Goal: Task Accomplishment & Management: Use online tool/utility

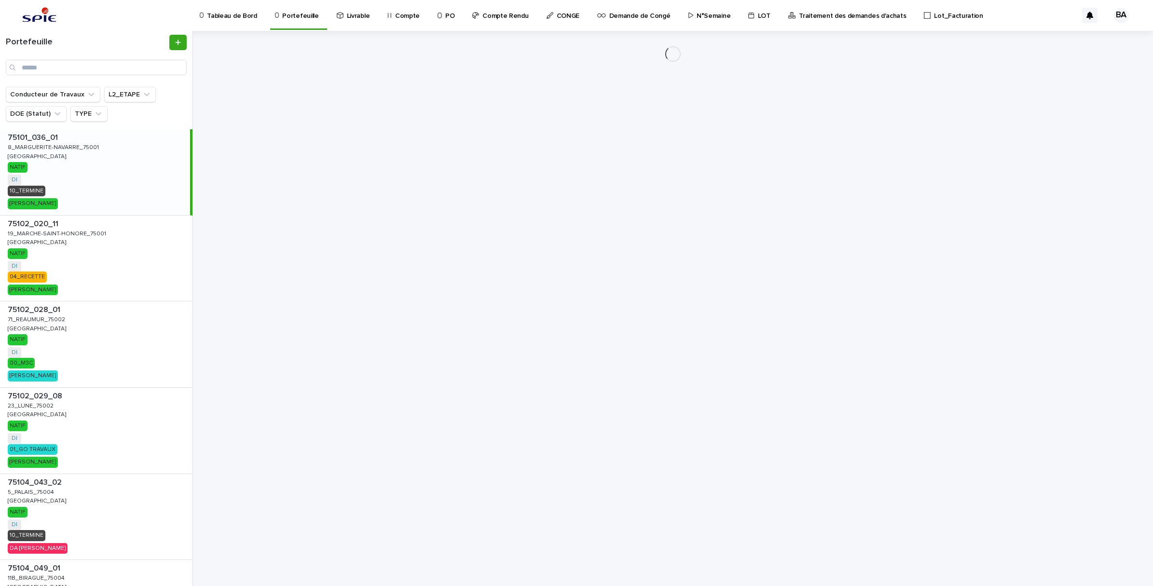
click at [934, 17] on p "Lot_Facturation" at bounding box center [958, 10] width 49 height 20
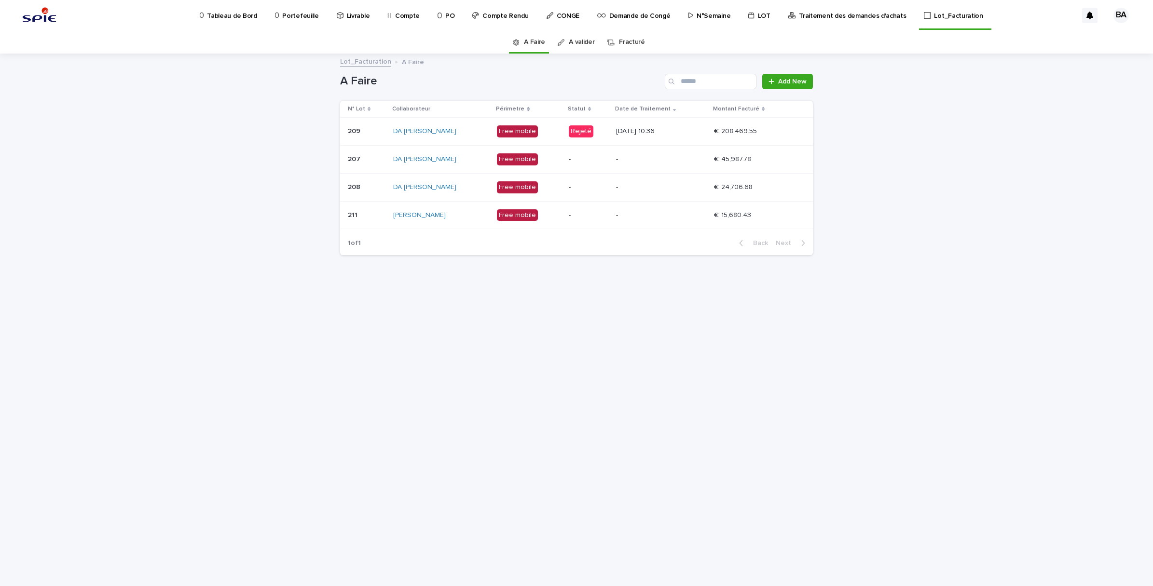
click at [702, 129] on p "22/07/2025 10:36" at bounding box center [661, 131] width 90 height 8
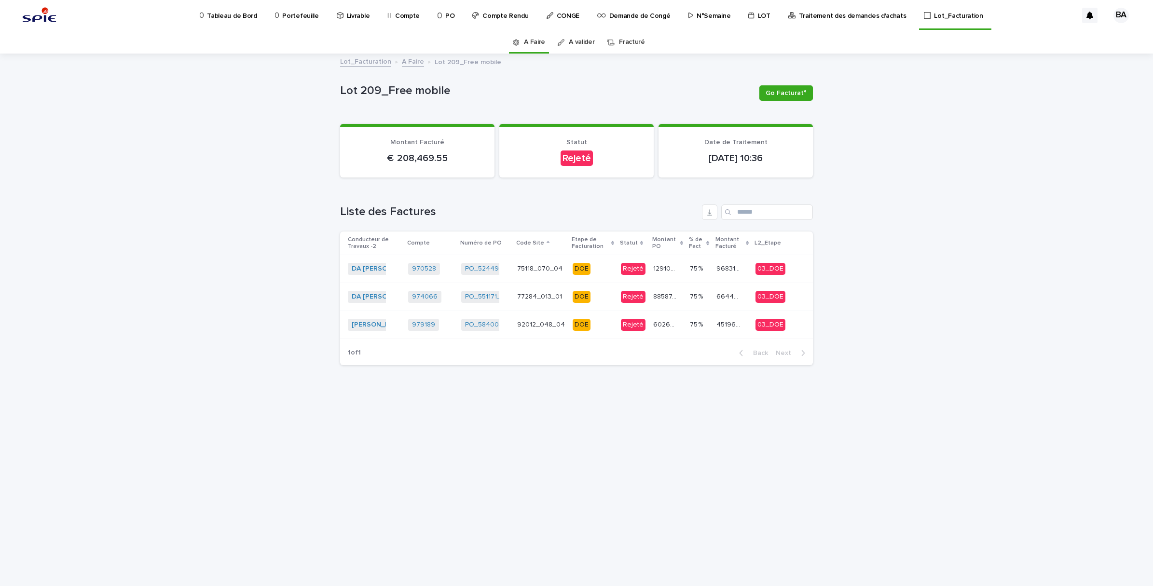
click at [587, 41] on link "A valider" at bounding box center [582, 42] width 26 height 23
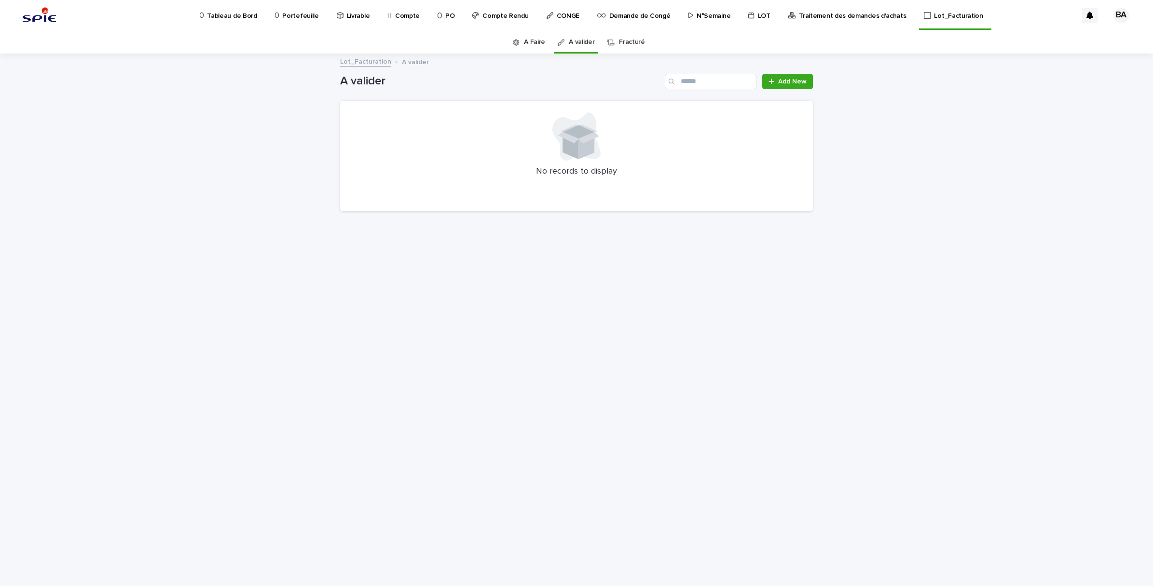
click at [526, 40] on link "A Faire" at bounding box center [534, 42] width 21 height 23
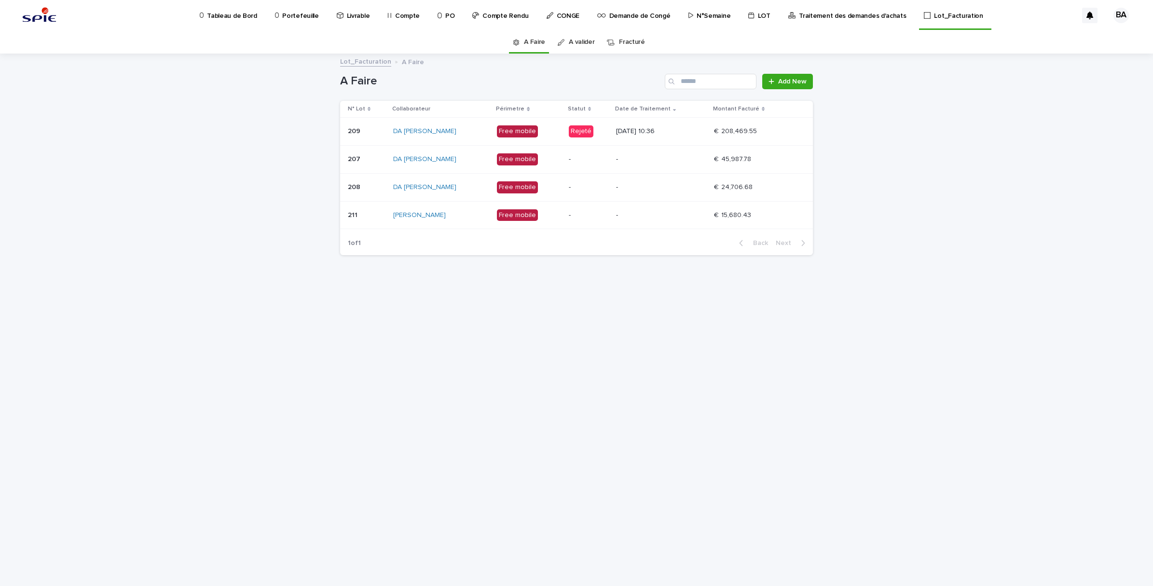
click at [705, 160] on p "-" at bounding box center [661, 159] width 90 height 8
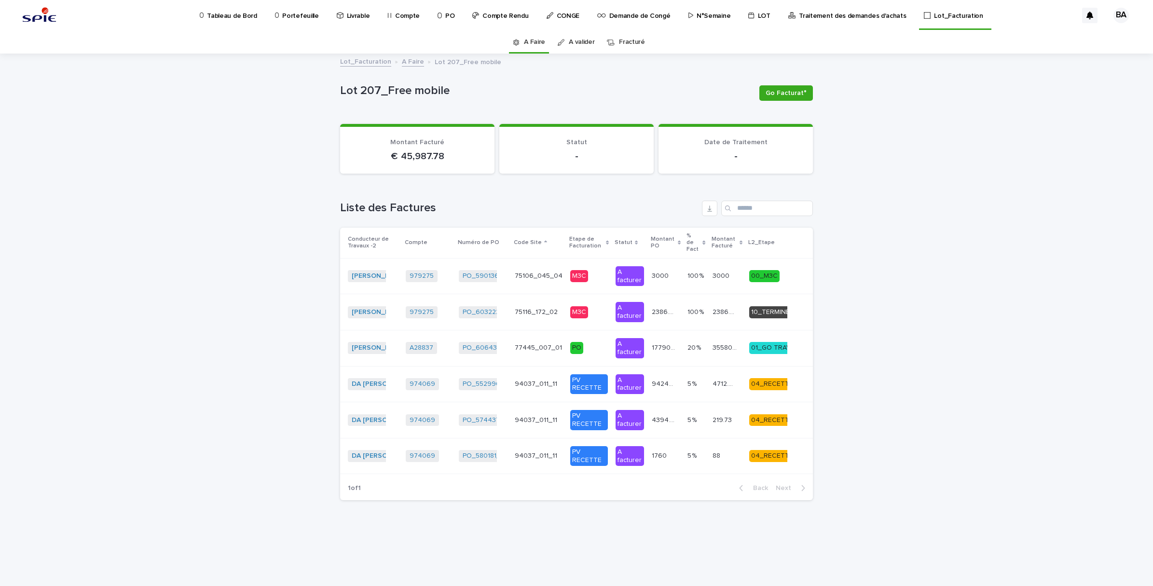
click at [411, 63] on link "A Faire" at bounding box center [413, 60] width 22 height 11
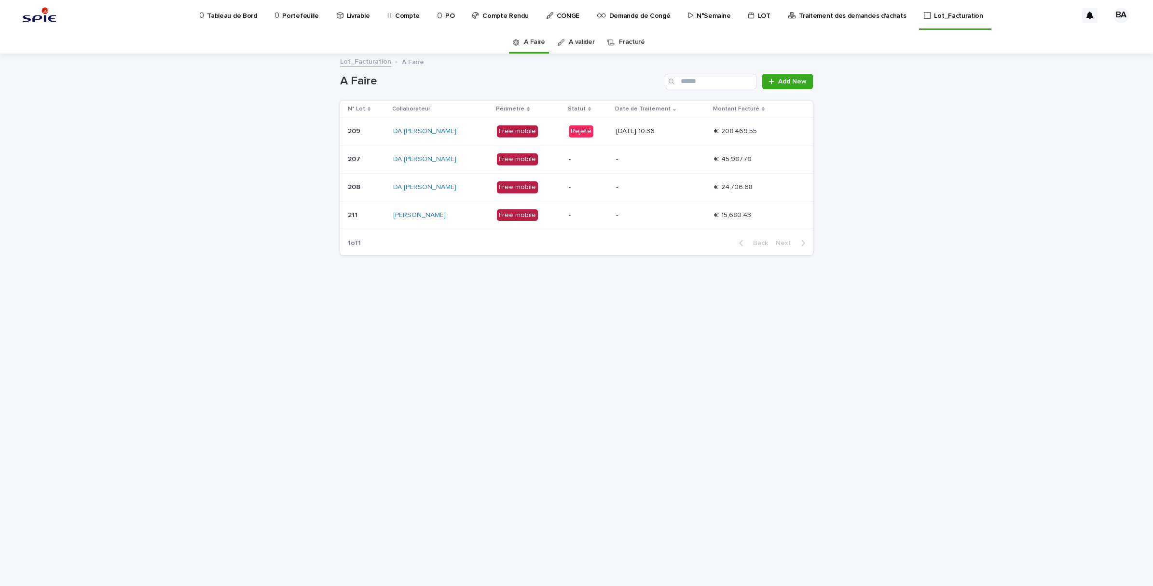
click at [577, 39] on link "A valider" at bounding box center [582, 42] width 26 height 23
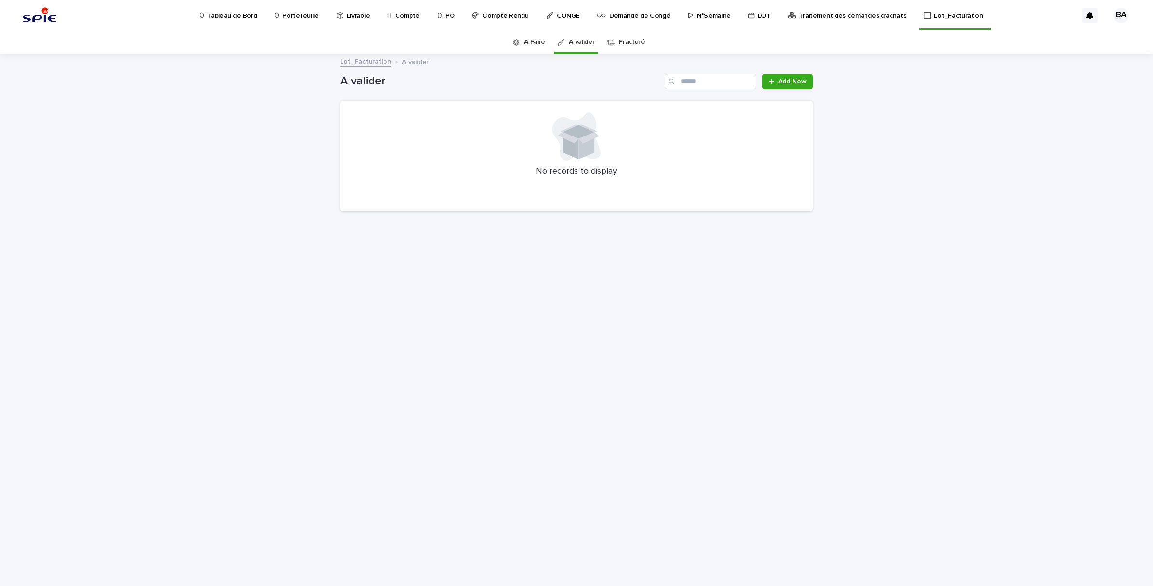
click at [627, 38] on link "Fracturé" at bounding box center [632, 42] width 26 height 23
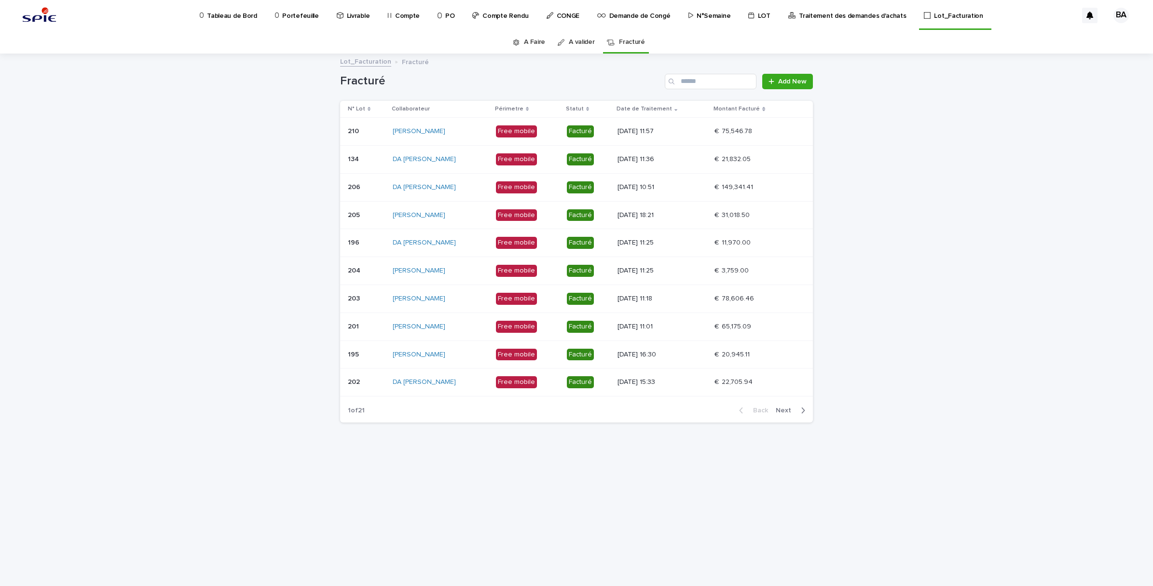
click at [539, 39] on link "A Faire" at bounding box center [534, 42] width 21 height 23
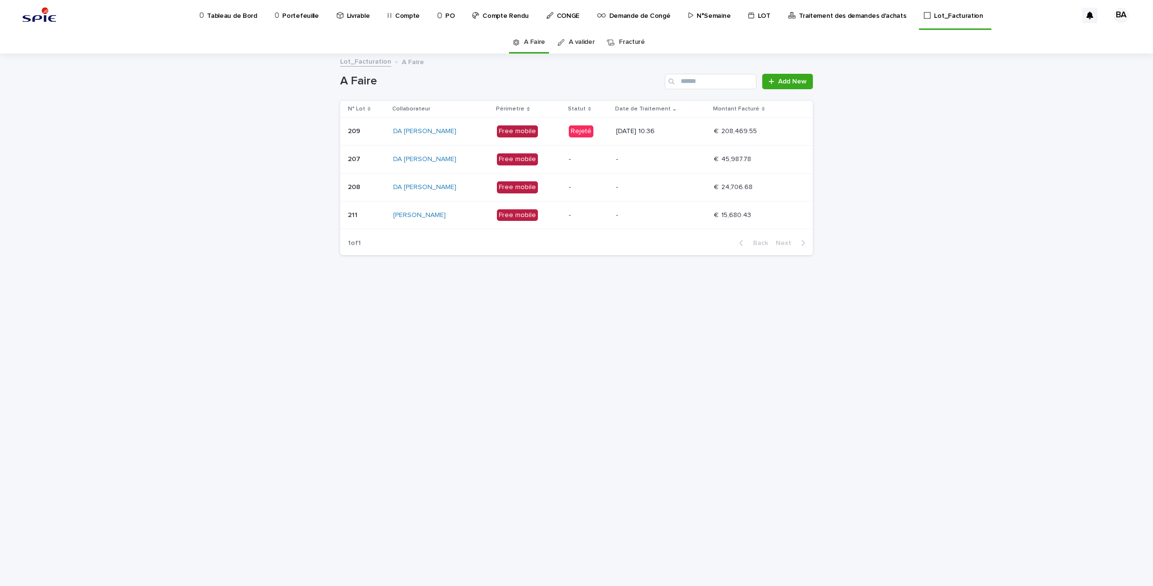
click at [714, 163] on td "€  45,987.78 €  45,987.78" at bounding box center [761, 159] width 103 height 28
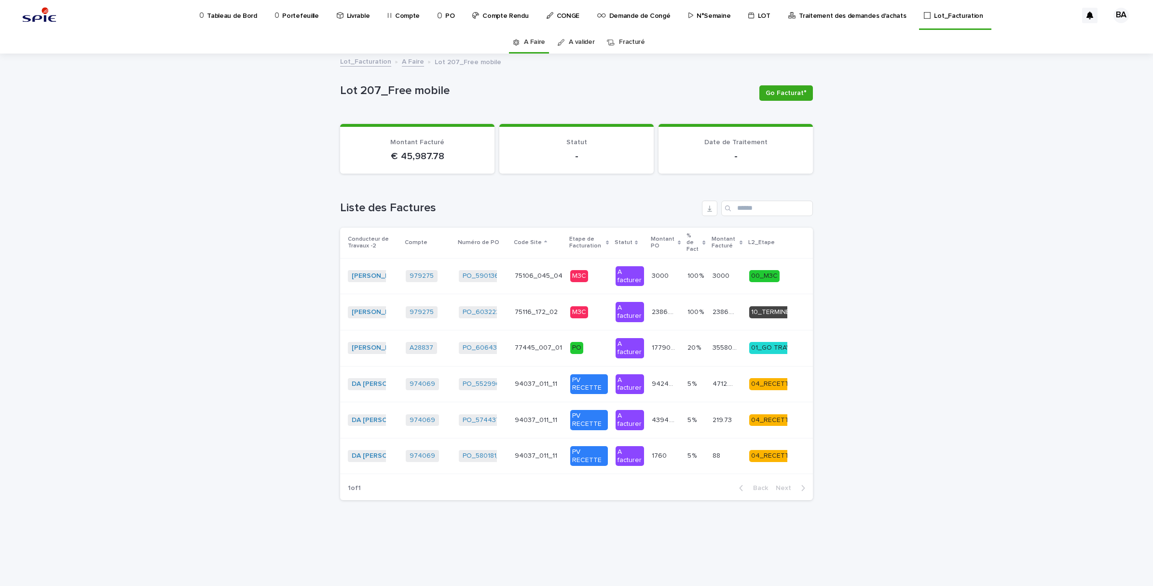
click at [536, 40] on link "A Faire" at bounding box center [534, 42] width 21 height 23
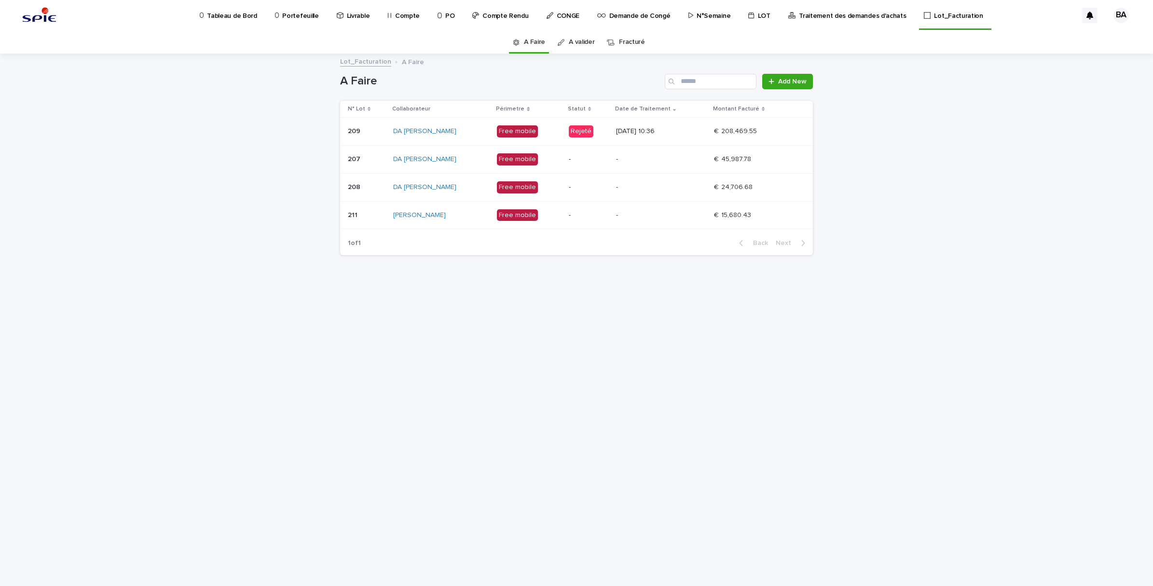
click at [708, 12] on p "N°Semaine" at bounding box center [713, 10] width 34 height 20
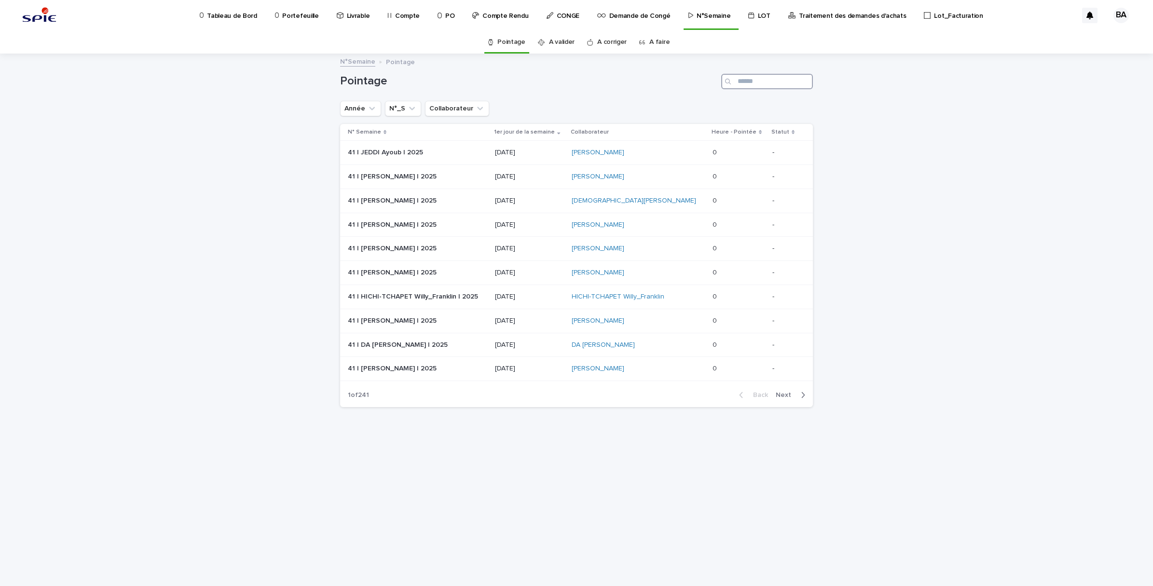
click at [772, 81] on input "Search" at bounding box center [767, 81] width 92 height 15
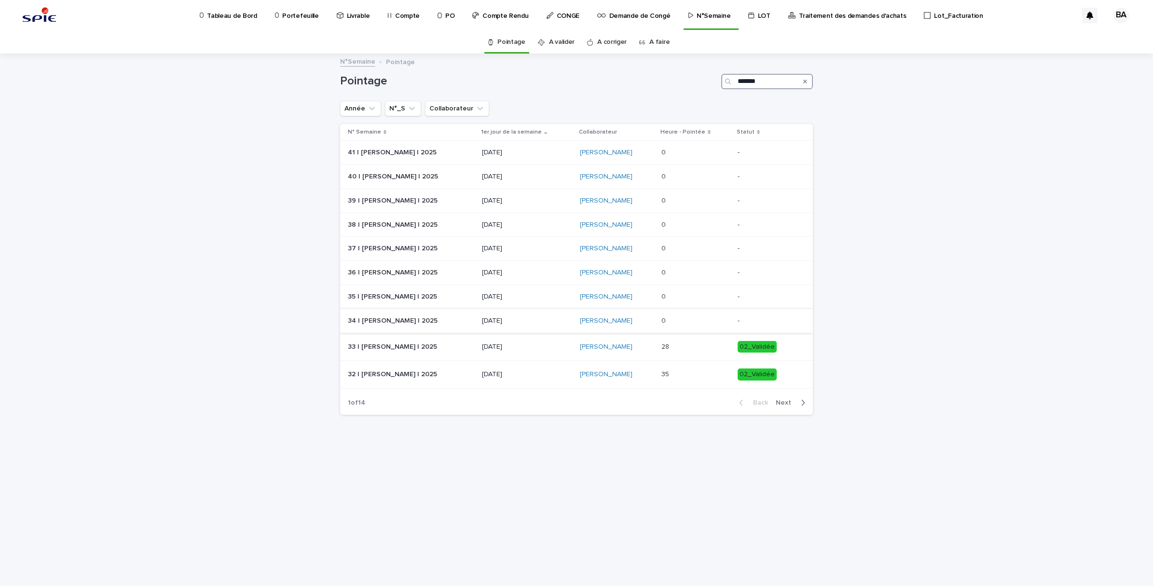
type input "*******"
click at [722, 321] on p at bounding box center [695, 321] width 68 height 8
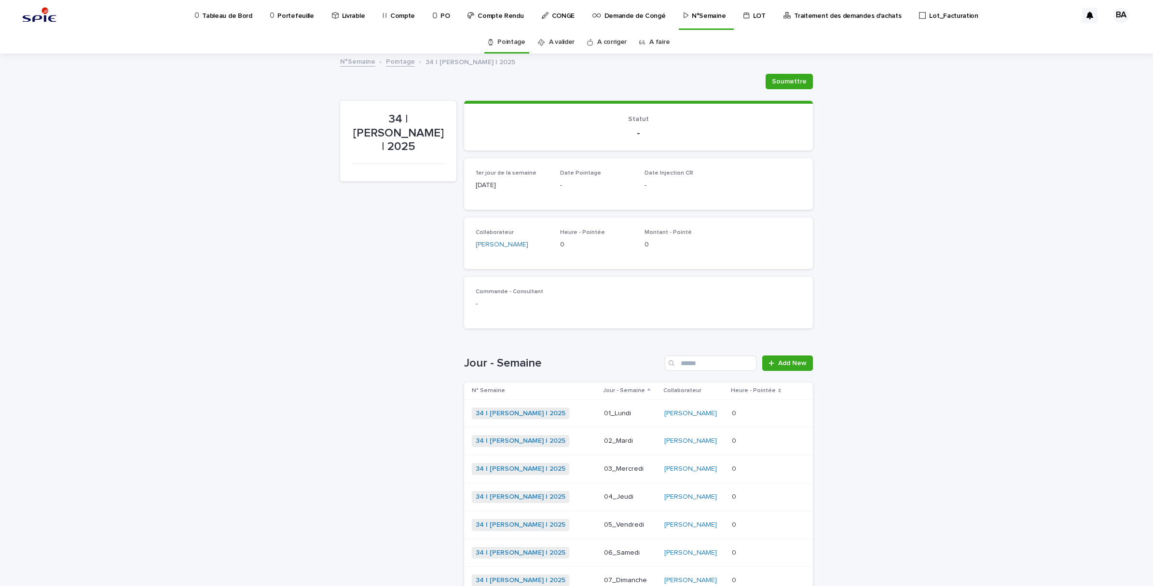
scroll to position [91, 0]
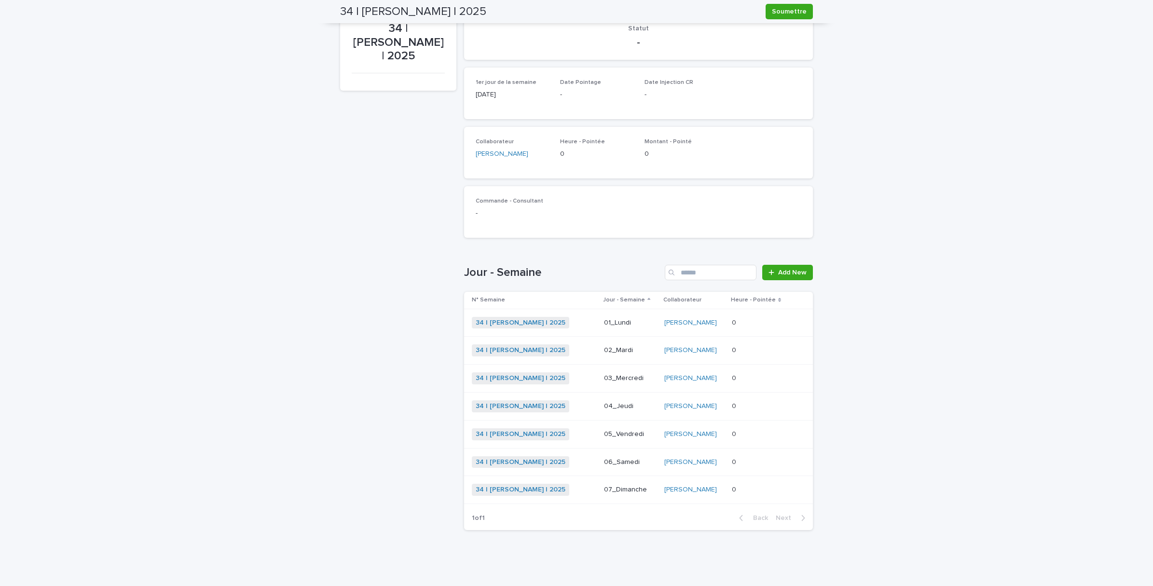
click at [750, 321] on p at bounding box center [759, 323] width 55 height 8
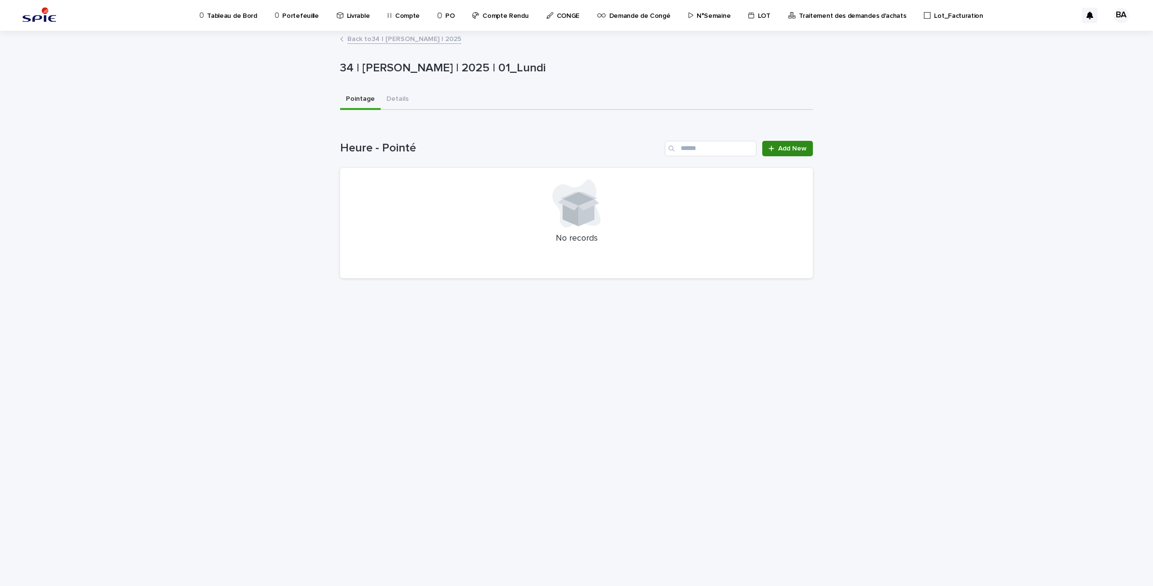
click at [792, 142] on link "Add New" at bounding box center [787, 148] width 51 height 15
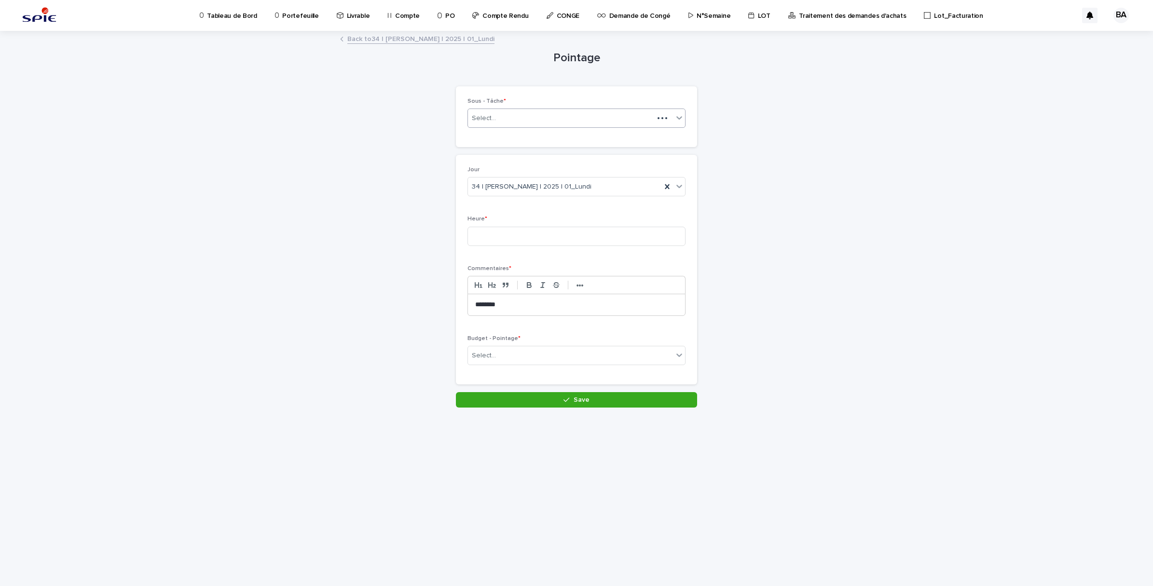
click at [599, 119] on div "Select..." at bounding box center [561, 118] width 186 height 16
type input "********"
click at [540, 204] on div "Pilotage - Projet_Pilotage" at bounding box center [576, 204] width 217 height 17
click at [524, 228] on input at bounding box center [576, 236] width 218 height 19
type input "*"
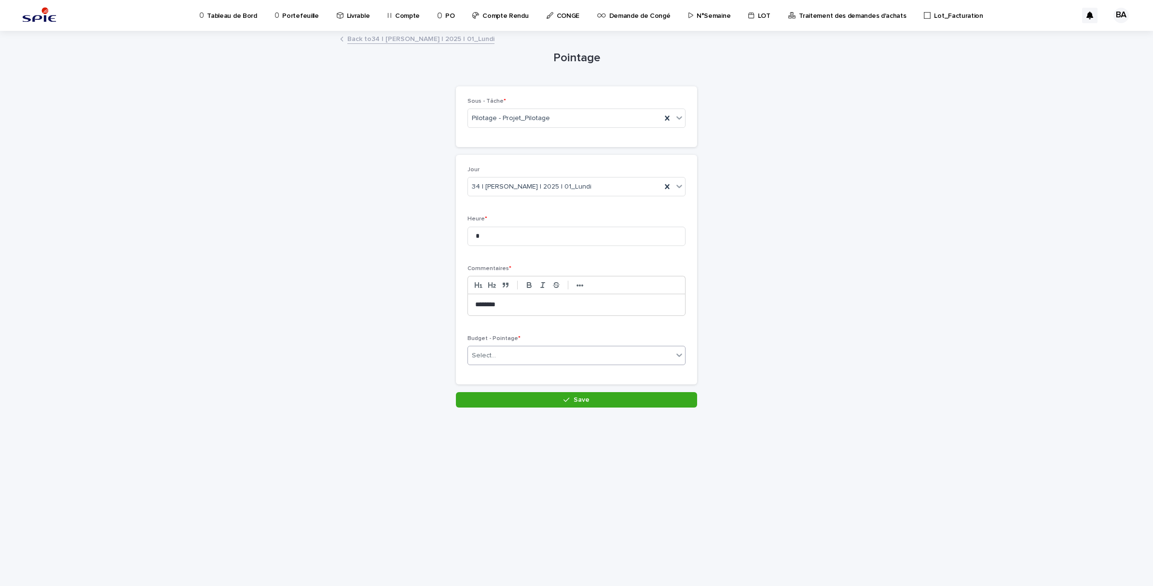
click at [577, 353] on div "Select..." at bounding box center [570, 356] width 205 height 16
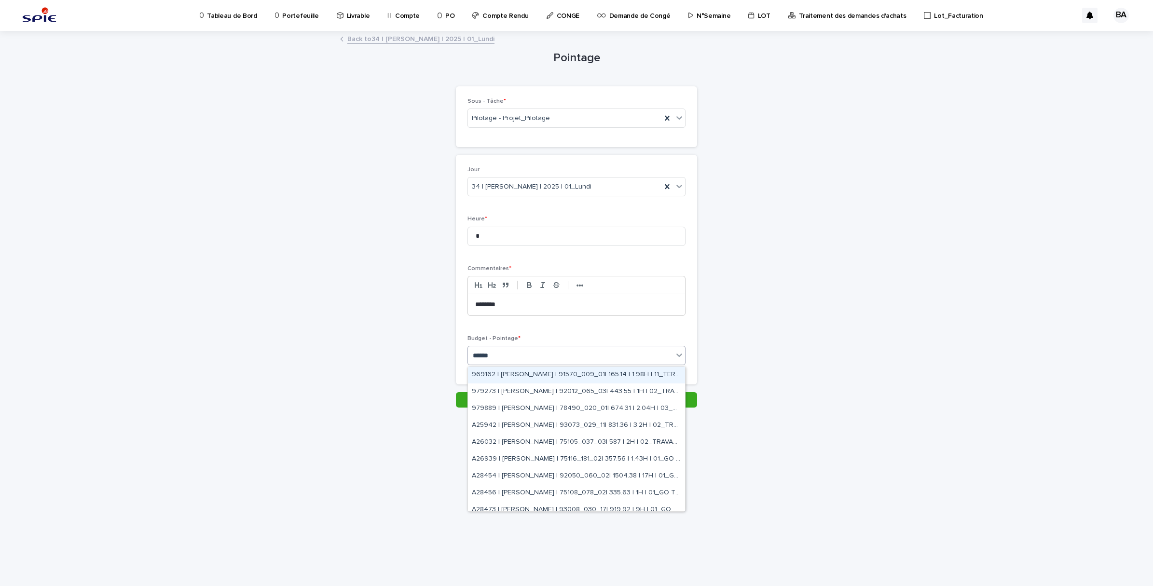
type input "*******"
click at [637, 442] on div "A28454 | BENADDI Amine | 92050_060_02| 1504.38 | 17H | 01_GO TRAVAUX" at bounding box center [576, 441] width 217 height 17
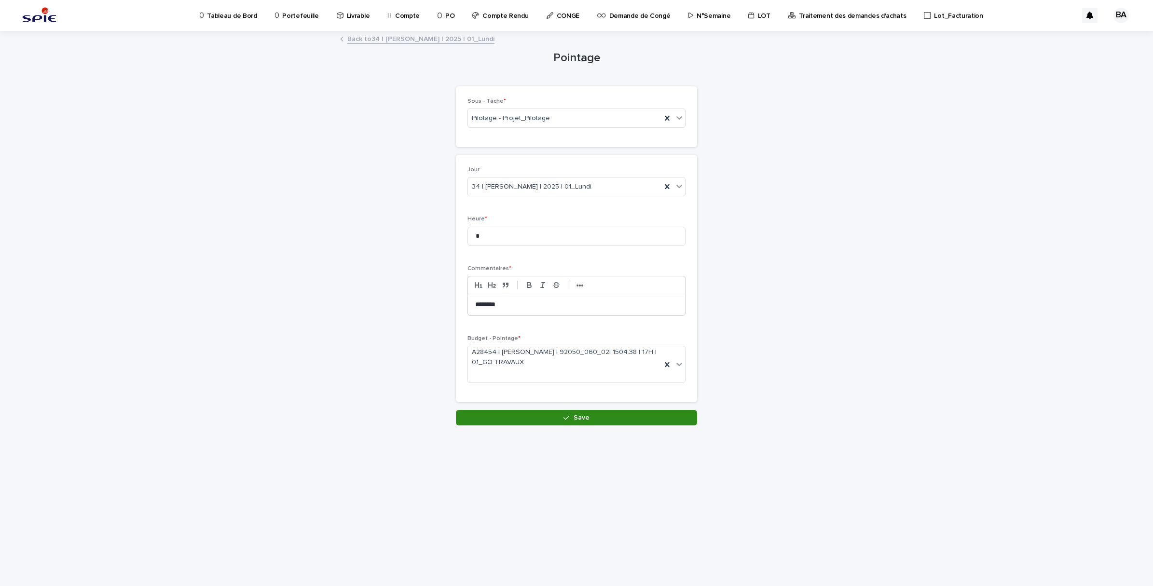
click at [607, 418] on button "Save" at bounding box center [576, 417] width 241 height 15
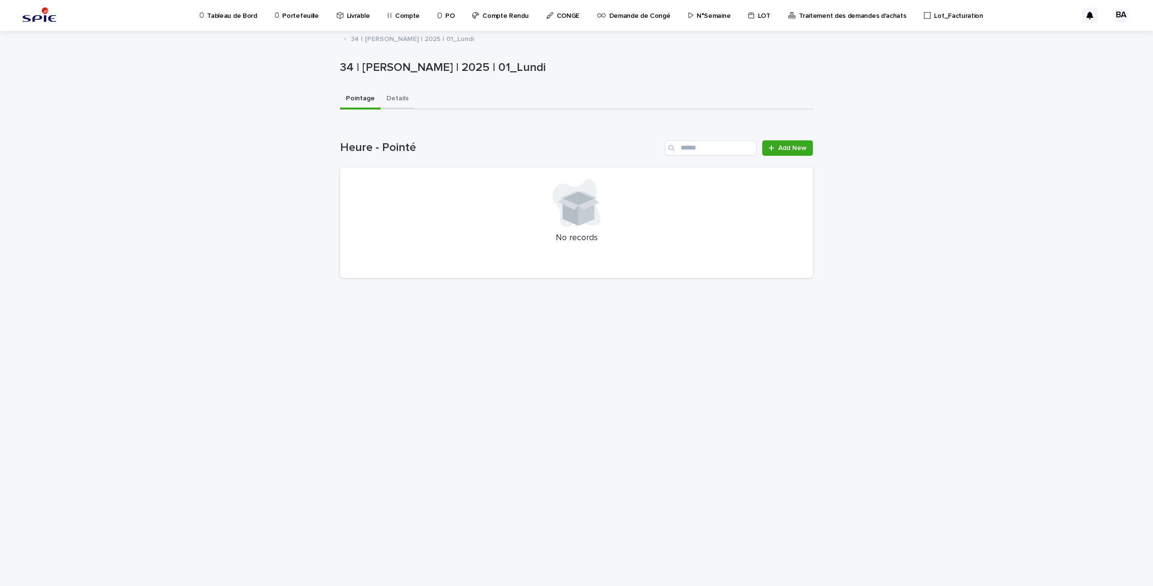
click at [403, 93] on button "Details" at bounding box center [398, 99] width 34 height 20
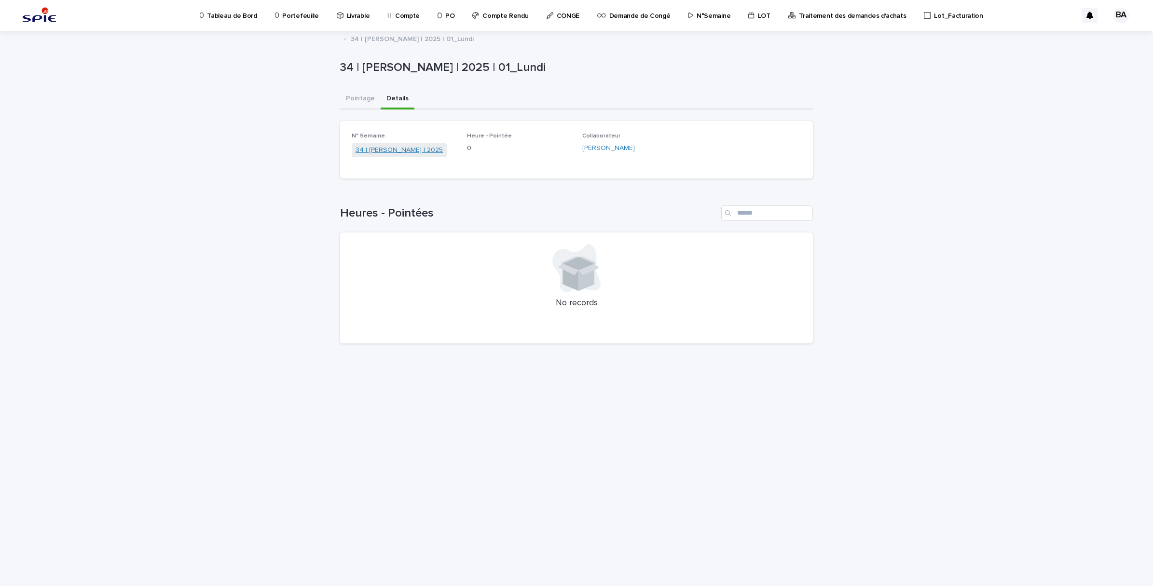
click at [416, 148] on link "34 | [PERSON_NAME] | 2025" at bounding box center [398, 150] width 87 height 10
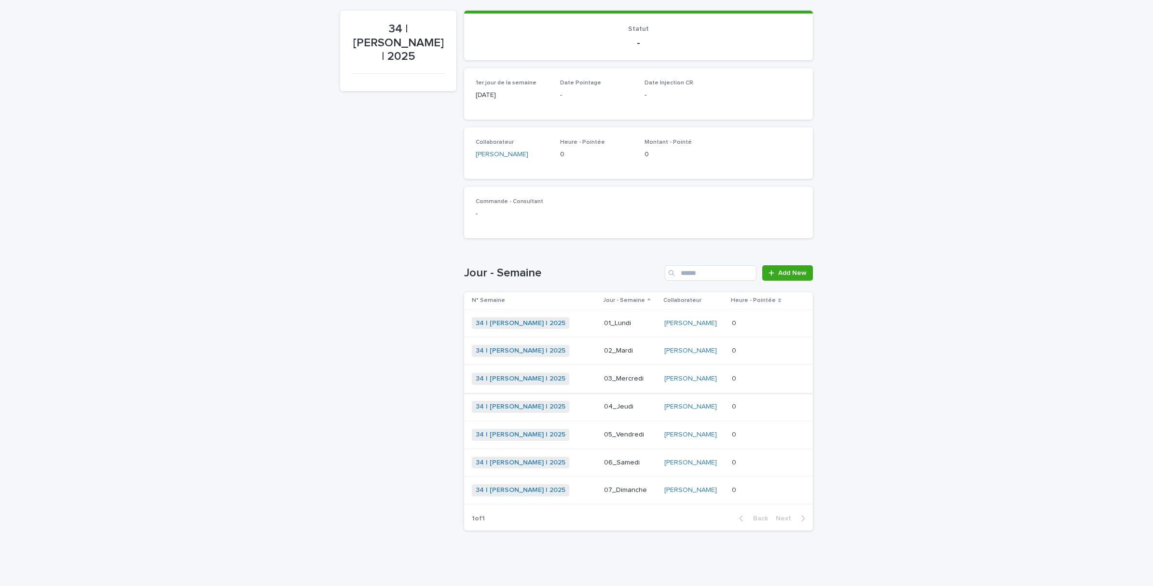
scroll to position [91, 0]
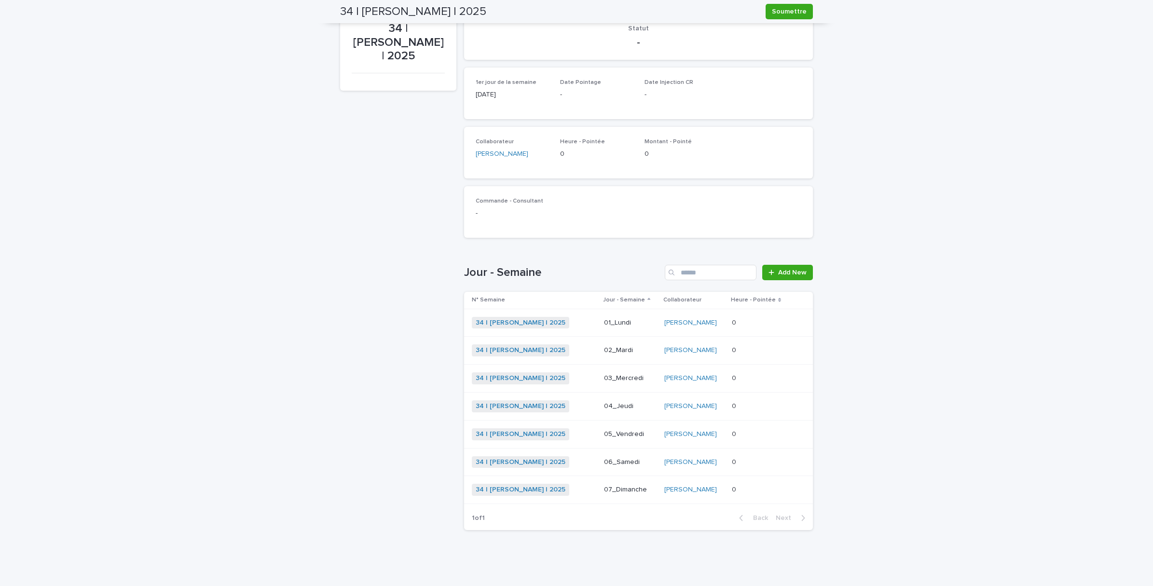
click at [745, 347] on p at bounding box center [759, 350] width 55 height 8
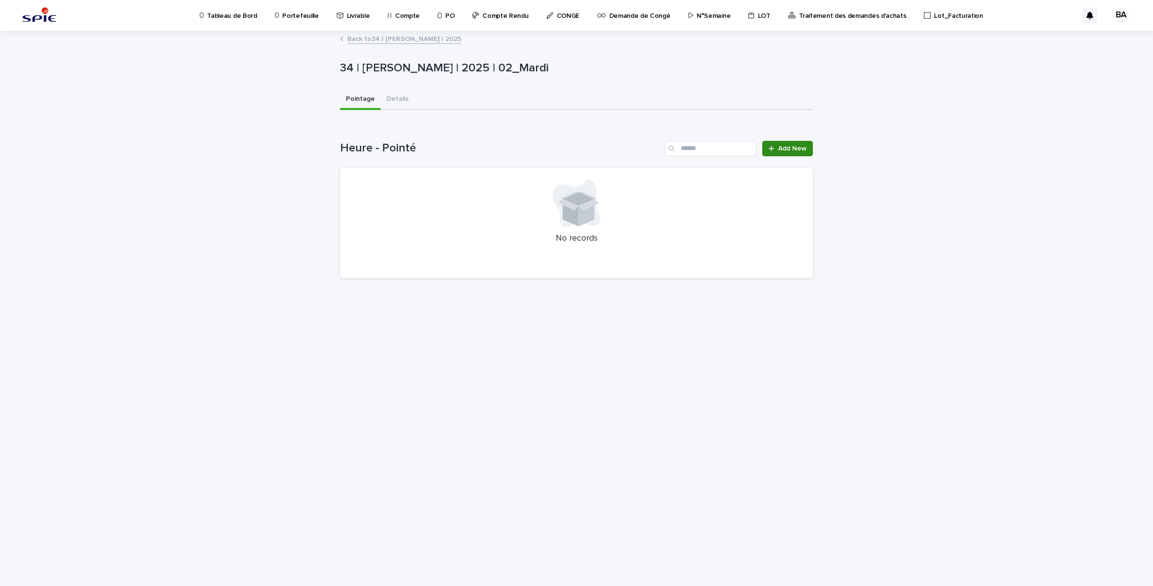
click at [807, 149] on link "Add New" at bounding box center [787, 148] width 51 height 15
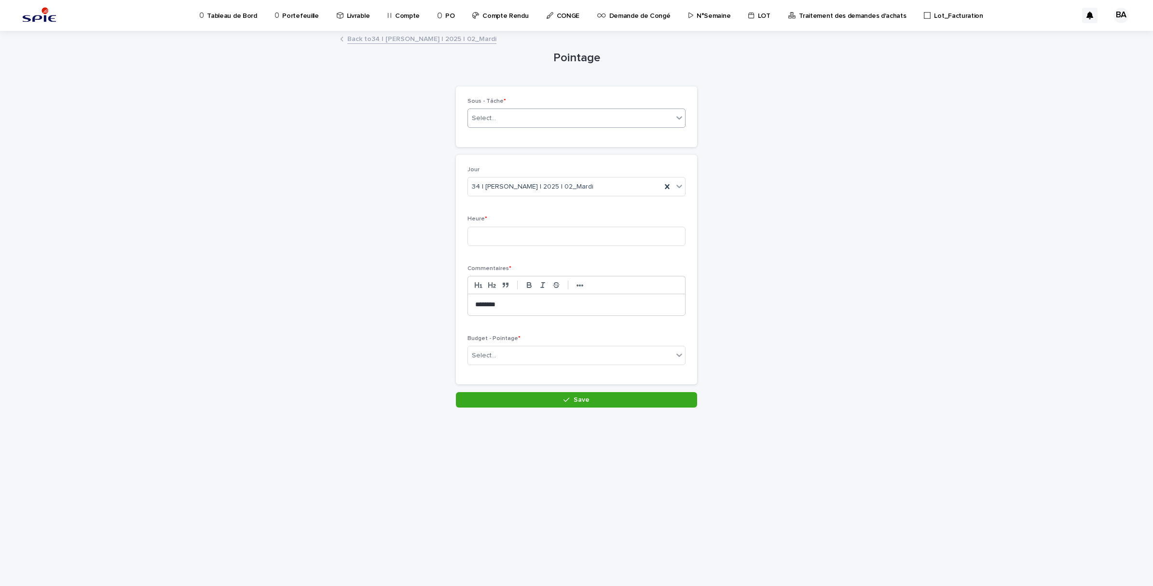
click at [545, 119] on div "Select..." at bounding box center [570, 118] width 205 height 16
type input "********"
click at [519, 204] on div "Pilotage - Projet_Pilotage" at bounding box center [576, 204] width 217 height 17
click at [521, 237] on input at bounding box center [576, 236] width 218 height 19
type input "*"
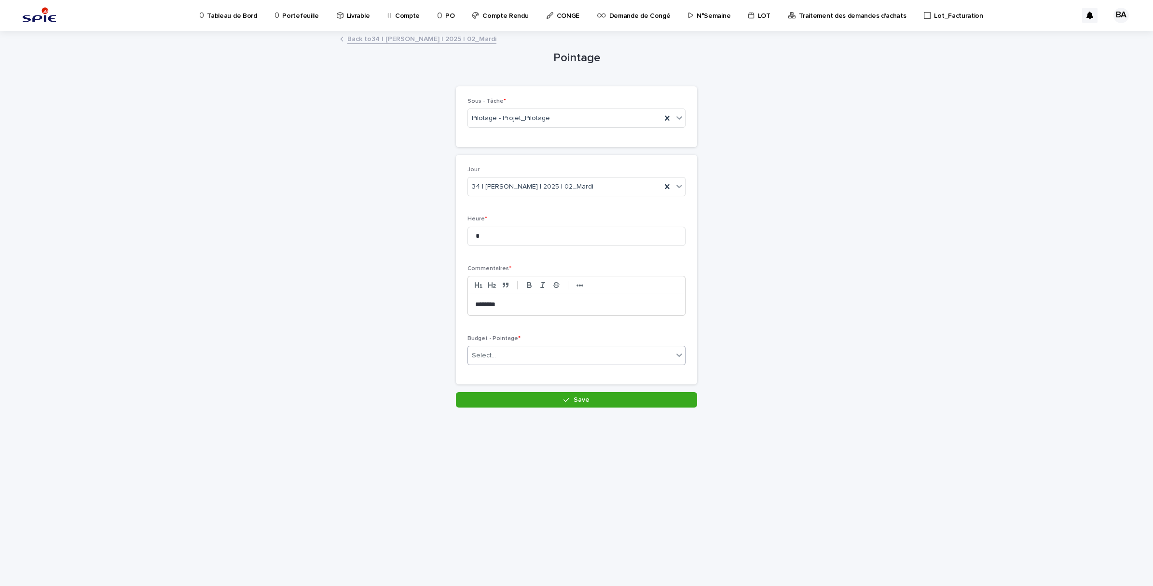
click at [533, 355] on div "Select..." at bounding box center [570, 356] width 205 height 16
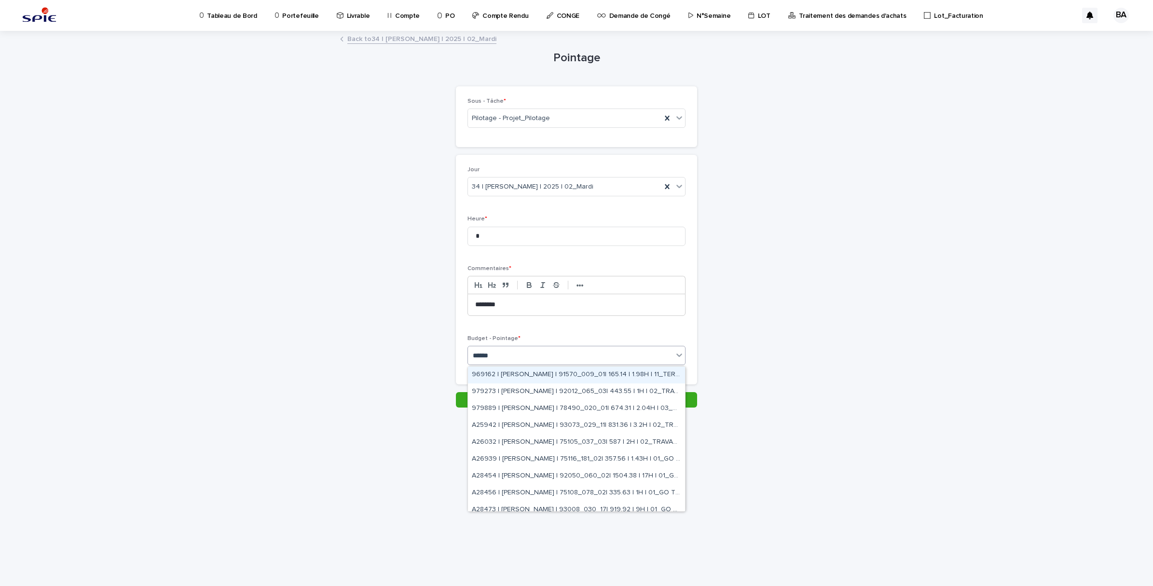
type input "*******"
click at [643, 399] on div "A28454 | BENADDI Amine | 92050_060_02| 1504.38 | 17H | 01_GO TRAVAUX" at bounding box center [576, 401] width 217 height 17
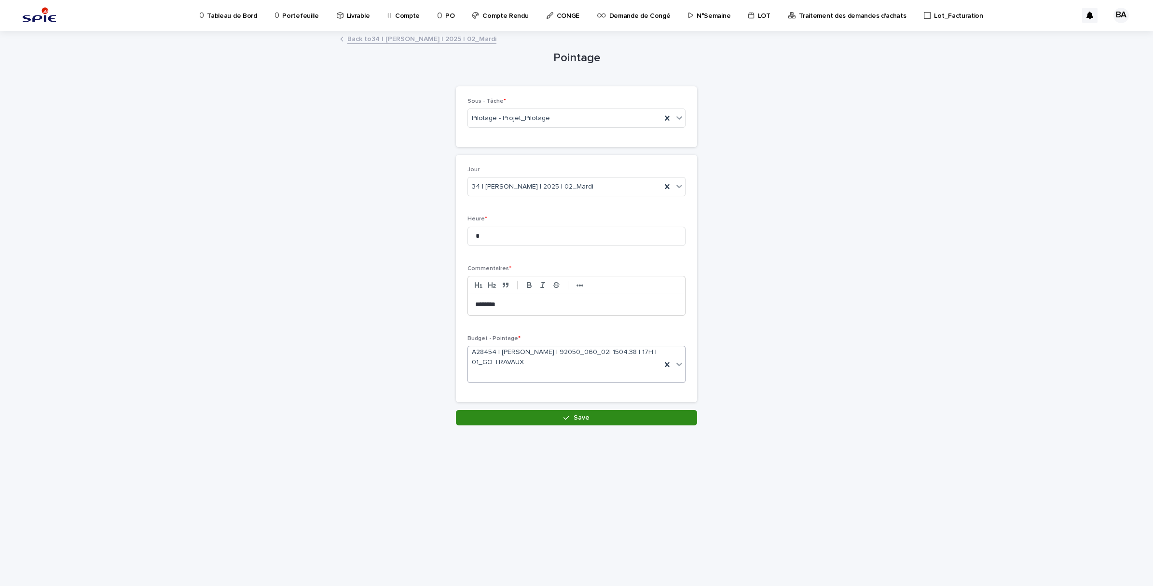
click at [617, 418] on button "Save" at bounding box center [576, 417] width 241 height 15
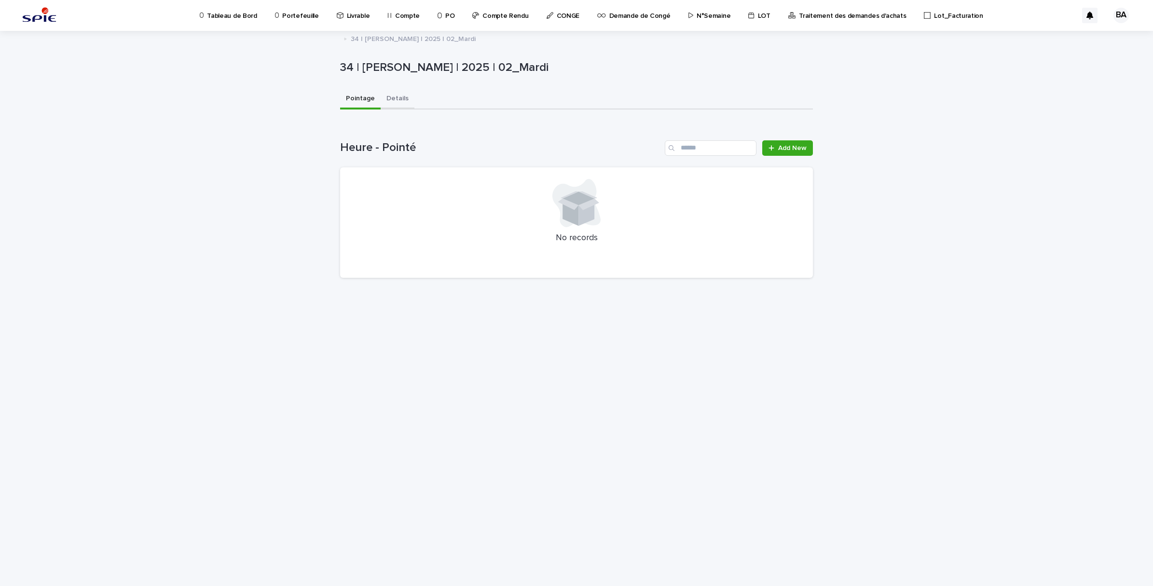
click at [388, 100] on button "Details" at bounding box center [398, 99] width 34 height 20
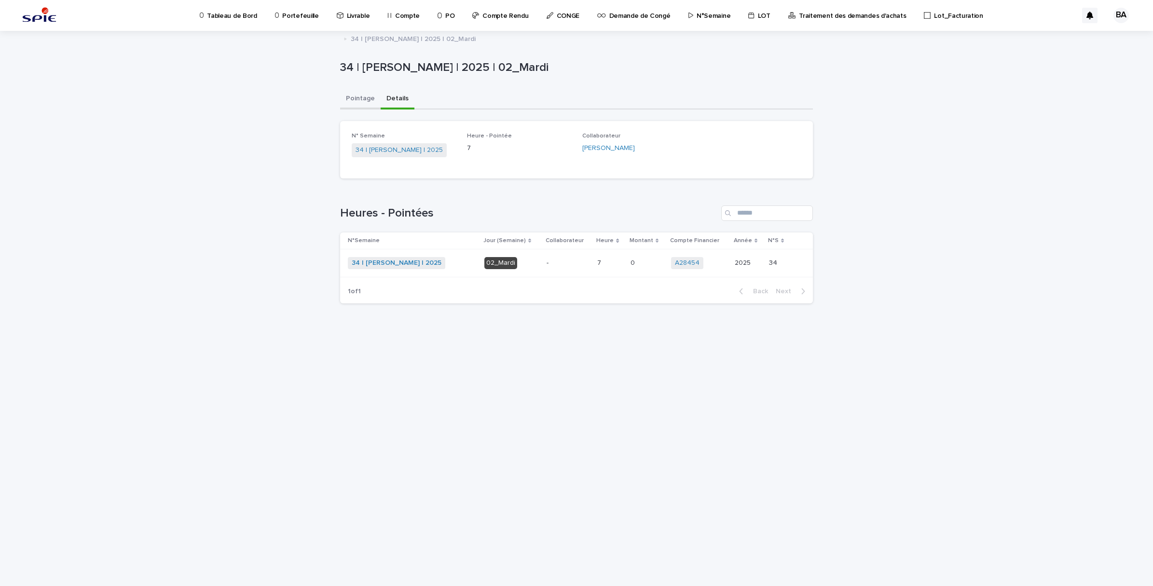
click at [350, 100] on button "Pointage" at bounding box center [360, 99] width 41 height 20
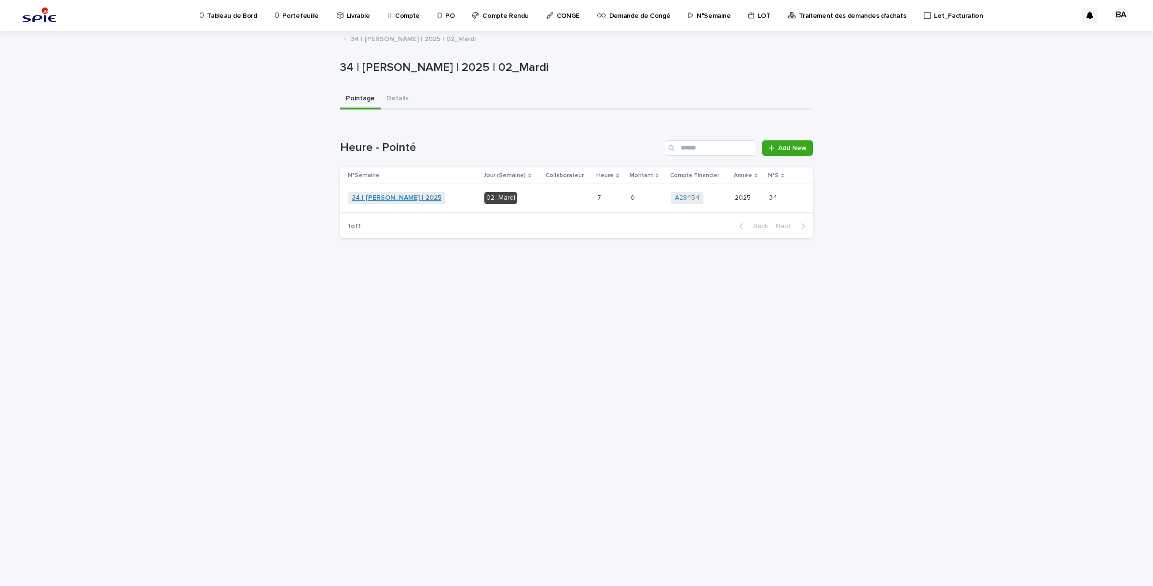
click at [397, 197] on link "34 | [PERSON_NAME] | 2025" at bounding box center [397, 198] width 90 height 8
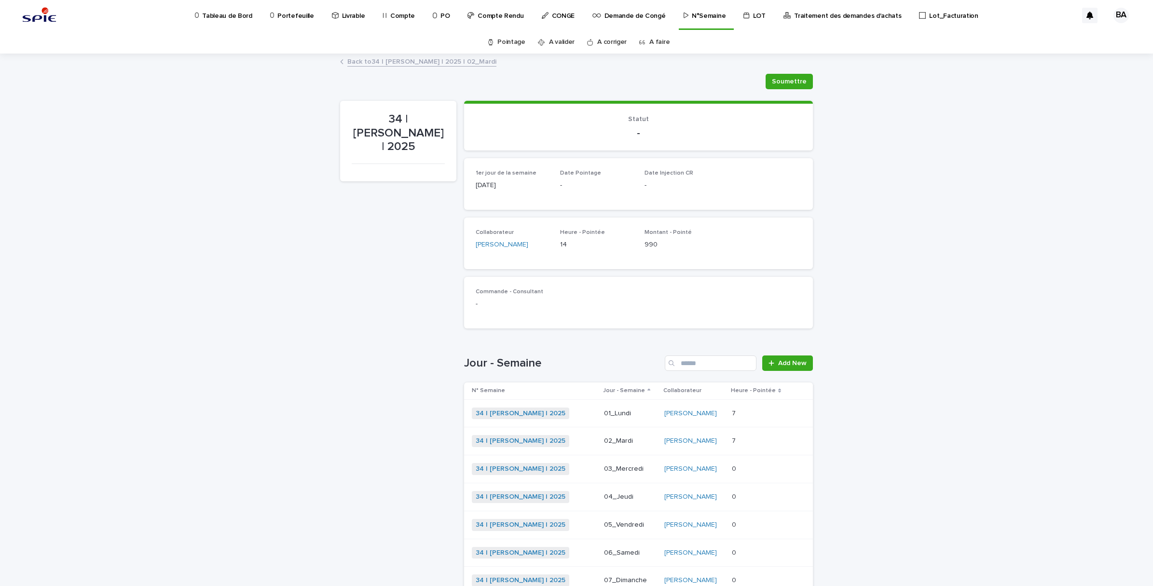
click at [742, 469] on p at bounding box center [759, 469] width 55 height 8
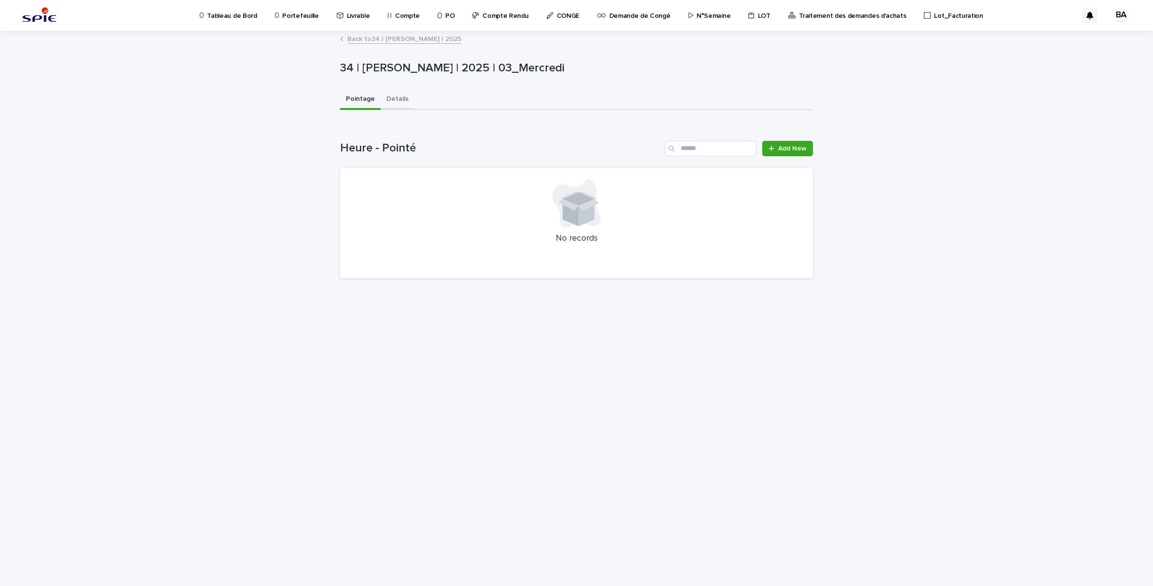
click at [401, 95] on button "Details" at bounding box center [398, 100] width 34 height 20
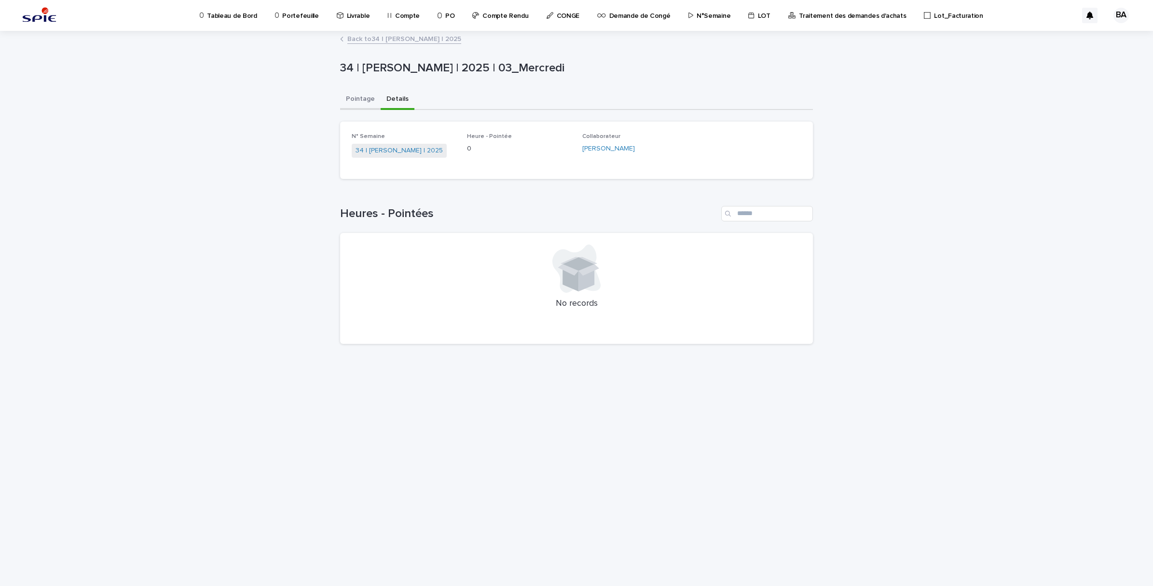
click at [351, 97] on button "Pointage" at bounding box center [360, 100] width 41 height 20
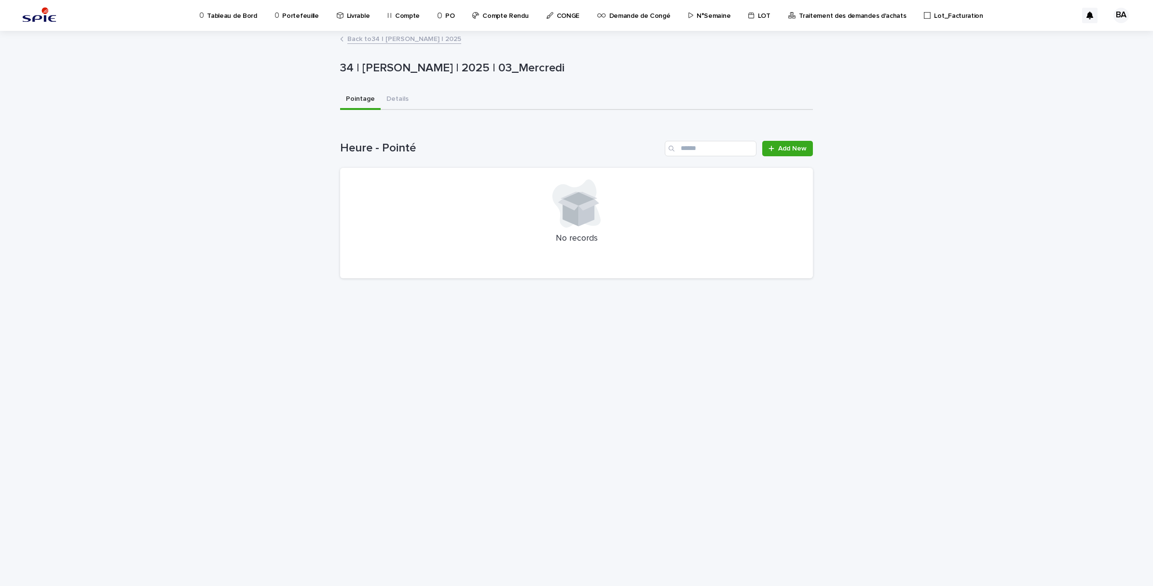
click at [374, 36] on link "Back to 34 | BENADDI Amine | 2025" at bounding box center [404, 38] width 114 height 11
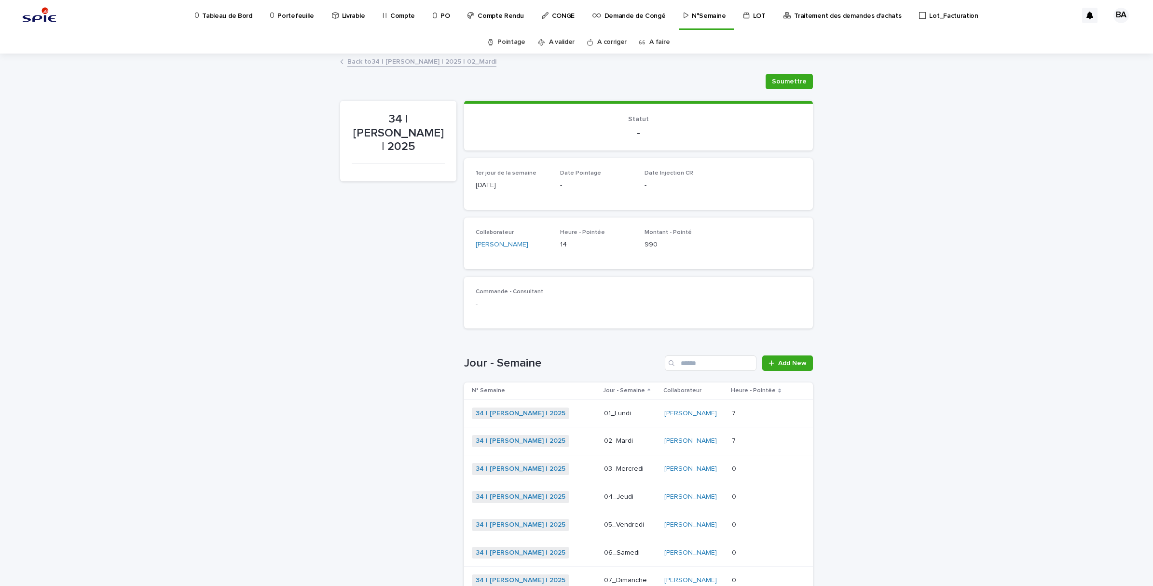
click at [745, 472] on p at bounding box center [759, 469] width 55 height 8
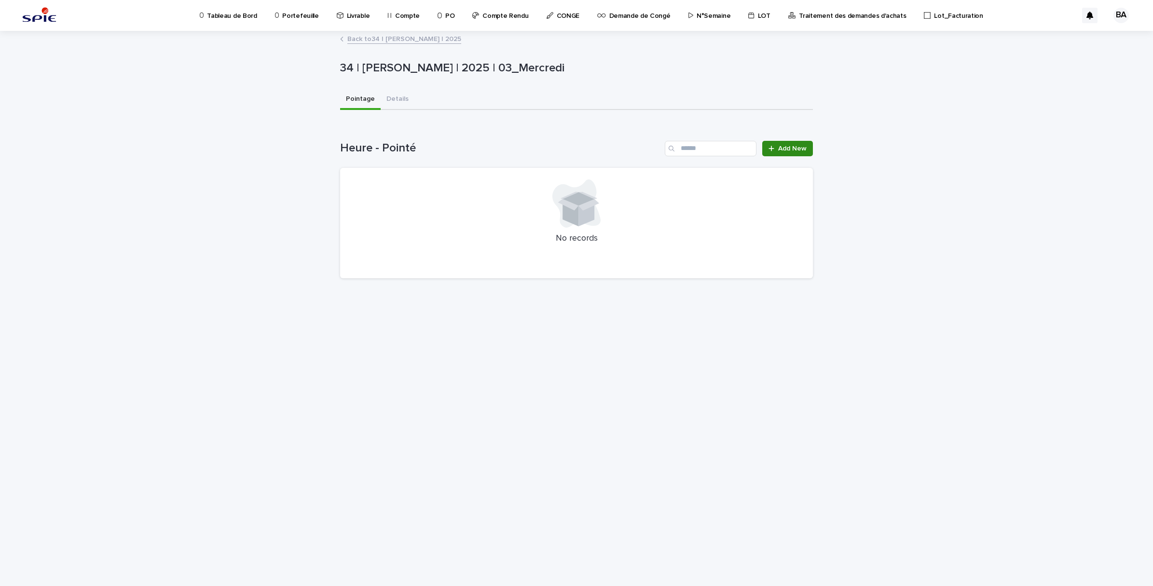
click at [796, 141] on link "Add New" at bounding box center [787, 148] width 51 height 15
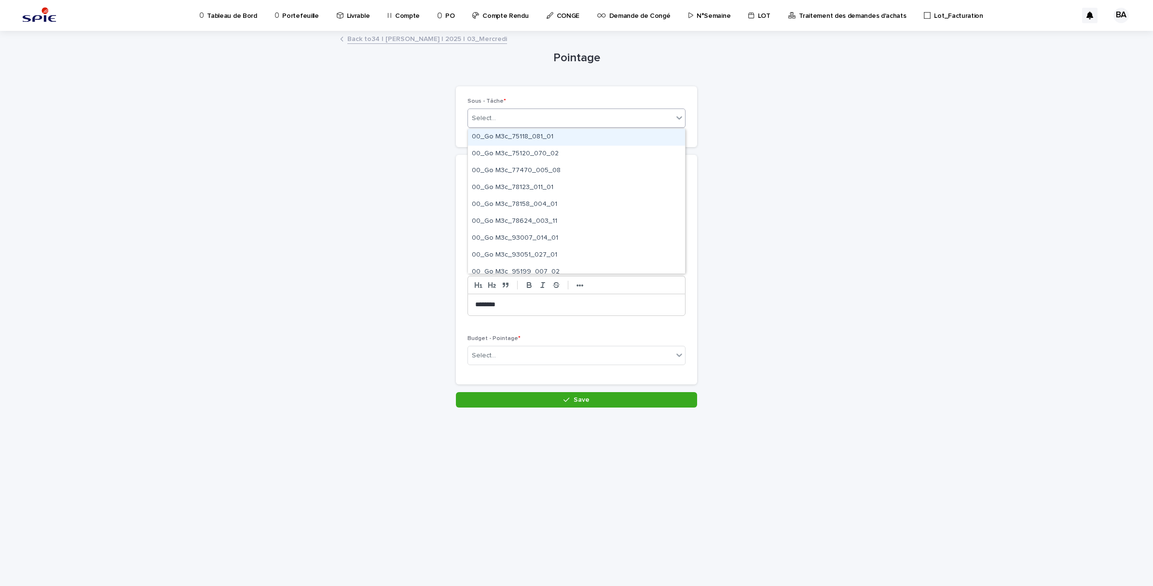
click at [542, 122] on div "Select..." at bounding box center [570, 118] width 205 height 16
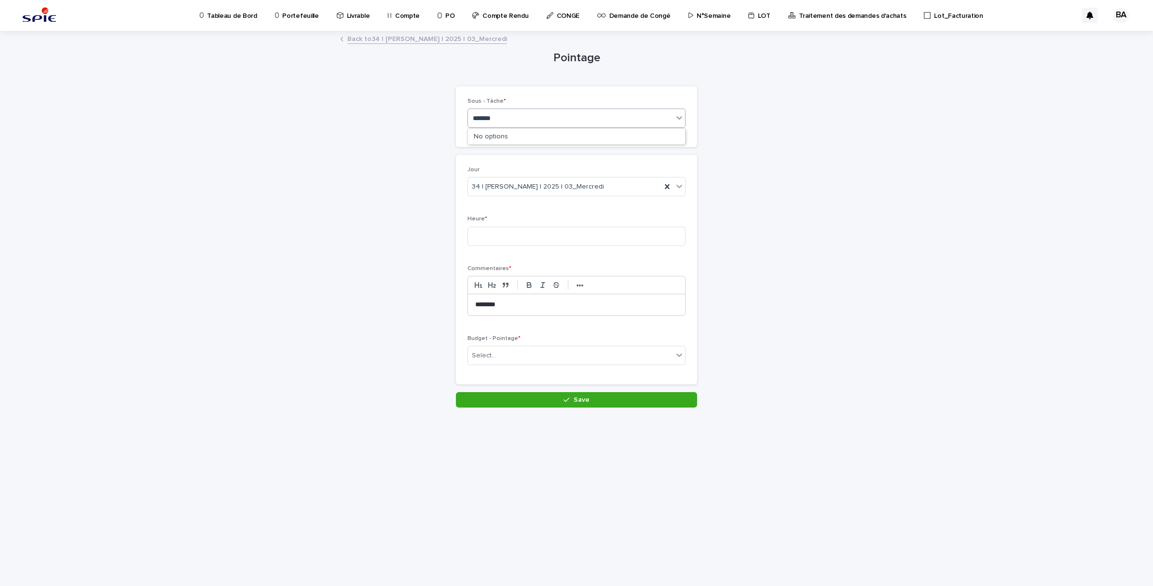
type input "********"
click at [532, 199] on div "Pilotage - Projet_Pilotage" at bounding box center [576, 204] width 217 height 17
click at [527, 230] on input at bounding box center [576, 236] width 218 height 19
type input "*"
click at [558, 353] on div "Select..." at bounding box center [570, 356] width 205 height 16
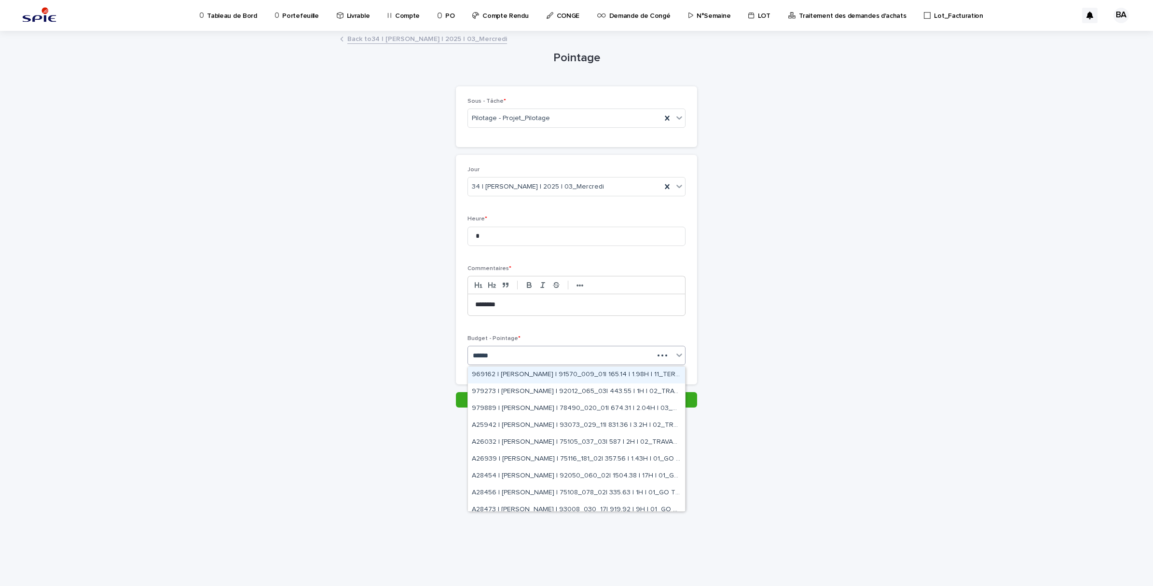
type input "*******"
click at [631, 447] on div "A28473 | BENADDI Amine | 93008_030_17| 919.92 | 9H | 01_GO TRAVAUX" at bounding box center [576, 449] width 217 height 17
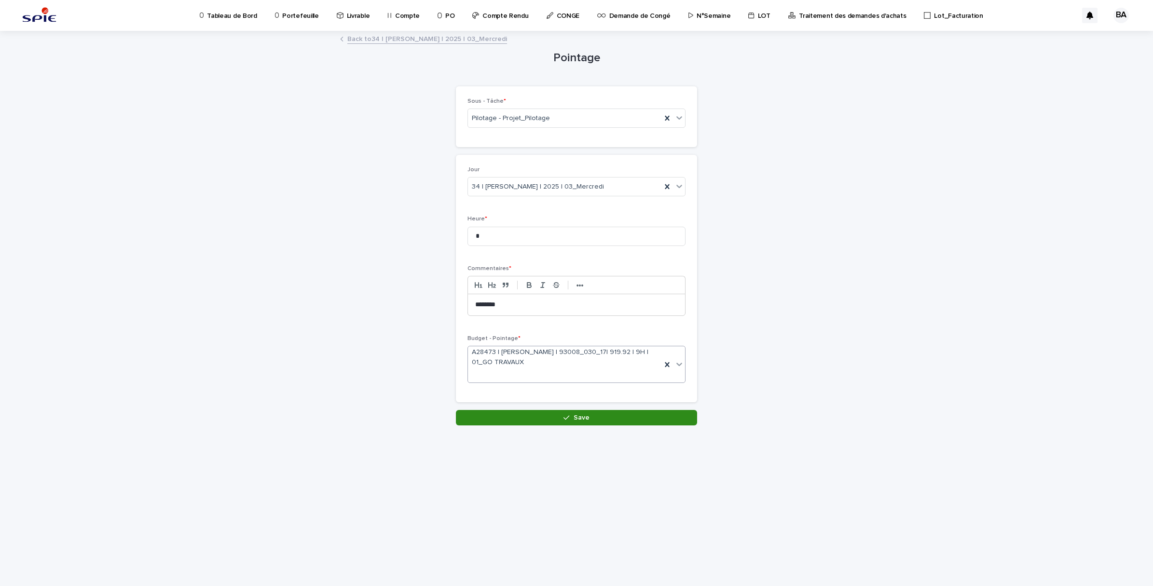
click at [581, 419] on span "Save" at bounding box center [581, 417] width 16 height 7
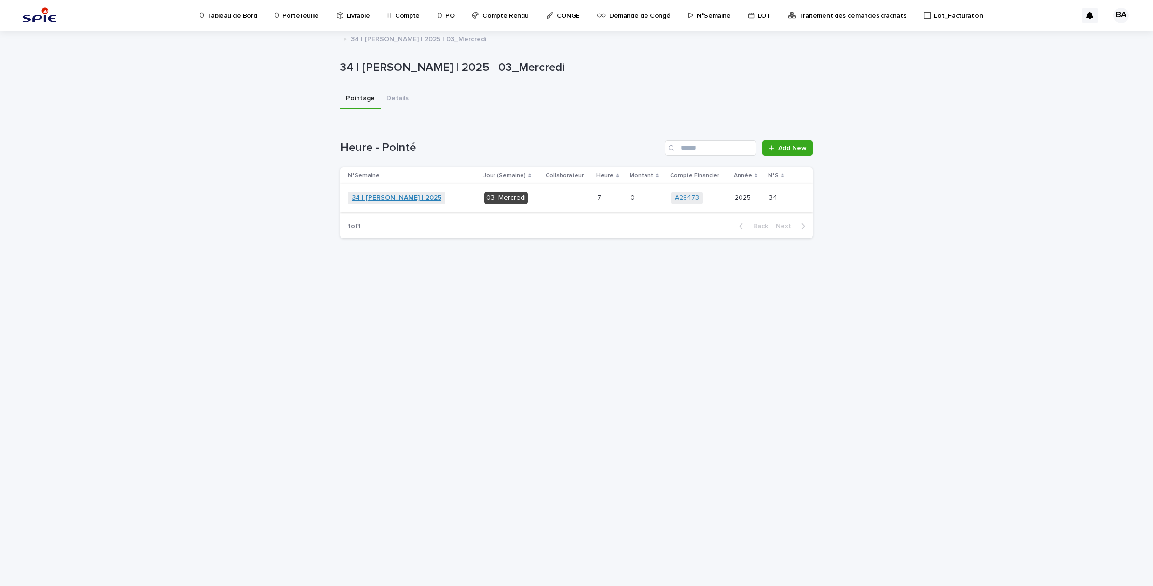
click at [415, 196] on link "34 | [PERSON_NAME] | 2025" at bounding box center [397, 198] width 90 height 8
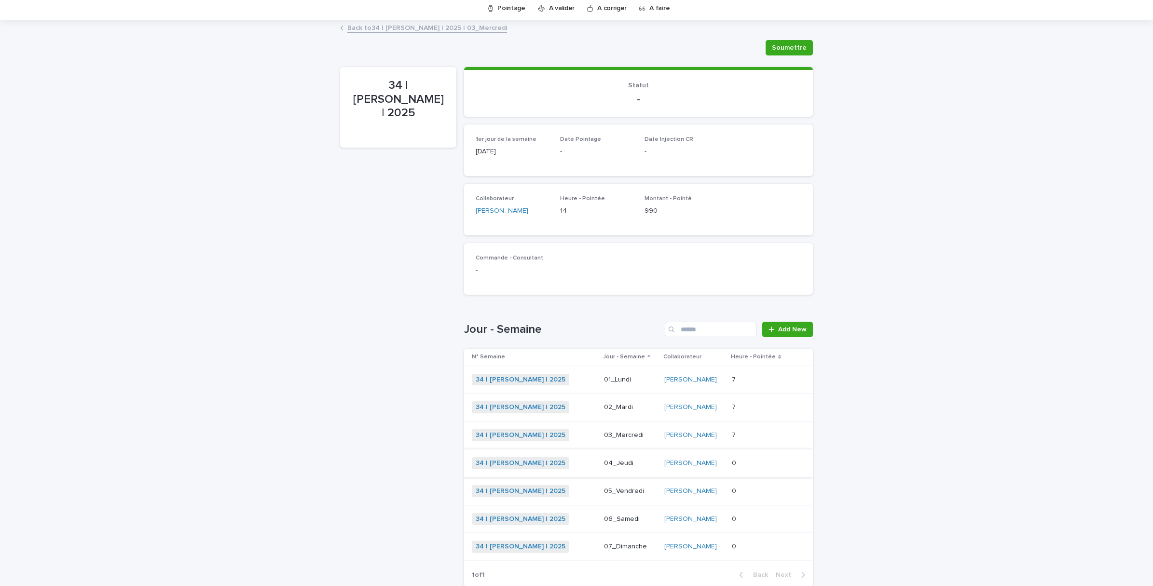
scroll to position [91, 0]
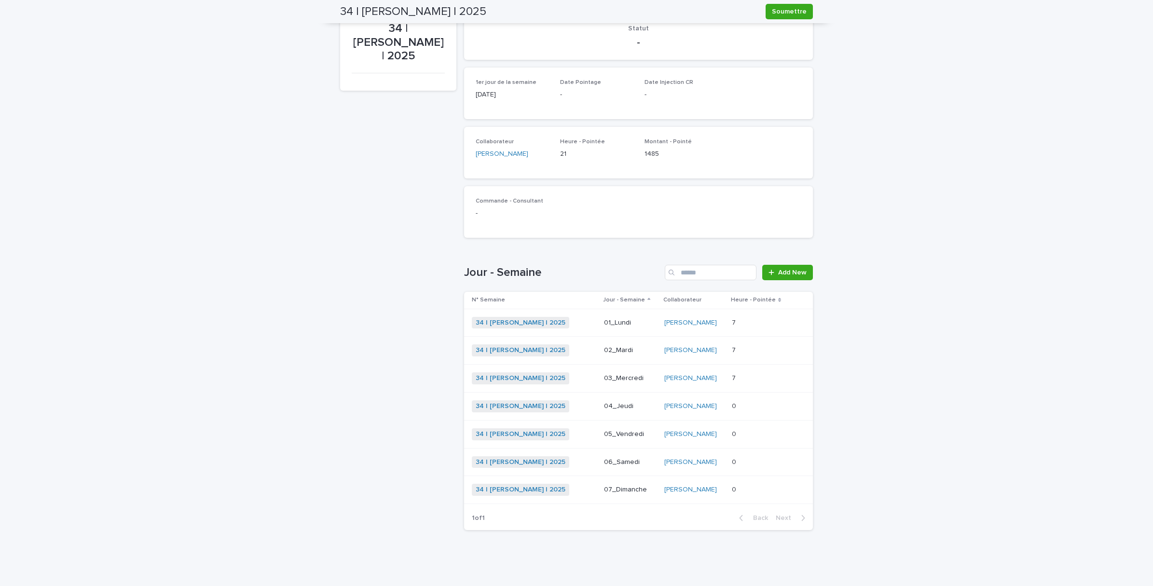
click at [750, 406] on p at bounding box center [759, 406] width 55 height 8
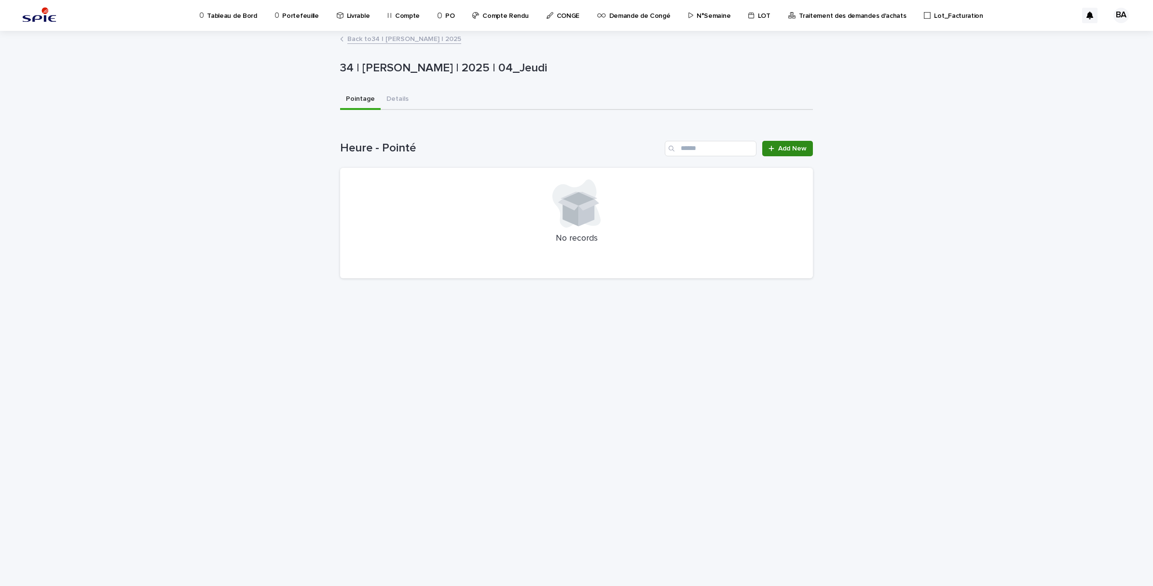
click at [782, 146] on span "Add New" at bounding box center [792, 148] width 28 height 7
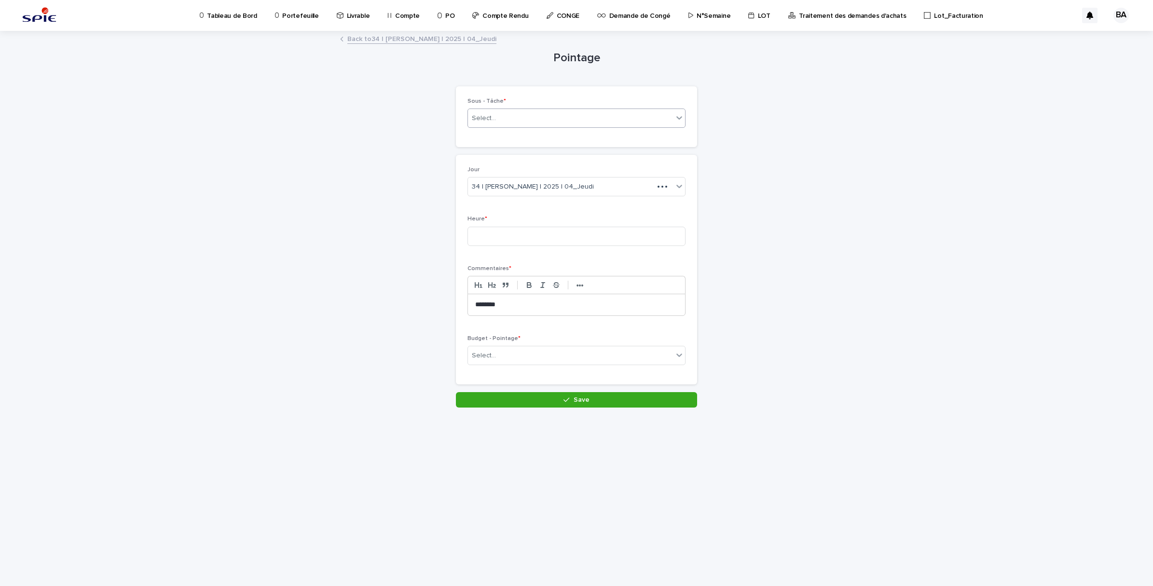
click at [551, 109] on div "Select..." at bounding box center [576, 118] width 218 height 19
type input "********"
click at [510, 208] on div "Pilotage - Projet_Pilotage" at bounding box center [576, 204] width 217 height 17
click at [508, 232] on input at bounding box center [576, 236] width 218 height 19
type input "*"
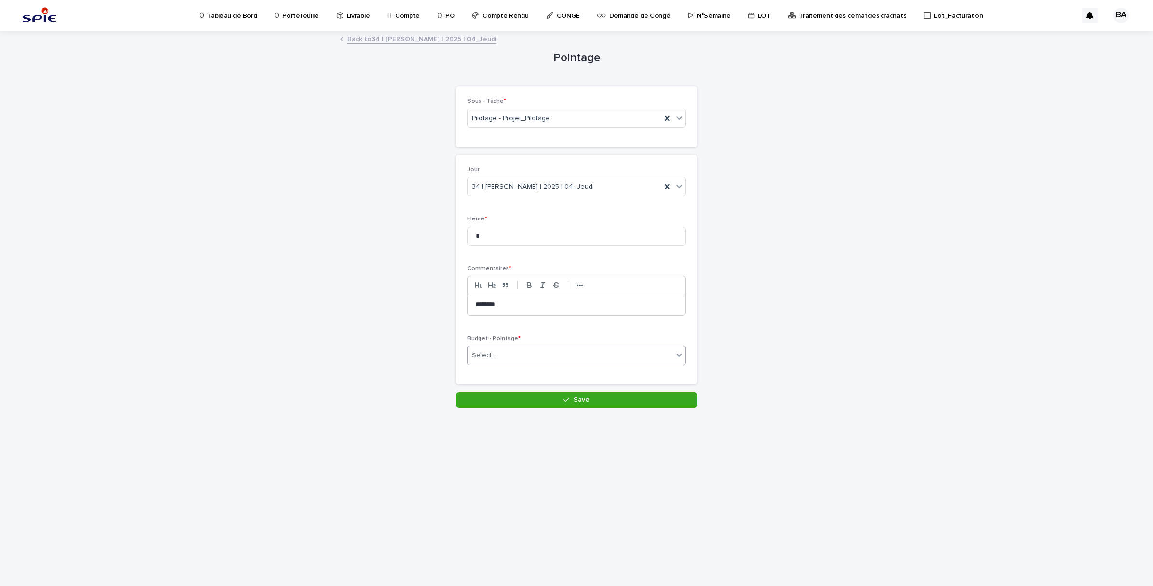
click at [532, 351] on div "Select..." at bounding box center [570, 356] width 205 height 16
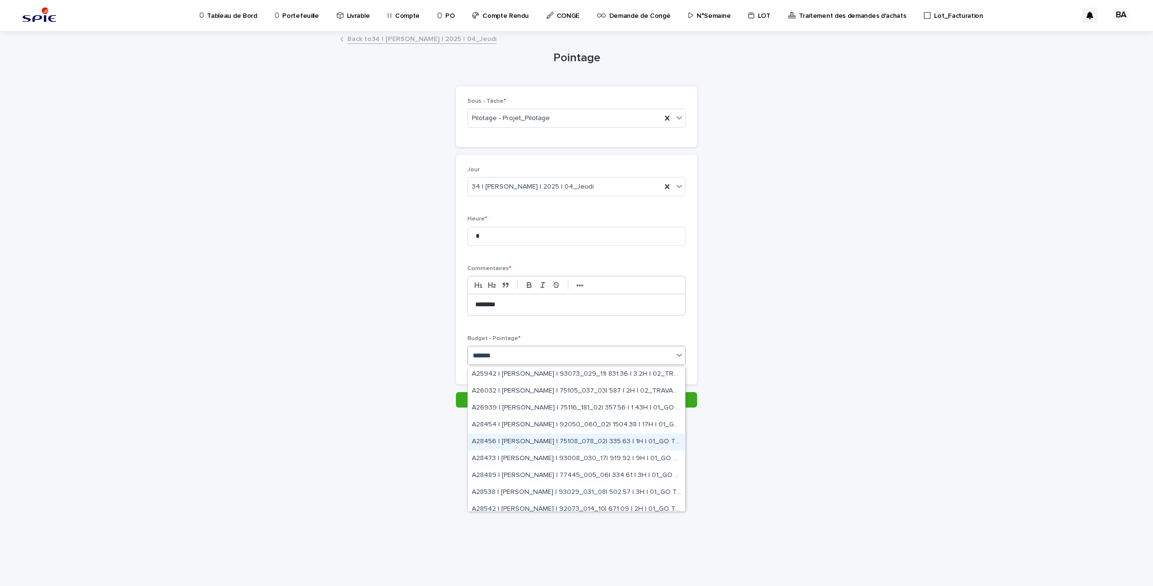
scroll to position [60, 0]
type input "*******"
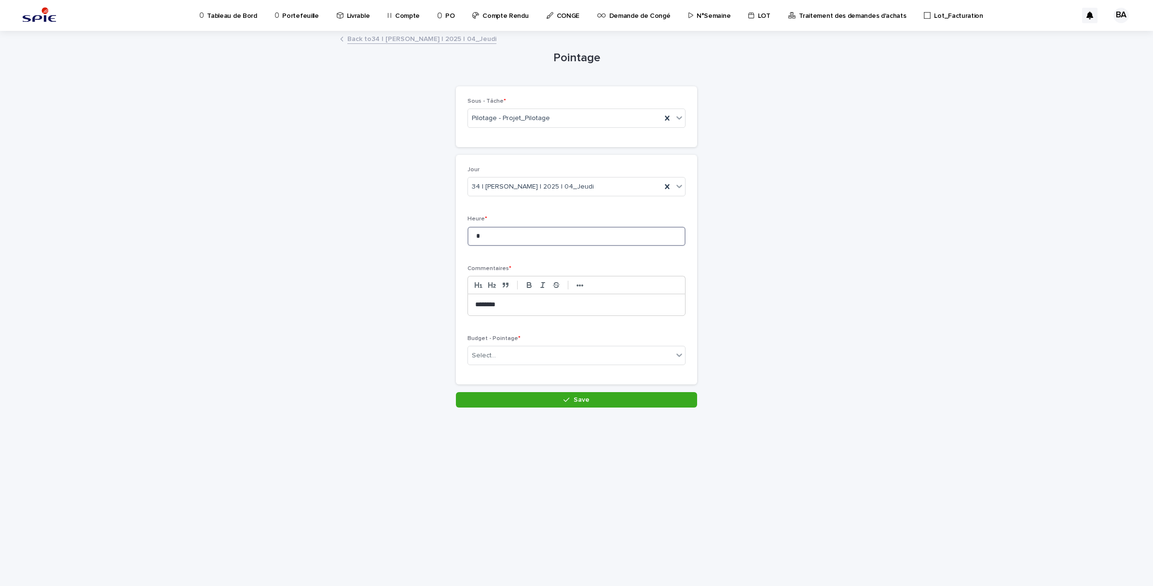
drag, startPoint x: 486, startPoint y: 239, endPoint x: 462, endPoint y: 235, distance: 23.9
click at [462, 235] on div "Jour 34 | BENADDI Amine | 2025 | 04_Jeudi Heure * * Commentaires * ••• ********…" at bounding box center [576, 270] width 241 height 230
type input "*"
click at [522, 361] on div "Select..." at bounding box center [570, 356] width 205 height 16
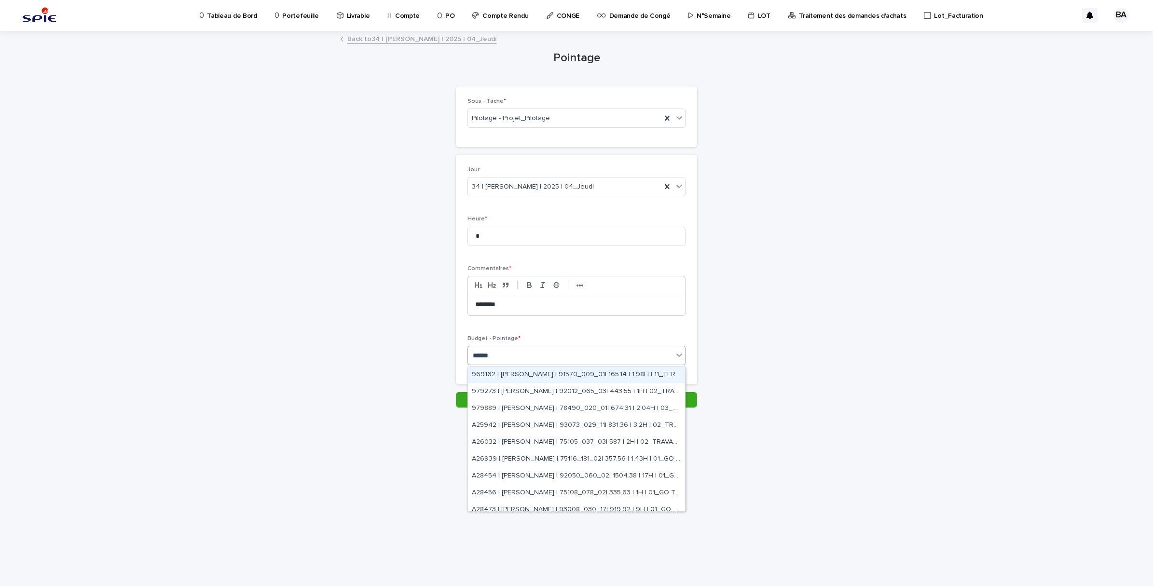
type input "*******"
drag, startPoint x: 635, startPoint y: 464, endPoint x: 635, endPoint y: 449, distance: 15.4
click at [635, 449] on div "A28489 | BENADDI Amine | 77445_005_06| 334.61 | 3H | 01_GO TRAVAUX" at bounding box center [576, 452] width 217 height 17
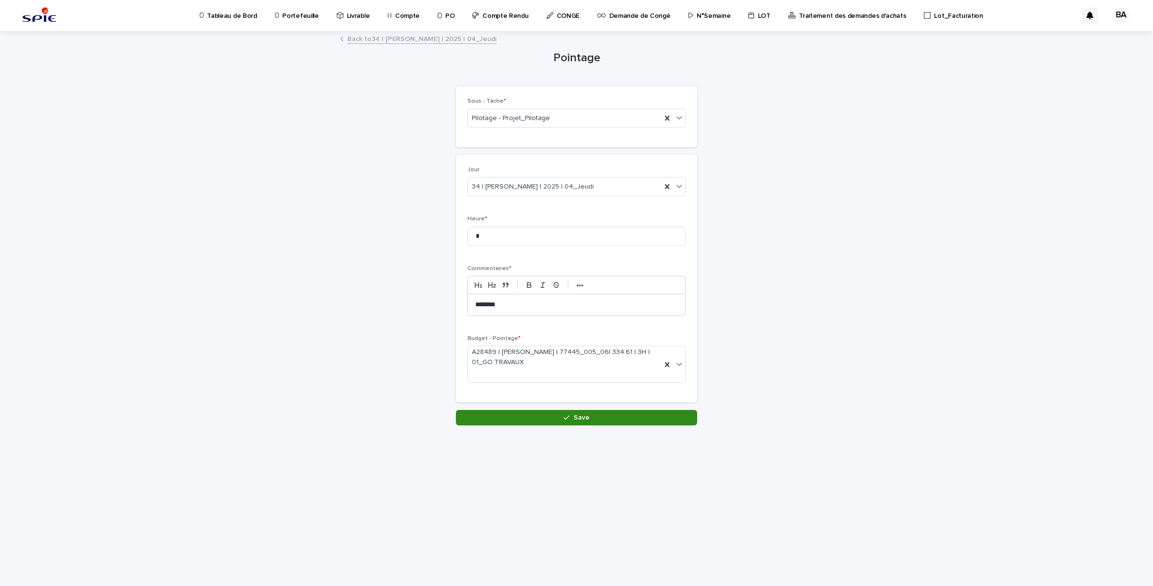
click at [575, 416] on span "Save" at bounding box center [581, 417] width 16 height 7
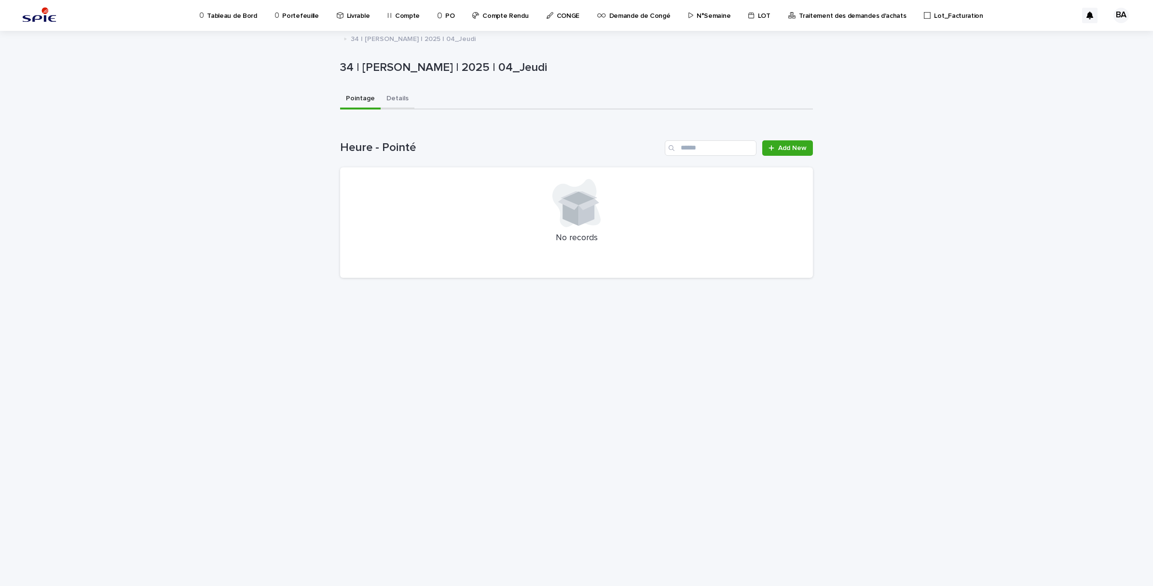
click at [387, 95] on button "Details" at bounding box center [398, 99] width 34 height 20
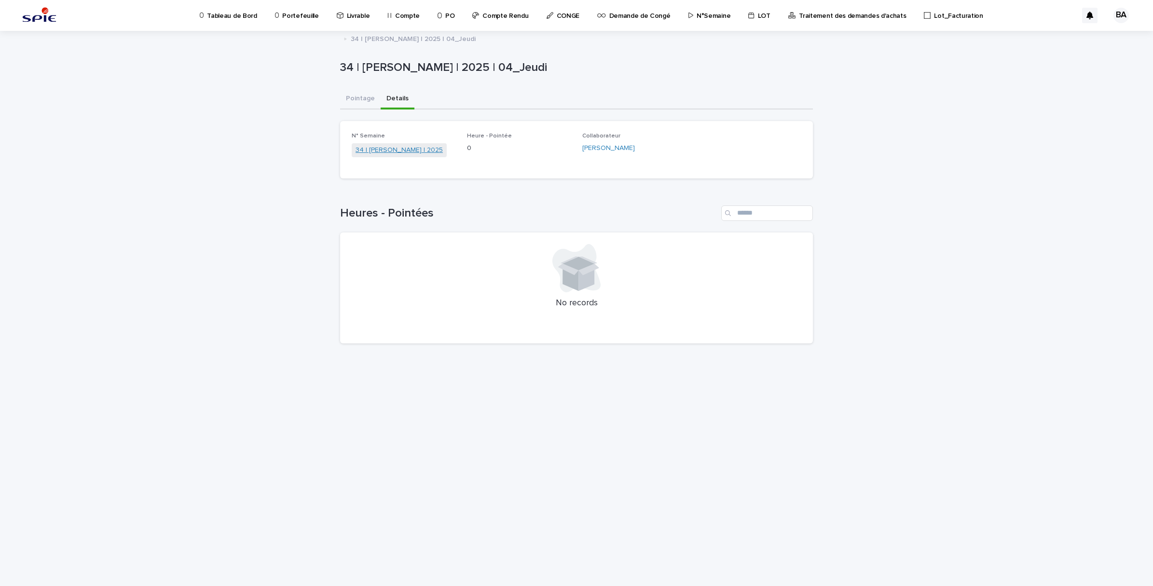
click at [399, 152] on link "34 | [PERSON_NAME] | 2025" at bounding box center [398, 150] width 87 height 10
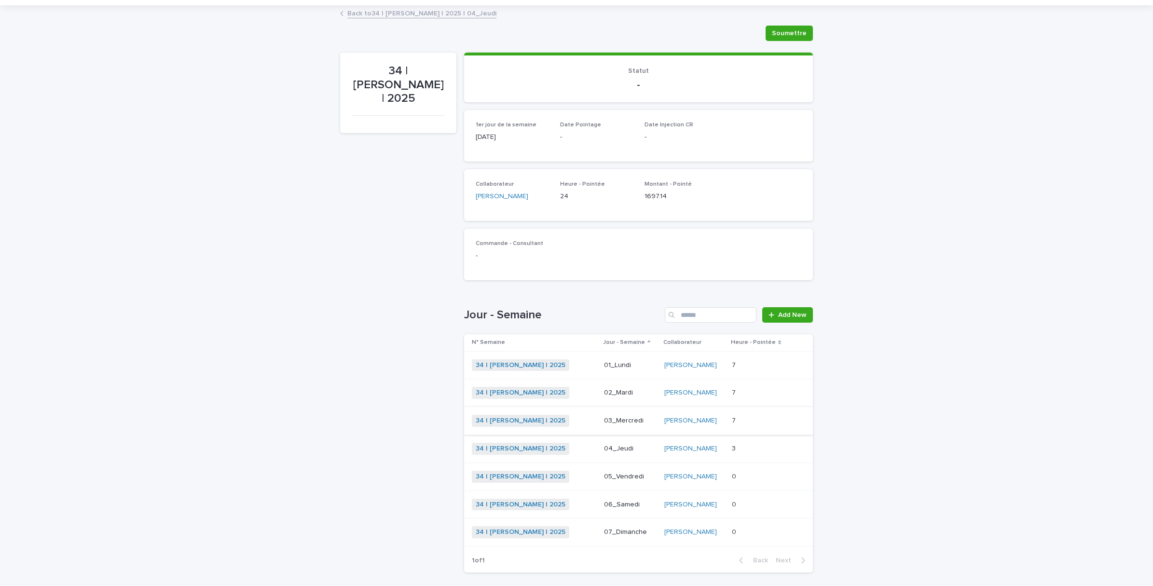
scroll to position [91, 0]
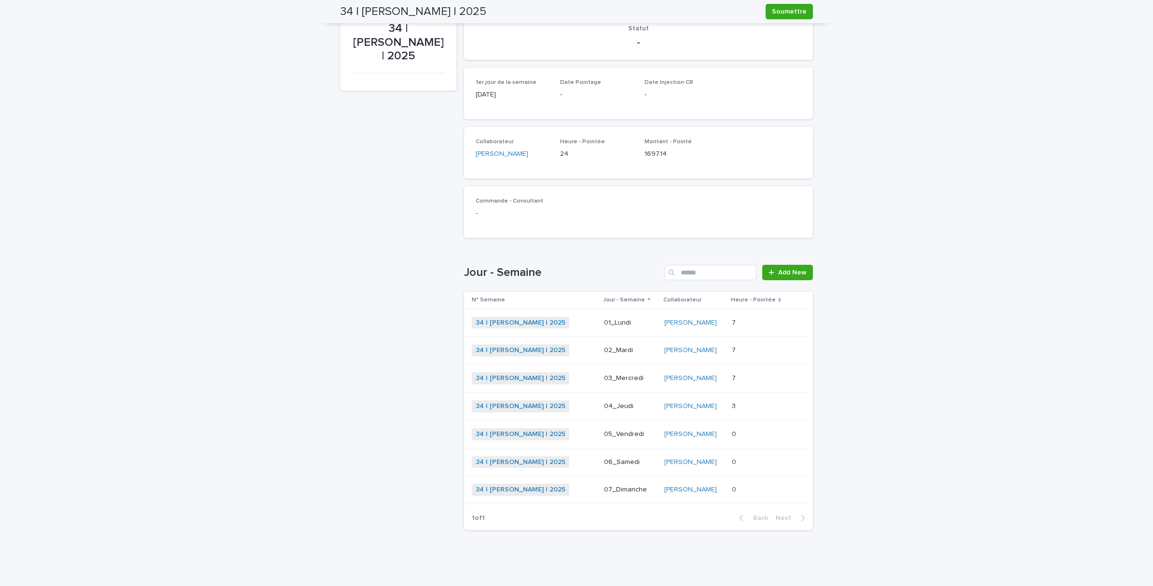
click at [746, 404] on p at bounding box center [759, 406] width 55 height 8
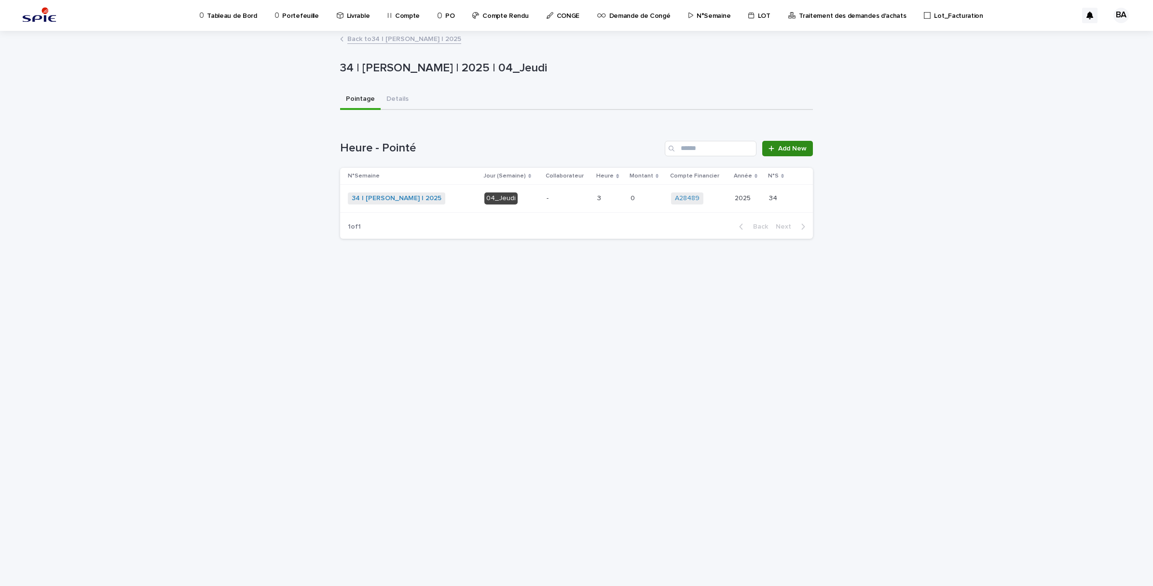
click at [778, 145] on span "Add New" at bounding box center [792, 148] width 28 height 7
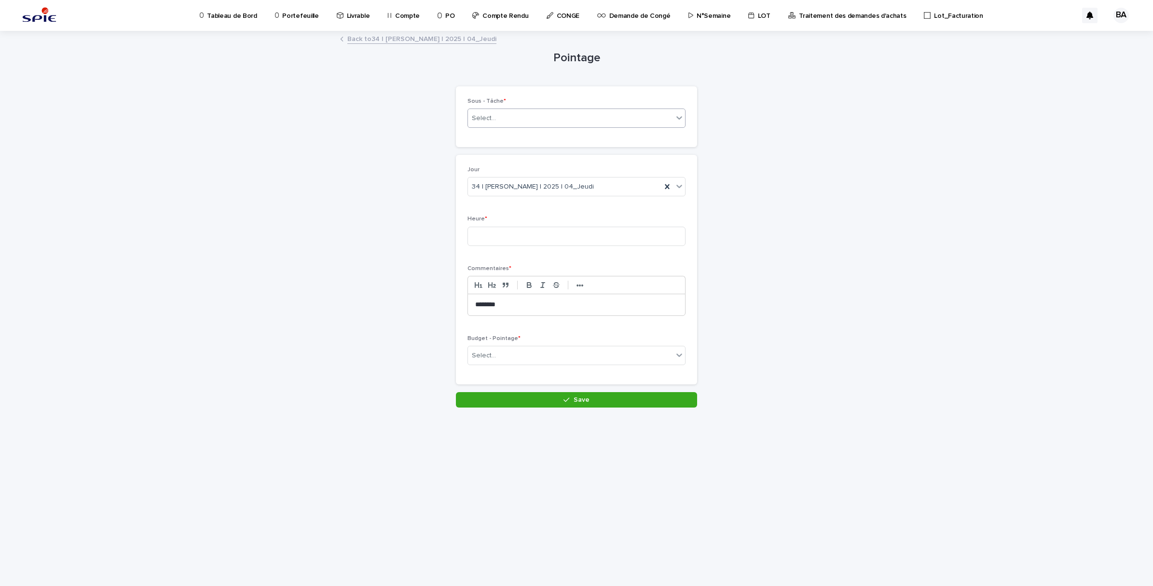
click at [524, 121] on div "Select..." at bounding box center [570, 118] width 205 height 16
type input "********"
click at [526, 206] on div "Pilotage - Projet_Pilotage" at bounding box center [576, 204] width 217 height 17
click at [510, 230] on input at bounding box center [576, 236] width 218 height 19
type input "*"
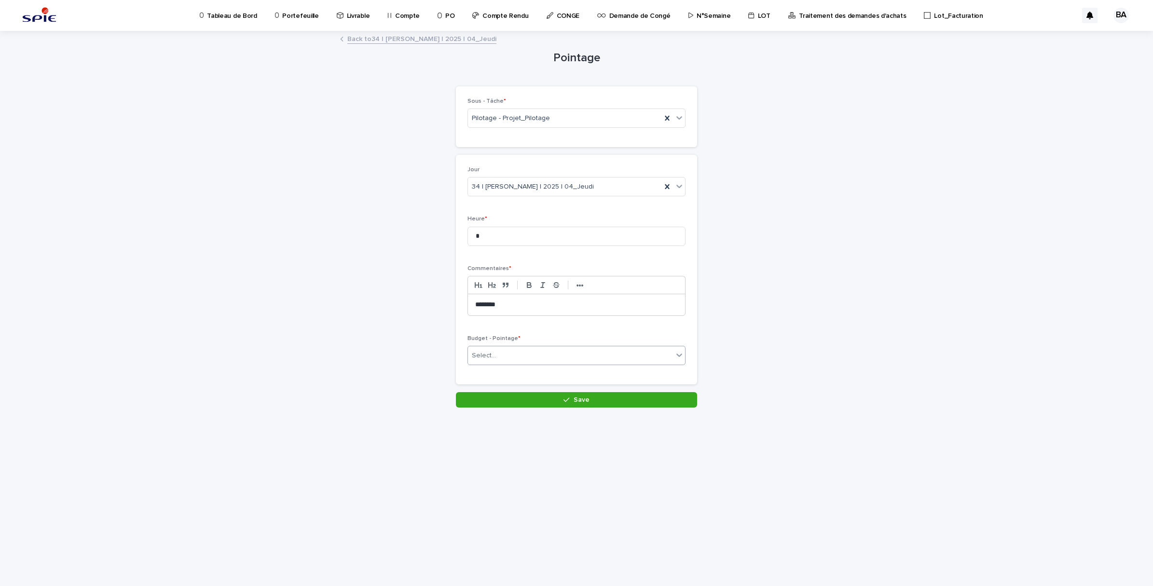
click at [531, 358] on div "Select..." at bounding box center [570, 356] width 205 height 16
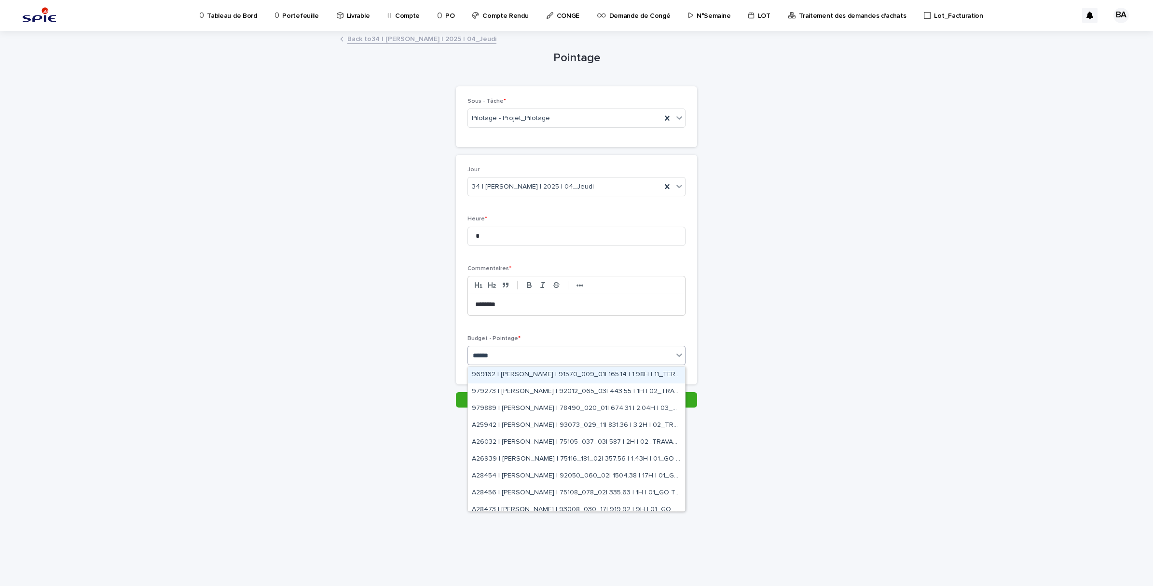
type input "*******"
click at [636, 468] on div "A28538 | BENADDI Amine | 93029_031_08| 502.57 | 3H | 01_GO TRAVAUX" at bounding box center [576, 469] width 217 height 17
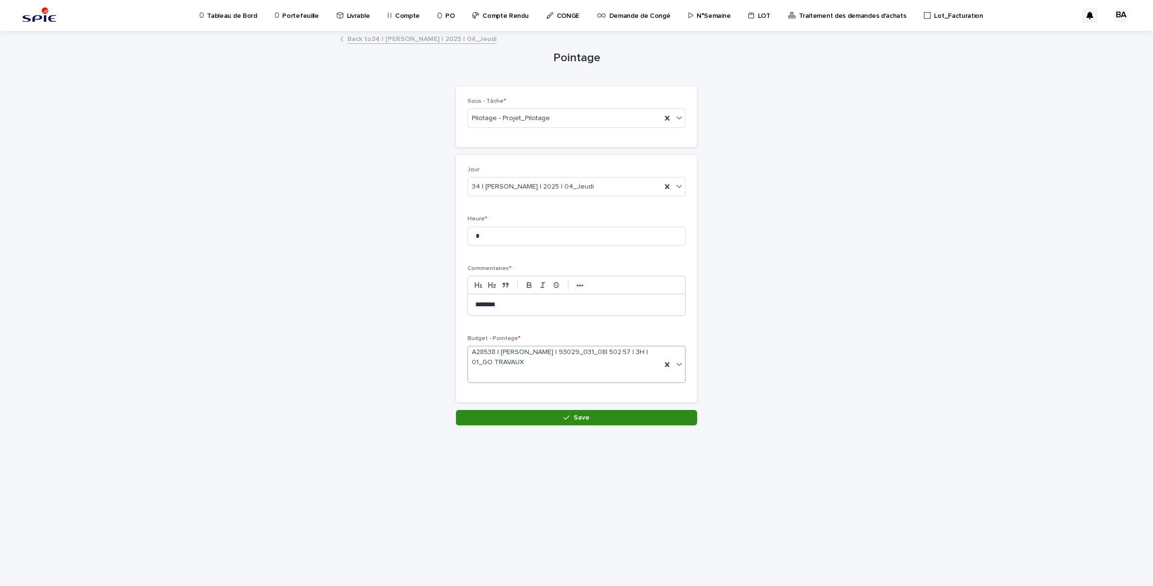
click at [577, 418] on span "Save" at bounding box center [581, 417] width 16 height 7
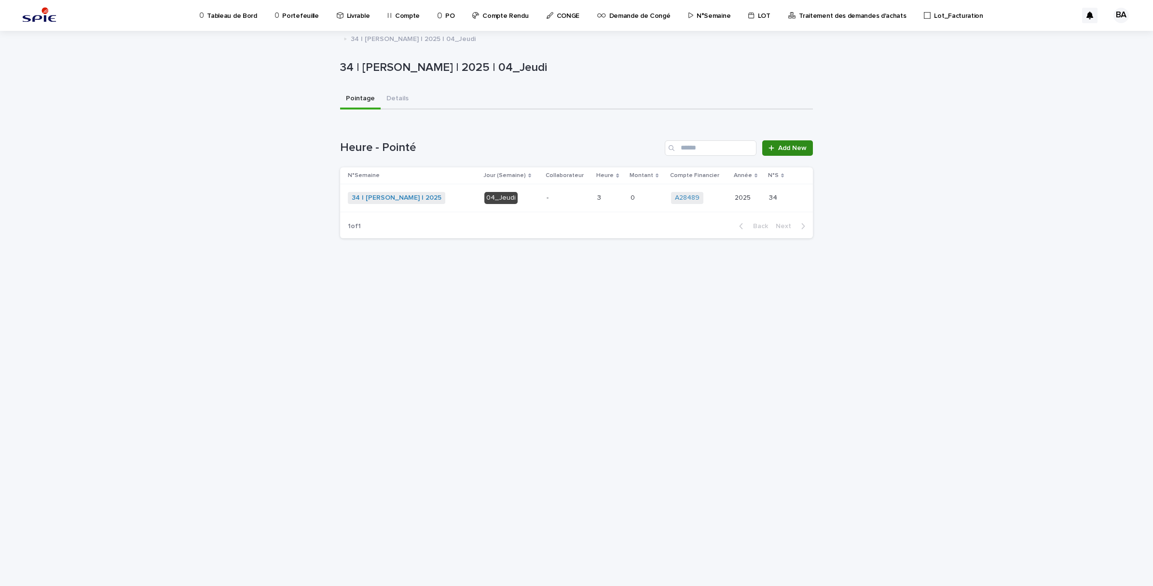
click at [792, 141] on link "Add New" at bounding box center [787, 147] width 51 height 15
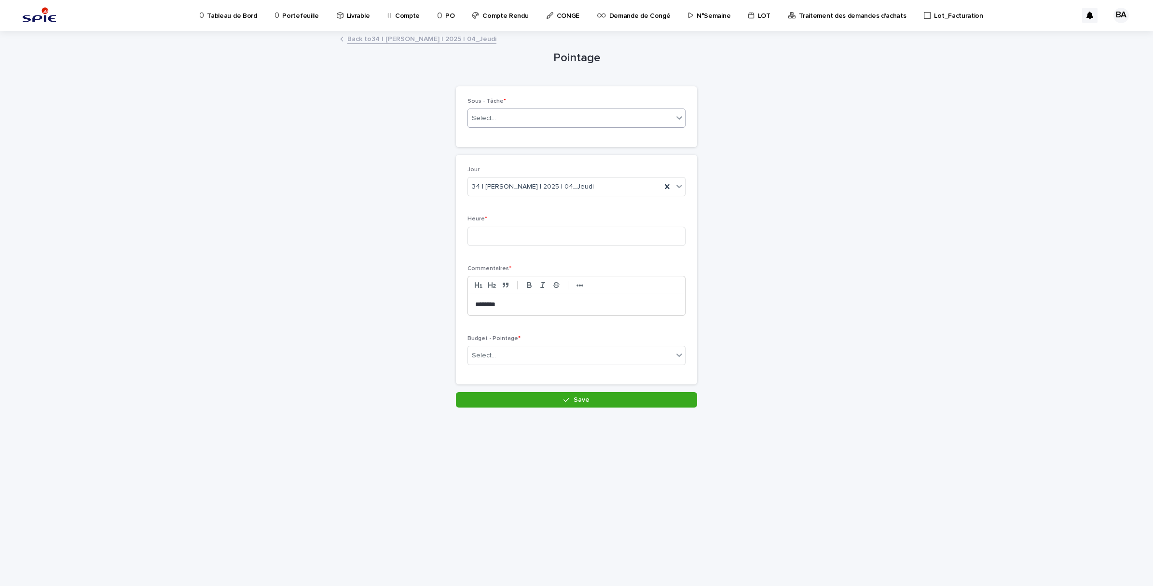
click at [566, 111] on div "Select..." at bounding box center [570, 118] width 205 height 16
type input "*"
type input "********"
click at [536, 205] on div "Pilotage - Projet_Pilotage" at bounding box center [576, 204] width 217 height 17
click at [534, 240] on input at bounding box center [576, 236] width 218 height 19
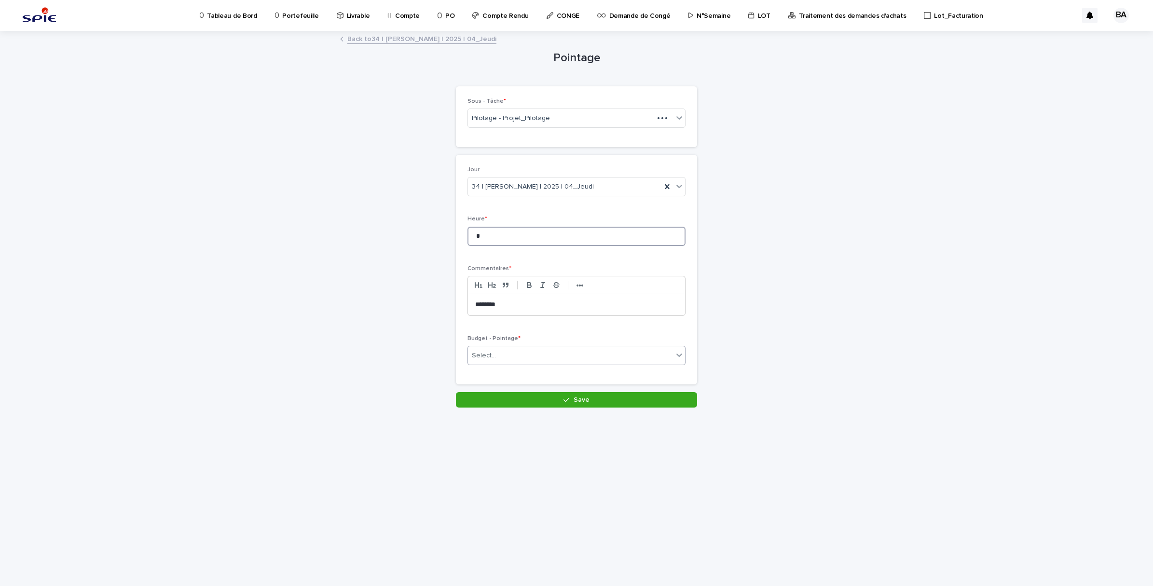
type input "*"
click at [559, 358] on div "Select..." at bounding box center [570, 356] width 205 height 16
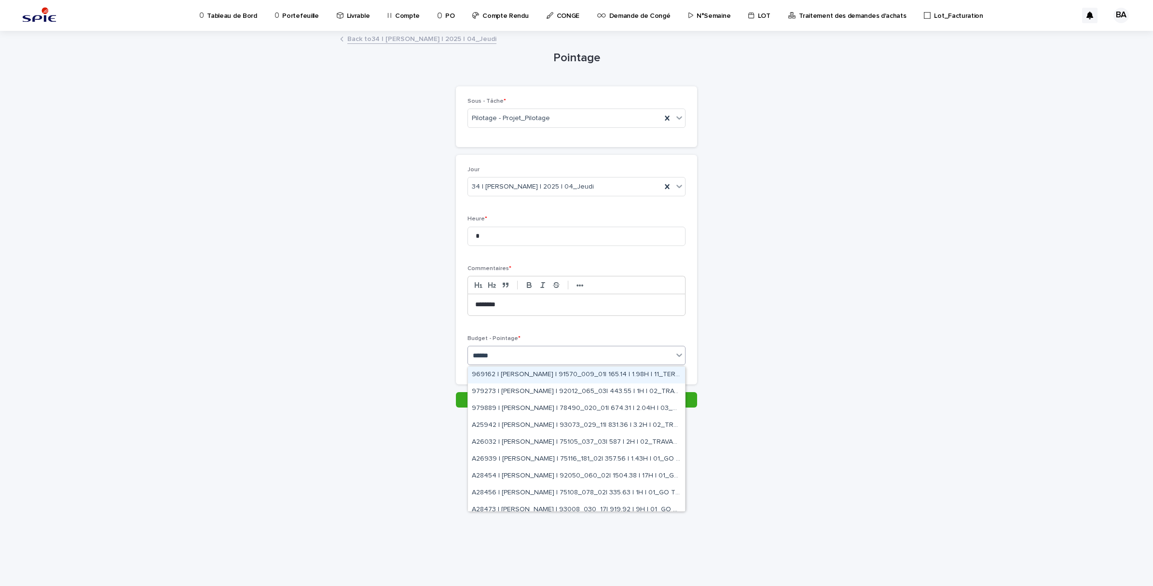
type input "*******"
click at [650, 490] on div "A28456 | BENADDI Amine | 75108_078_02| 335.63 | 1H | 01_GO TRAVAUX" at bounding box center [576, 493] width 217 height 17
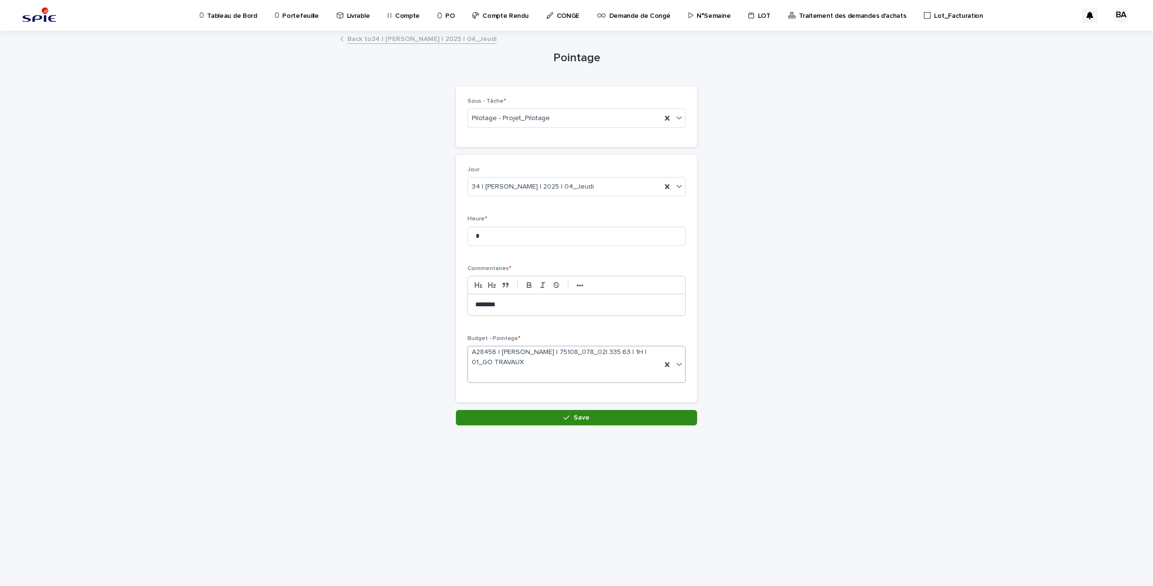
click at [587, 423] on button "Save" at bounding box center [576, 417] width 241 height 15
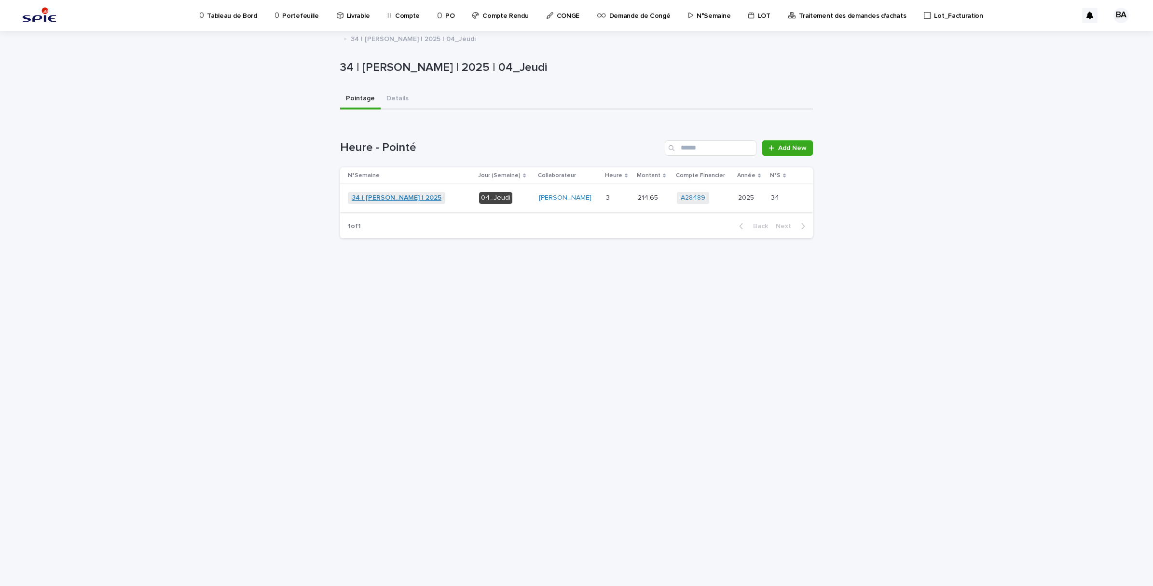
click at [398, 195] on link "34 | [PERSON_NAME] | 2025" at bounding box center [397, 198] width 90 height 8
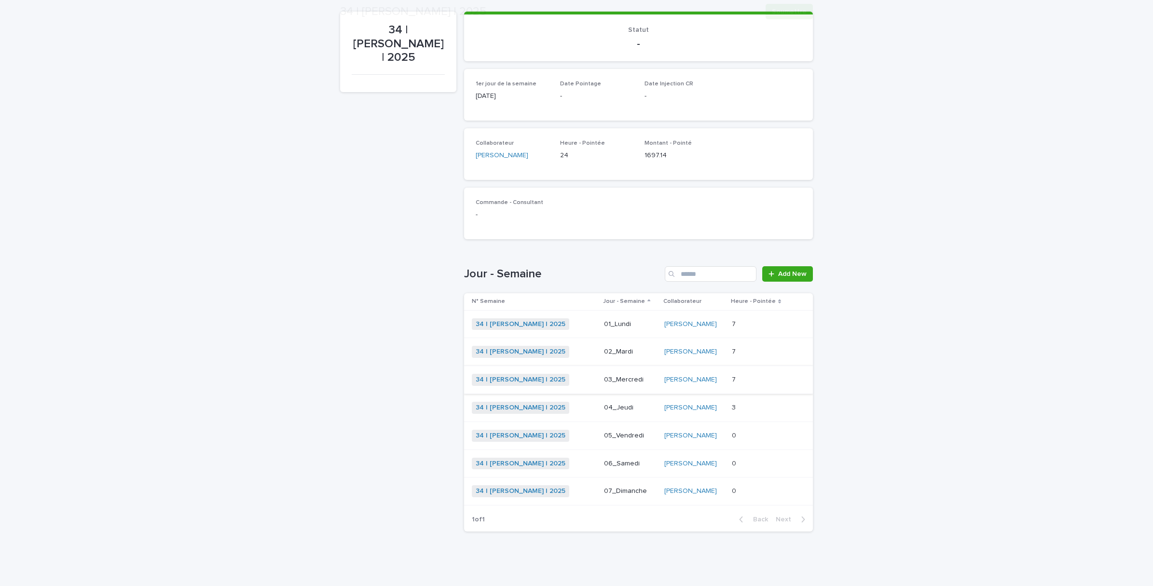
scroll to position [91, 0]
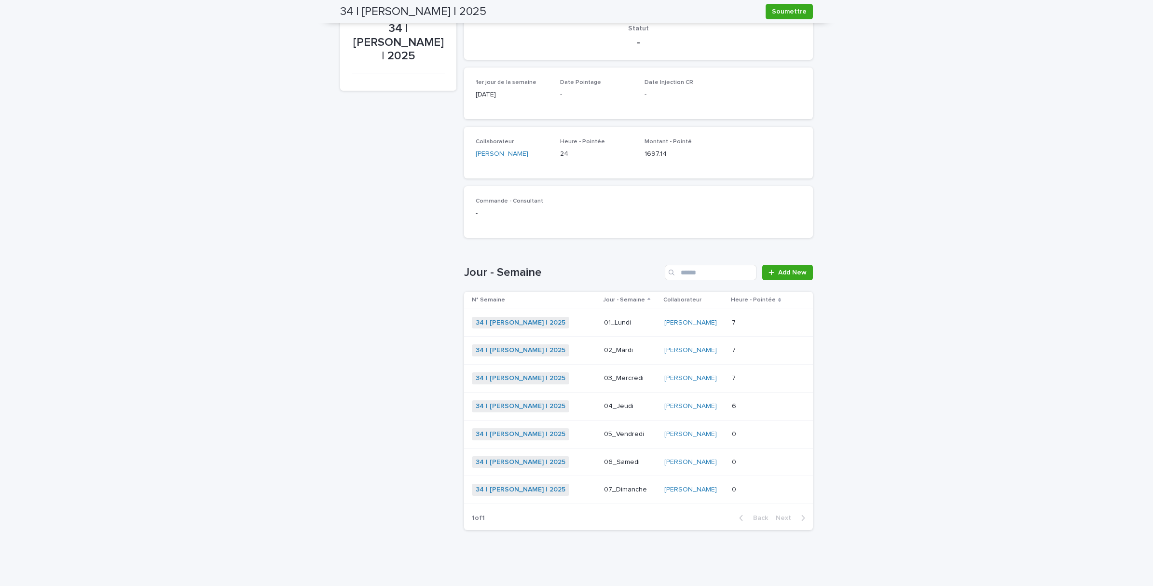
click at [746, 432] on p at bounding box center [759, 434] width 55 height 8
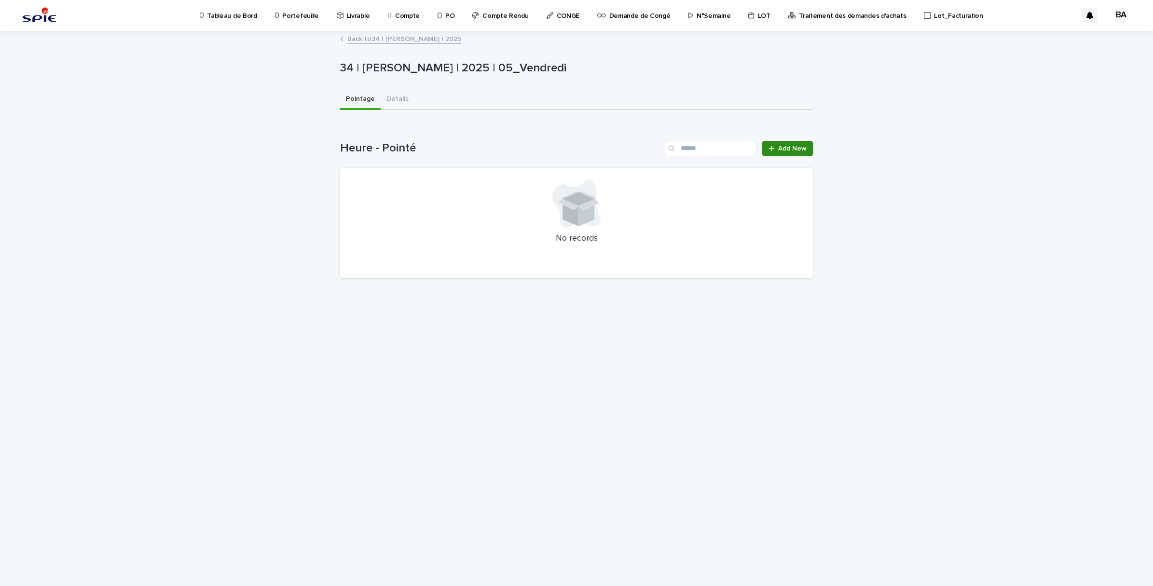
click at [776, 148] on div at bounding box center [773, 148] width 10 height 7
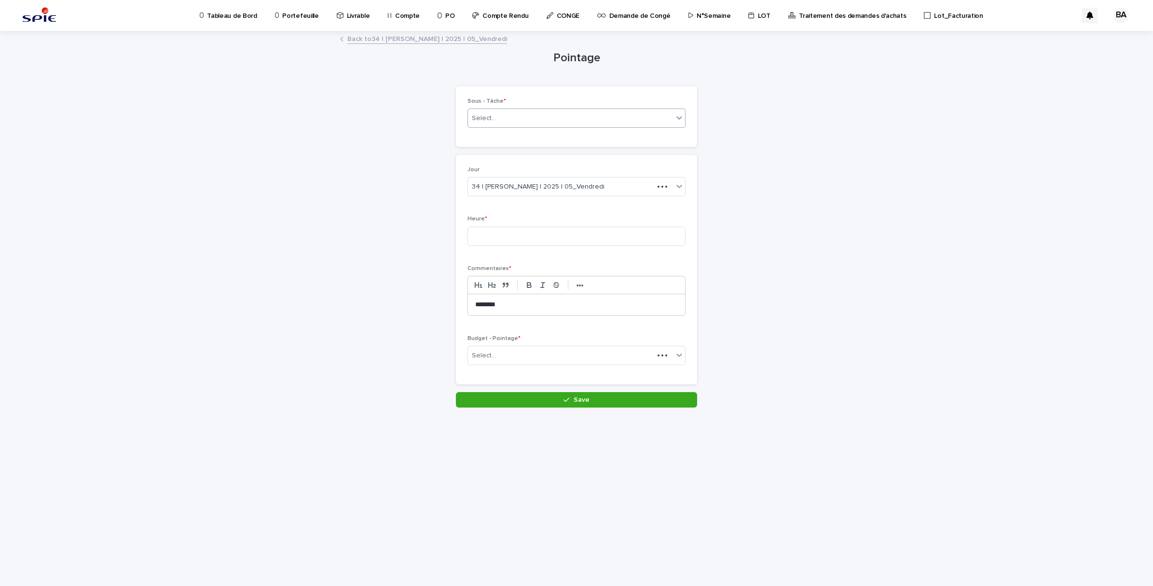
click at [565, 119] on div "Select..." at bounding box center [570, 118] width 205 height 16
type input "********"
click at [536, 200] on div "Pilotage - Projet_Pilotage" at bounding box center [576, 204] width 217 height 17
click at [540, 238] on input at bounding box center [576, 236] width 218 height 19
click at [568, 358] on div "Select..." at bounding box center [570, 356] width 205 height 16
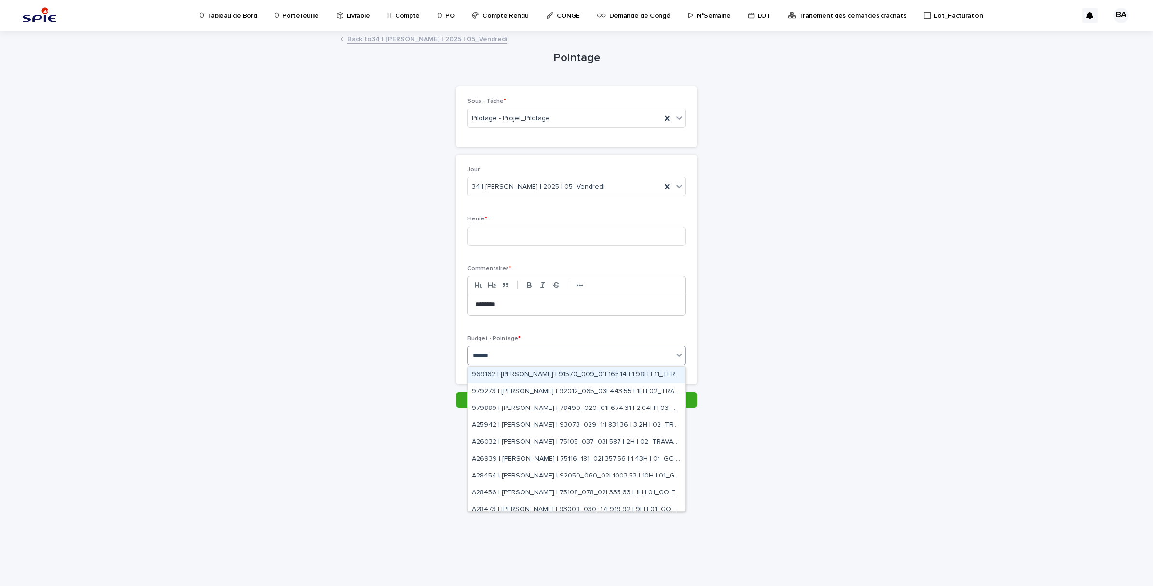
type input "*******"
drag, startPoint x: 637, startPoint y: 416, endPoint x: 637, endPoint y: 408, distance: 8.7
click at [637, 408] on div "979889 | BENADDI Amine | 78490_020_01| 674.31 | 2.04H | 03_DOE" at bounding box center [576, 408] width 217 height 17
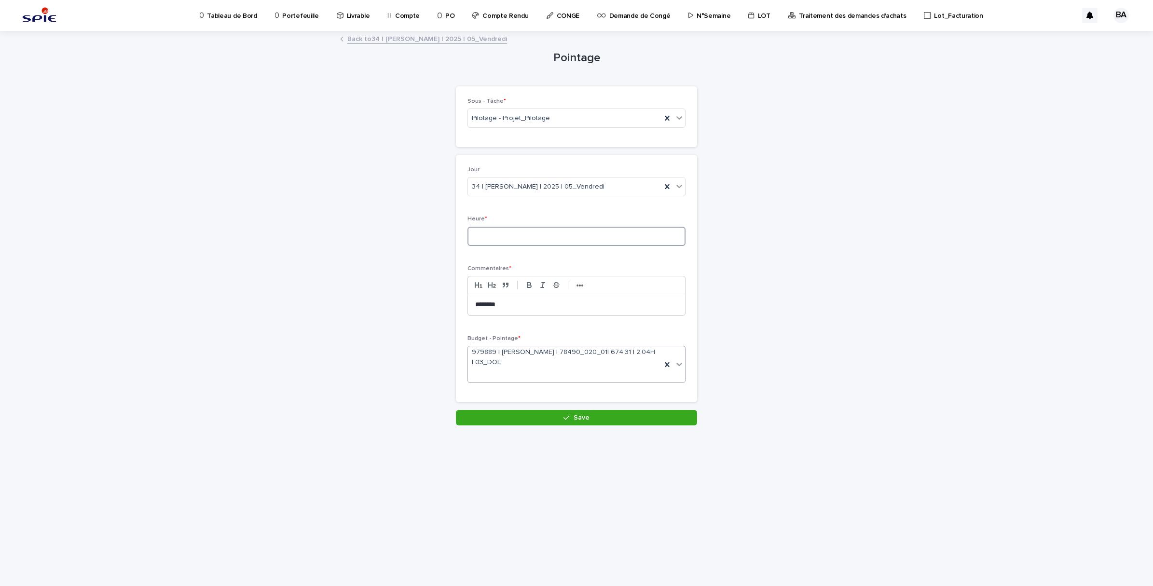
click at [483, 234] on input at bounding box center [576, 236] width 218 height 19
type input "*"
click at [592, 422] on button "Save" at bounding box center [576, 417] width 241 height 15
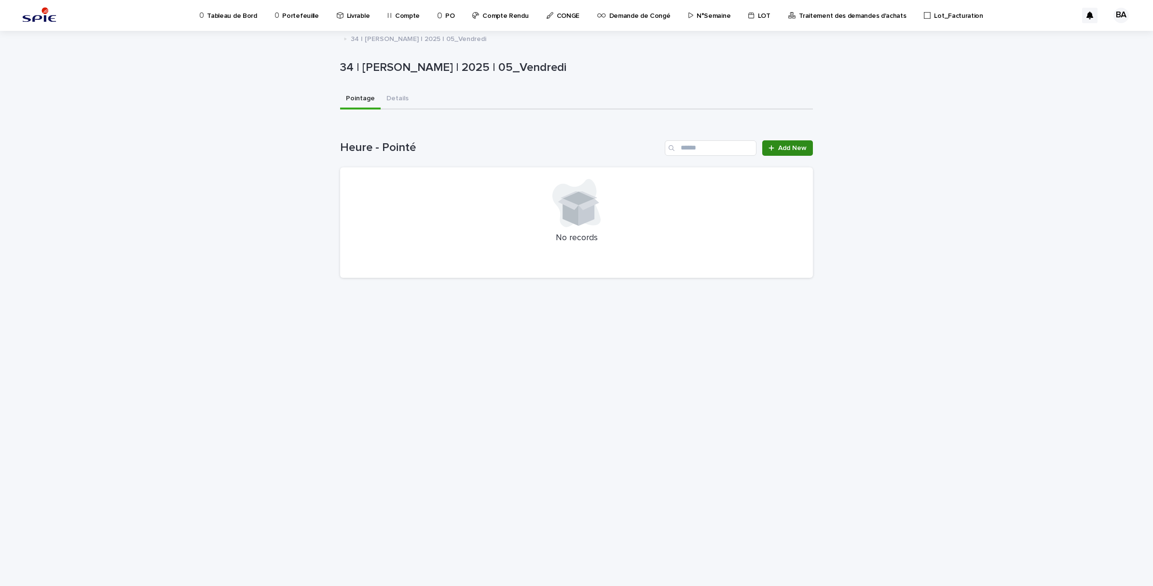
click at [789, 149] on span "Add New" at bounding box center [792, 148] width 28 height 7
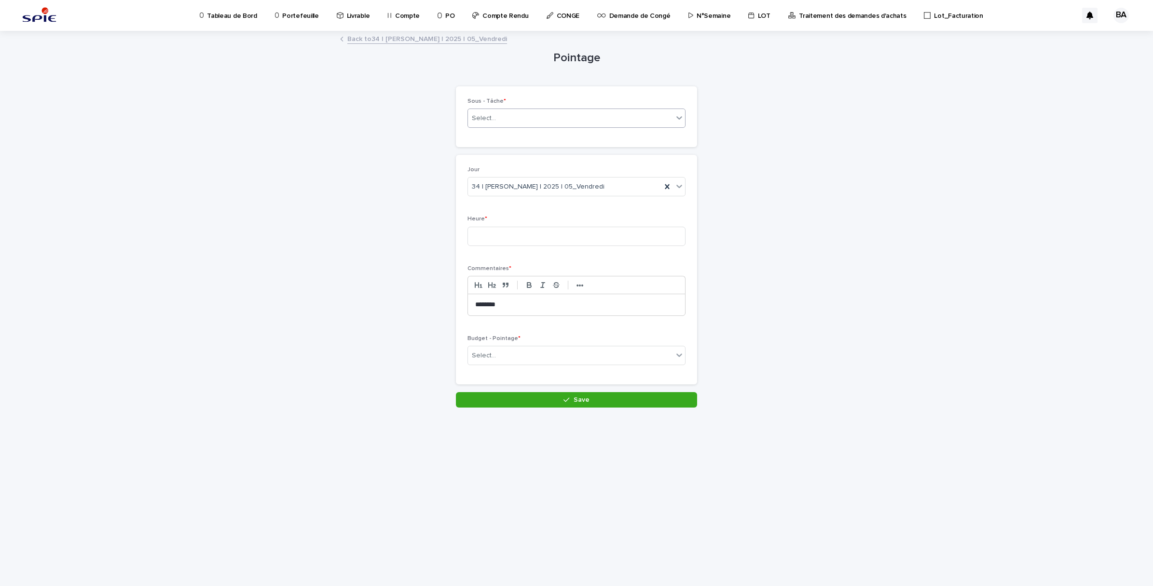
click at [518, 122] on div "Select..." at bounding box center [570, 118] width 205 height 16
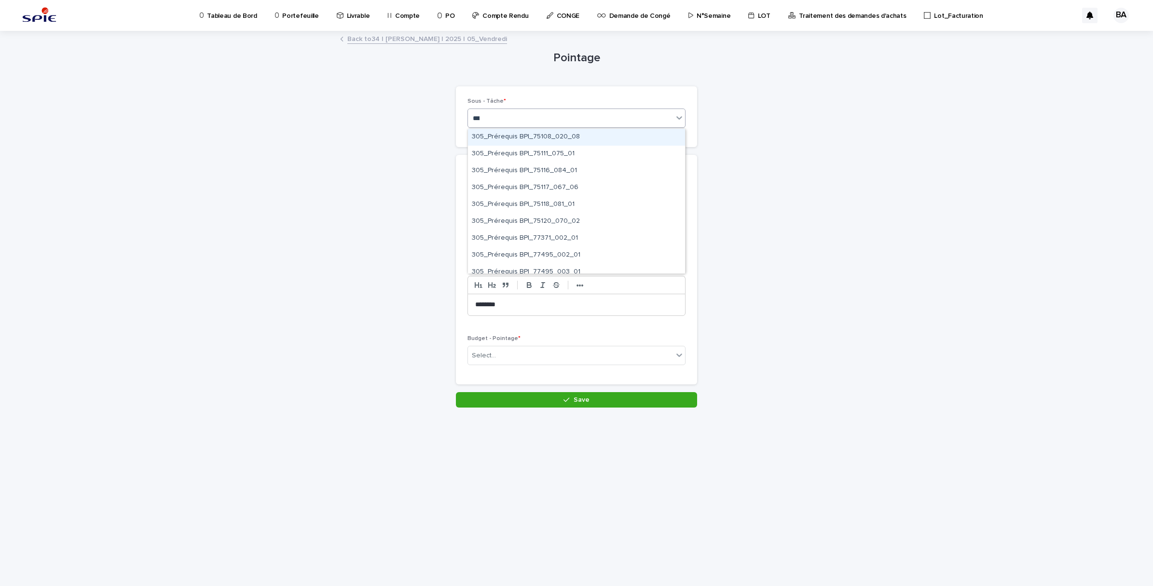
type input "****"
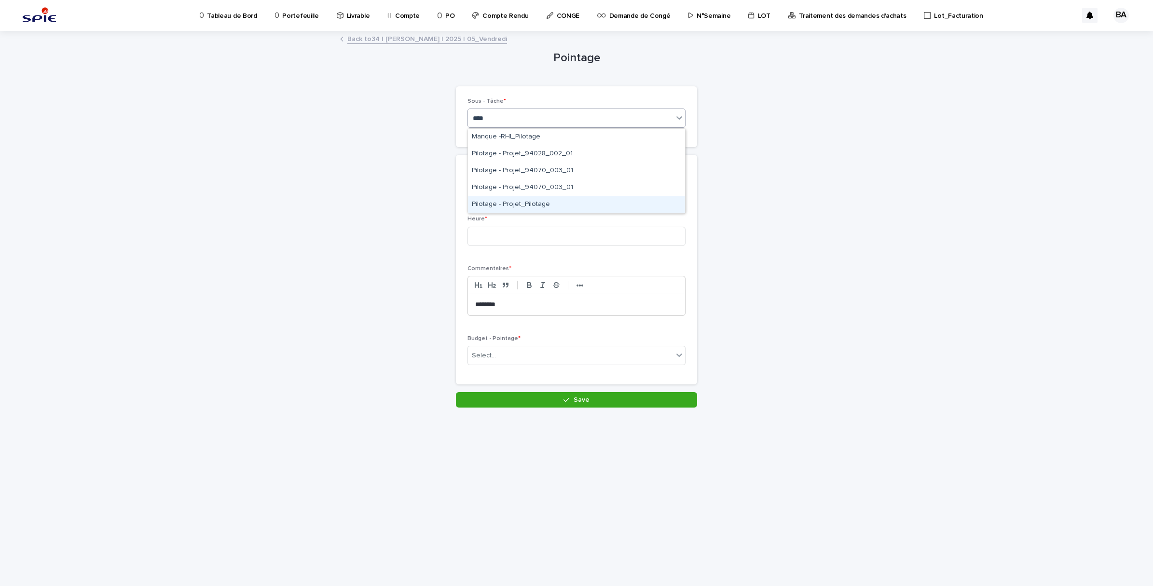
click at [519, 201] on div "Pilotage - Projet_Pilotage" at bounding box center [576, 204] width 217 height 17
click at [506, 350] on div "Select..." at bounding box center [570, 356] width 205 height 16
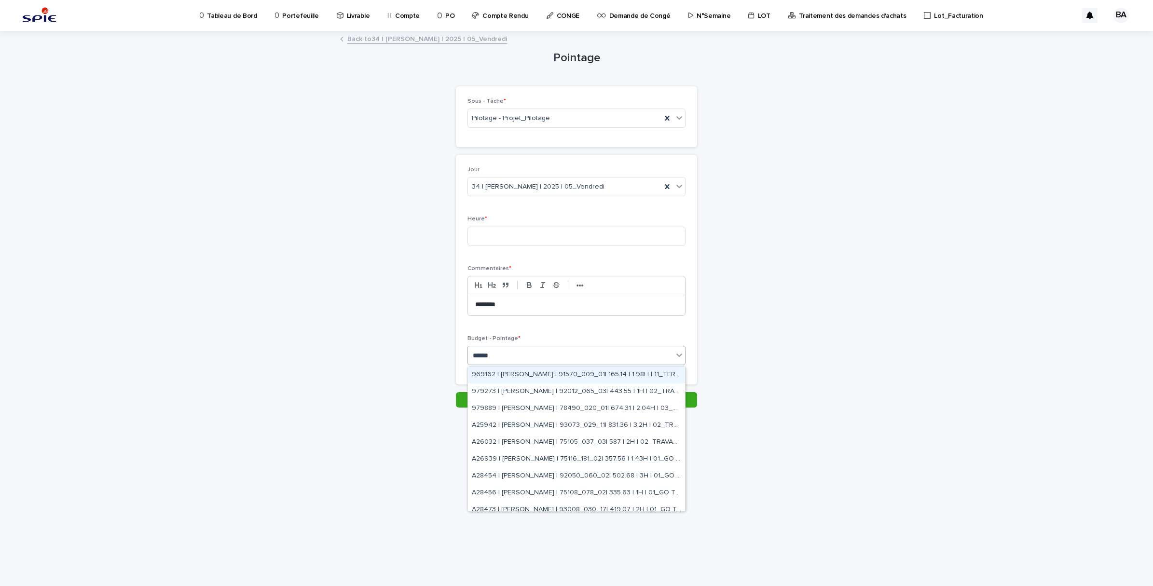
type input "*******"
click at [642, 423] on div "A25942 | BENADDI Amine | 93073_029_11| 831.36 | 3.2H | 02_TRAVAUX" at bounding box center [576, 425] width 217 height 17
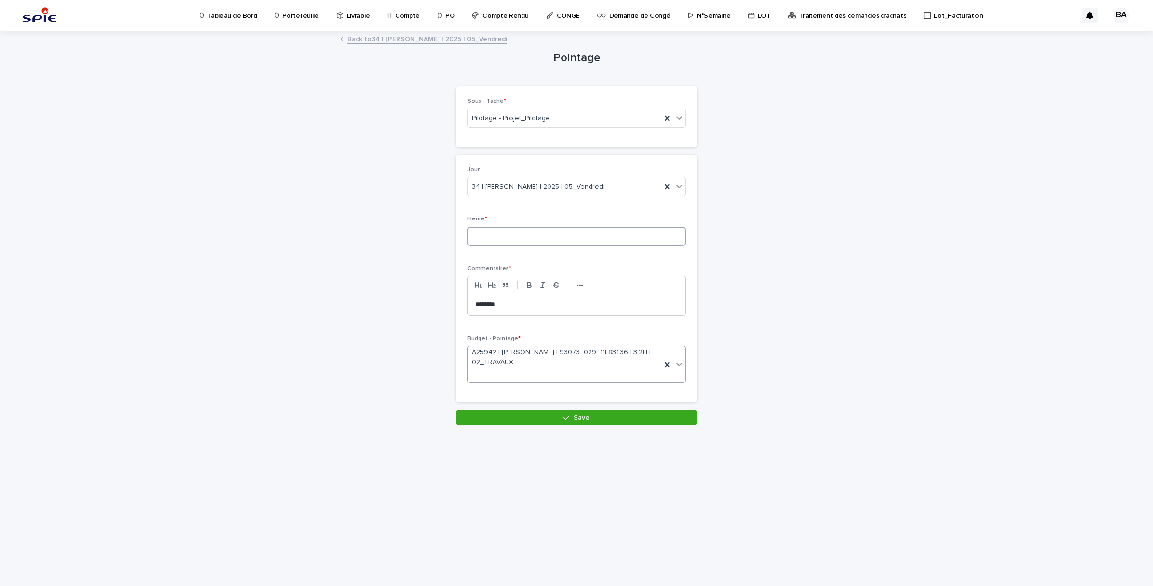
click at [494, 240] on input at bounding box center [576, 236] width 218 height 19
type input "*"
click at [577, 414] on button "Save" at bounding box center [576, 417] width 241 height 15
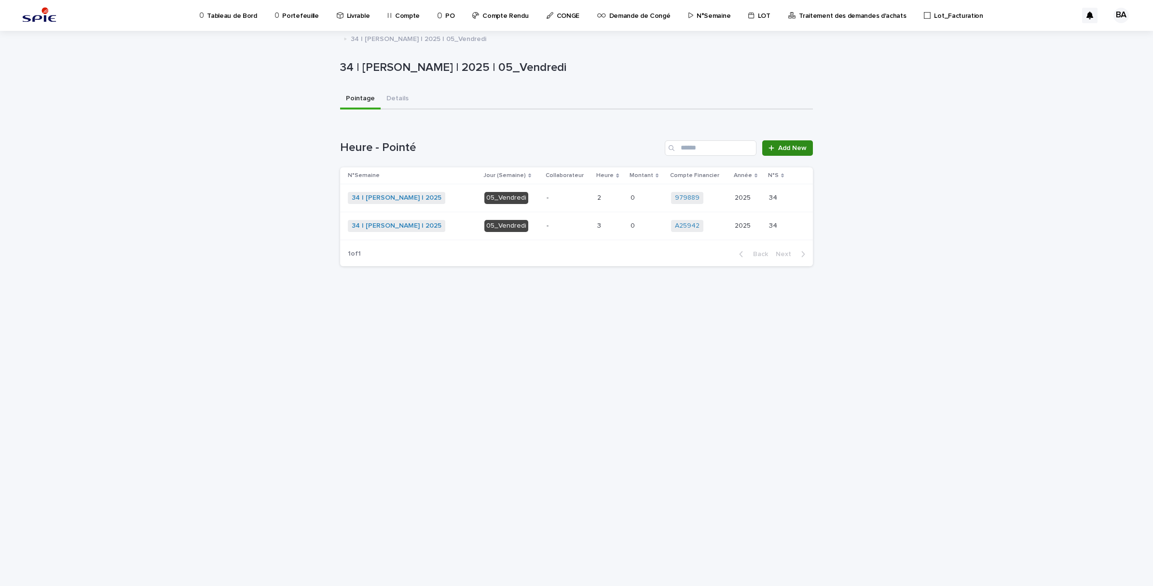
click at [780, 149] on span "Add New" at bounding box center [792, 148] width 28 height 7
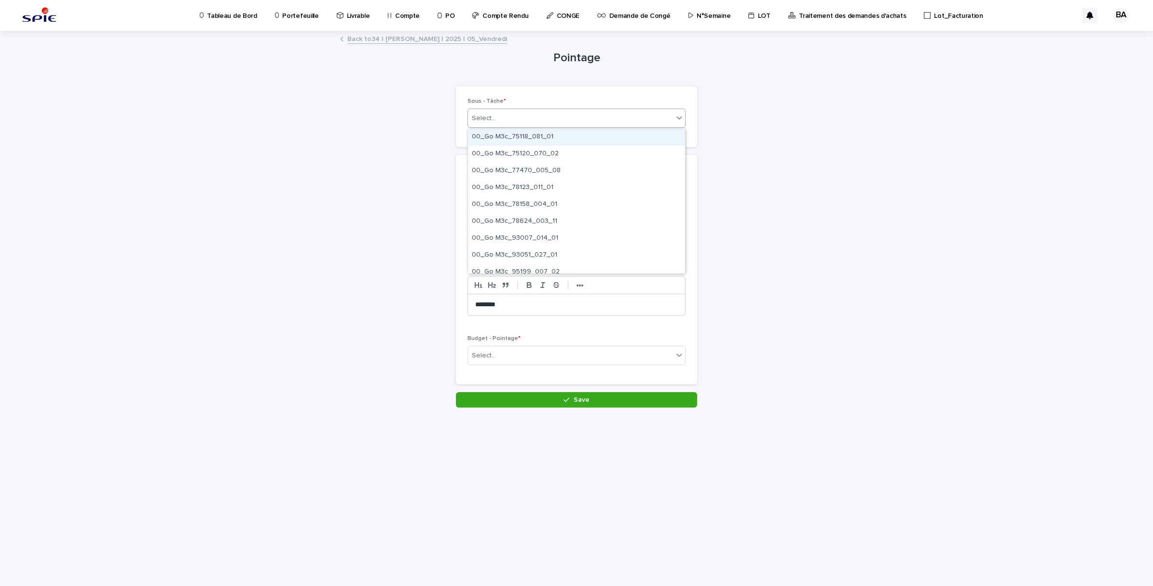
click at [563, 115] on div "Select..." at bounding box center [570, 118] width 205 height 16
type input "********"
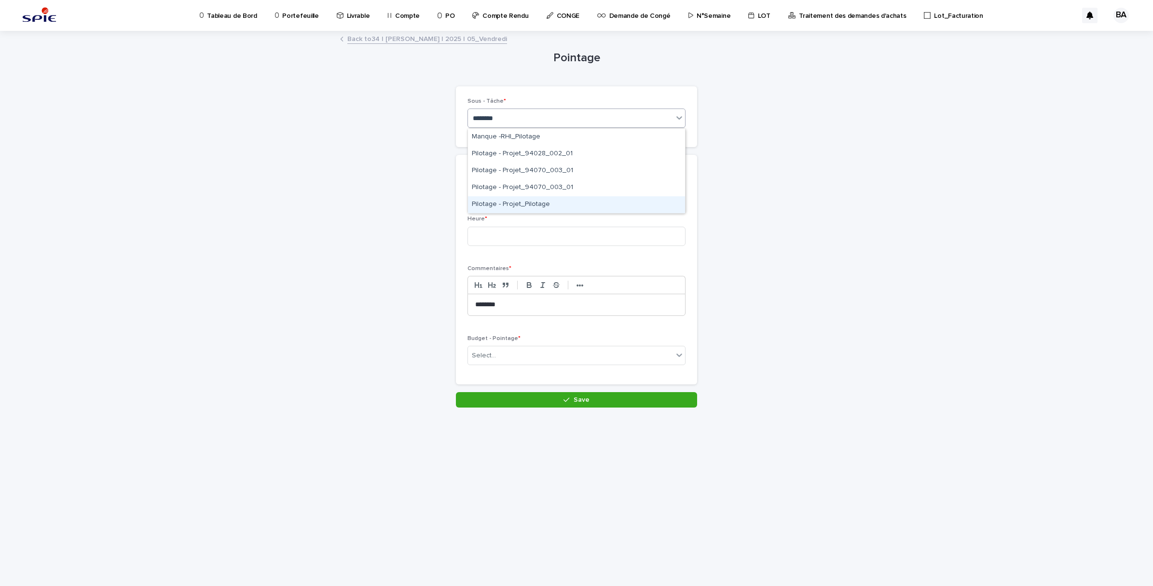
click at [522, 204] on div "Pilotage - Projet_Pilotage" at bounding box center [576, 204] width 217 height 17
click at [512, 243] on input at bounding box center [576, 236] width 218 height 19
type input "*"
click at [557, 356] on div "Select..." at bounding box center [570, 356] width 205 height 16
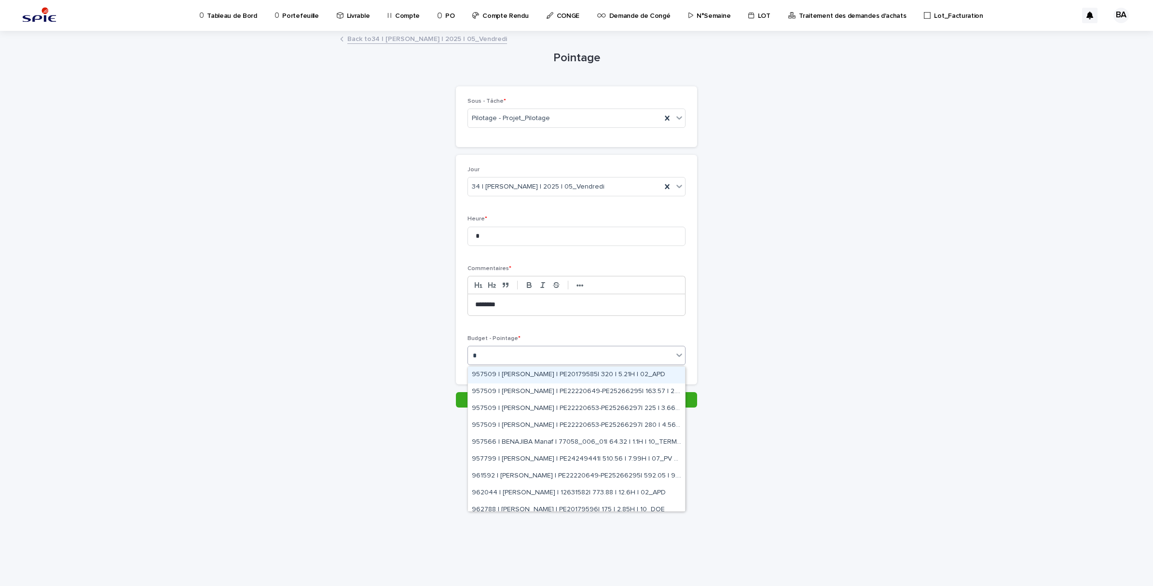
type input "*"
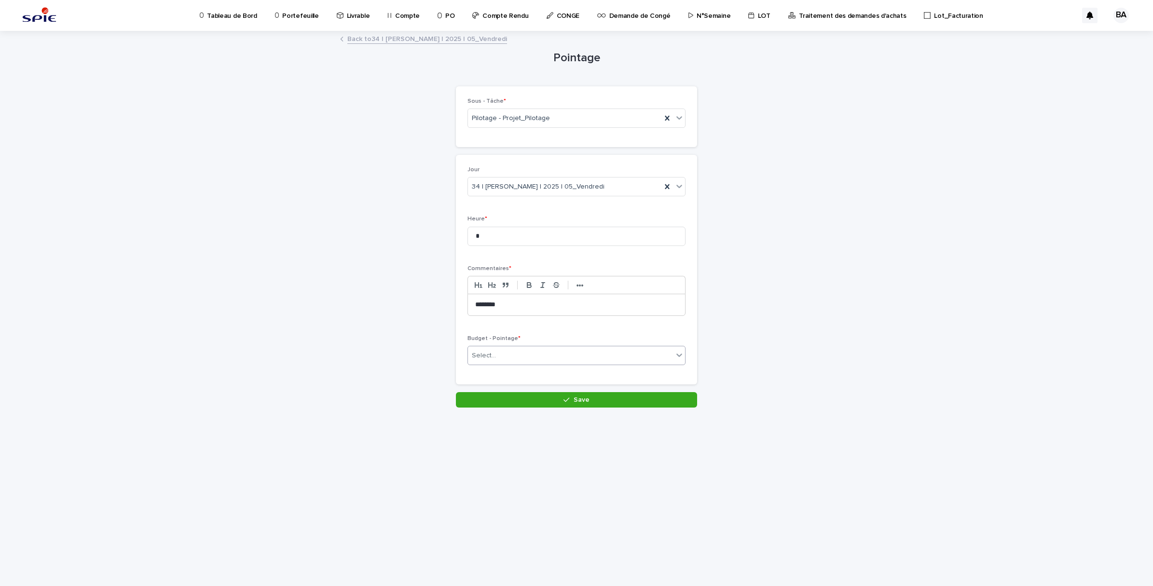
click at [520, 356] on div "Select..." at bounding box center [570, 356] width 205 height 16
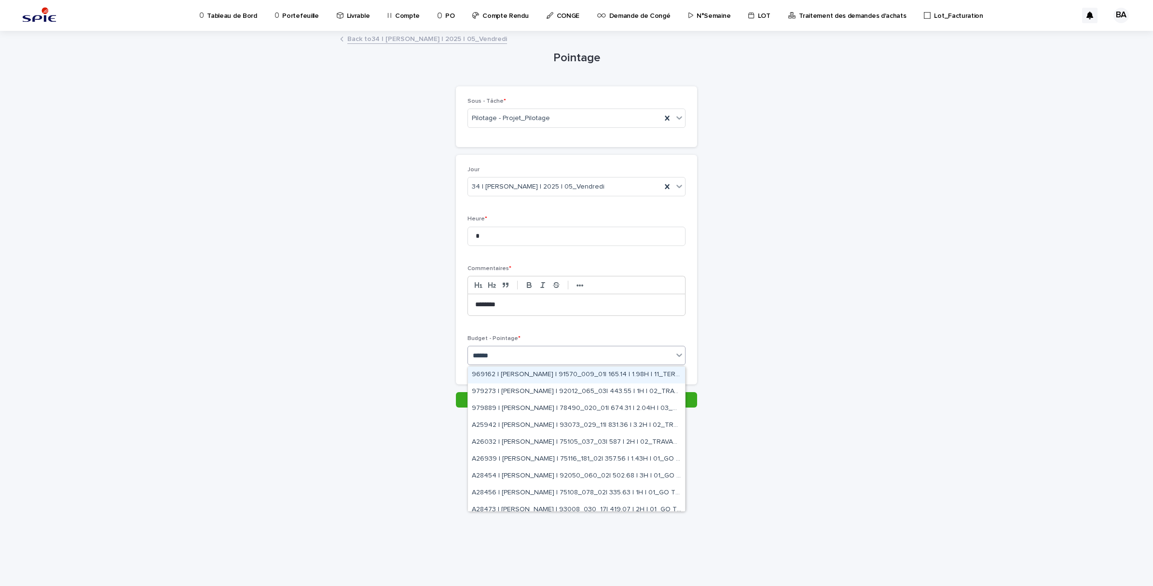
type input "*******"
click at [637, 378] on div "969162 | BENADDI Amine | 91570_009_01| 165.14 | 1.98H | 11_TERMINE" at bounding box center [576, 375] width 217 height 17
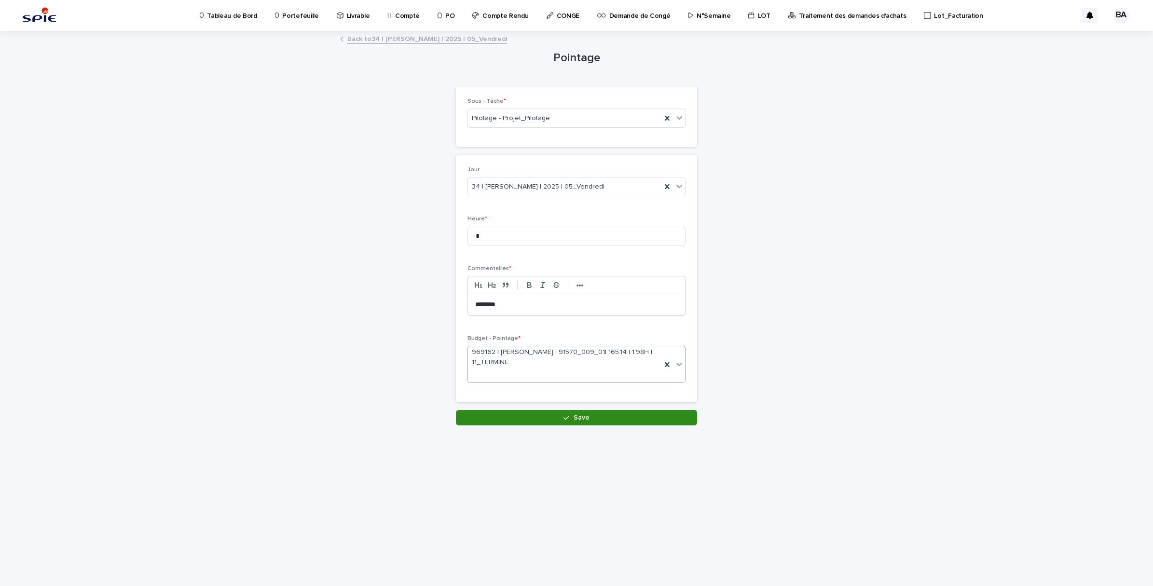
click at [616, 420] on button "Save" at bounding box center [576, 417] width 241 height 15
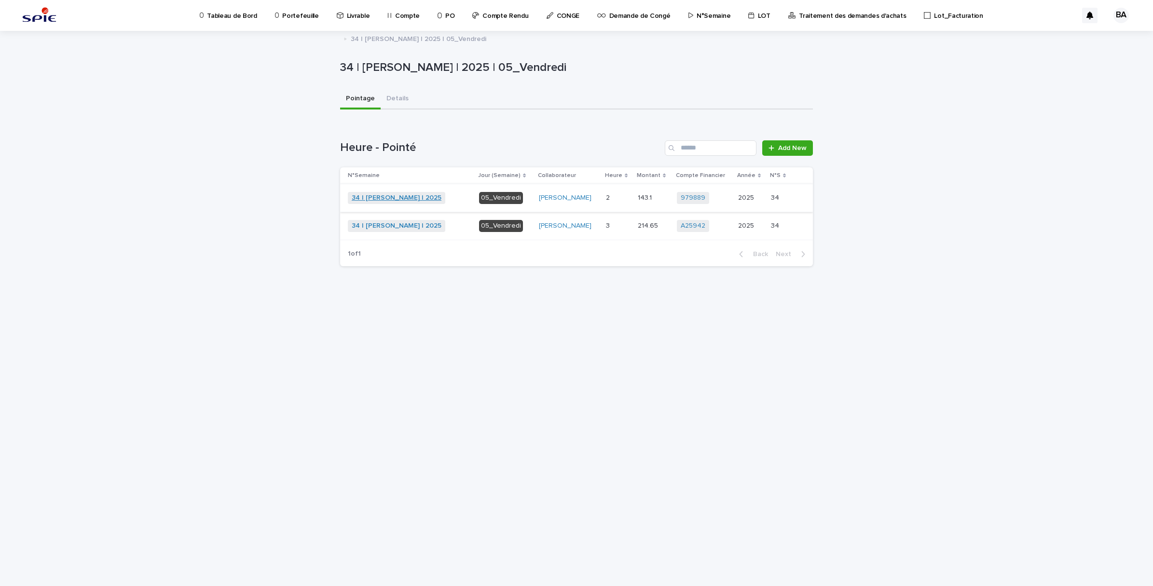
click at [409, 194] on link "34 | [PERSON_NAME] | 2025" at bounding box center [397, 198] width 90 height 8
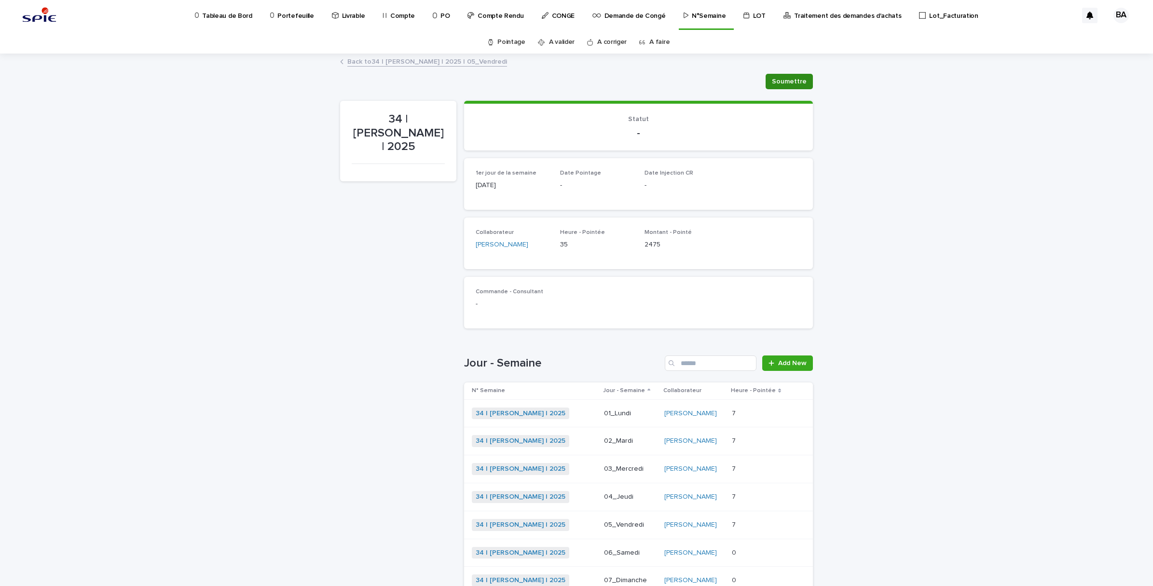
click at [778, 83] on span "Soumettre" at bounding box center [789, 82] width 35 height 10
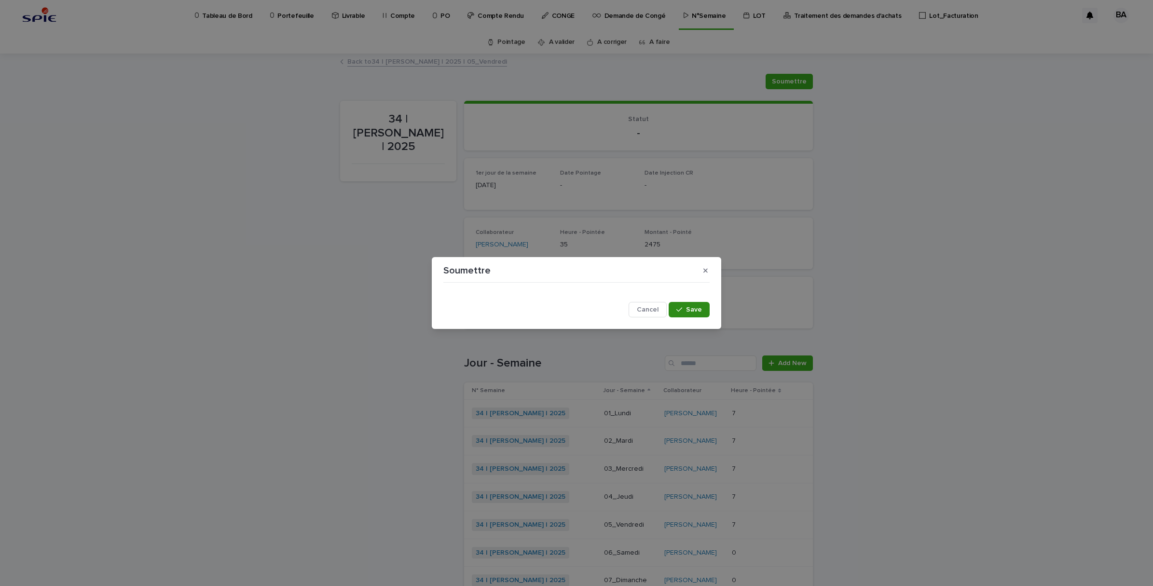
click at [705, 314] on button "Save" at bounding box center [688, 309] width 41 height 15
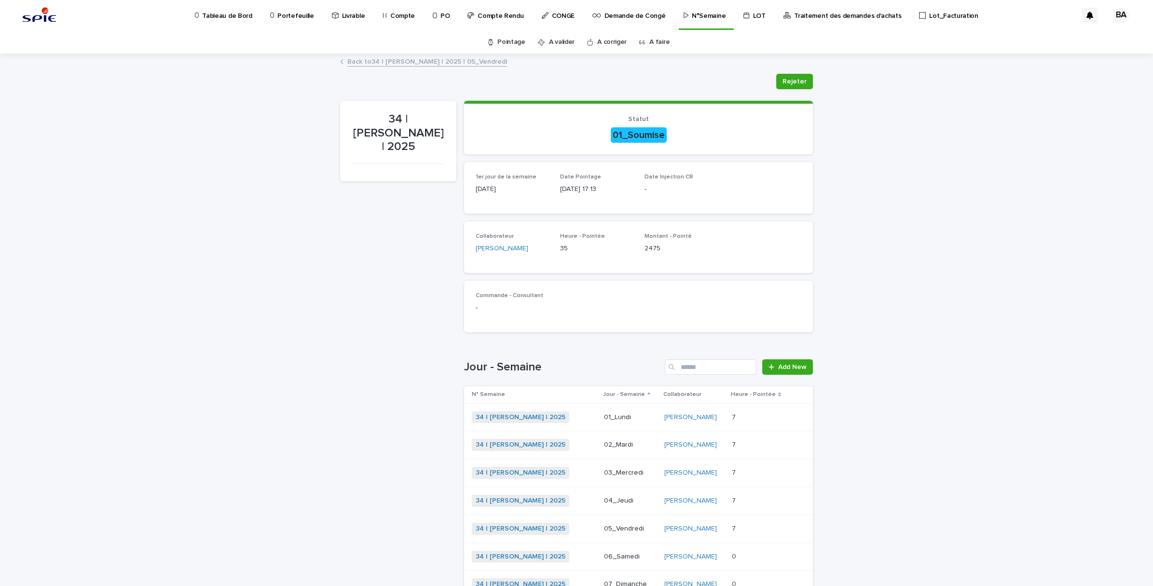
click at [299, 18] on p "Portefeuille" at bounding box center [295, 10] width 36 height 20
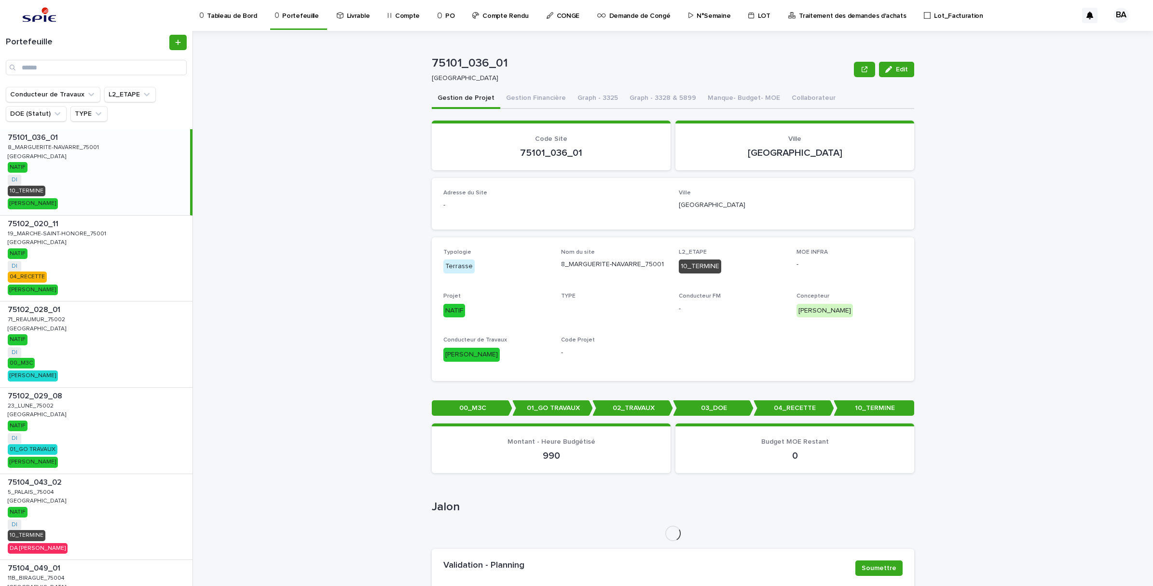
click at [709, 15] on p "N°Semaine" at bounding box center [713, 10] width 34 height 20
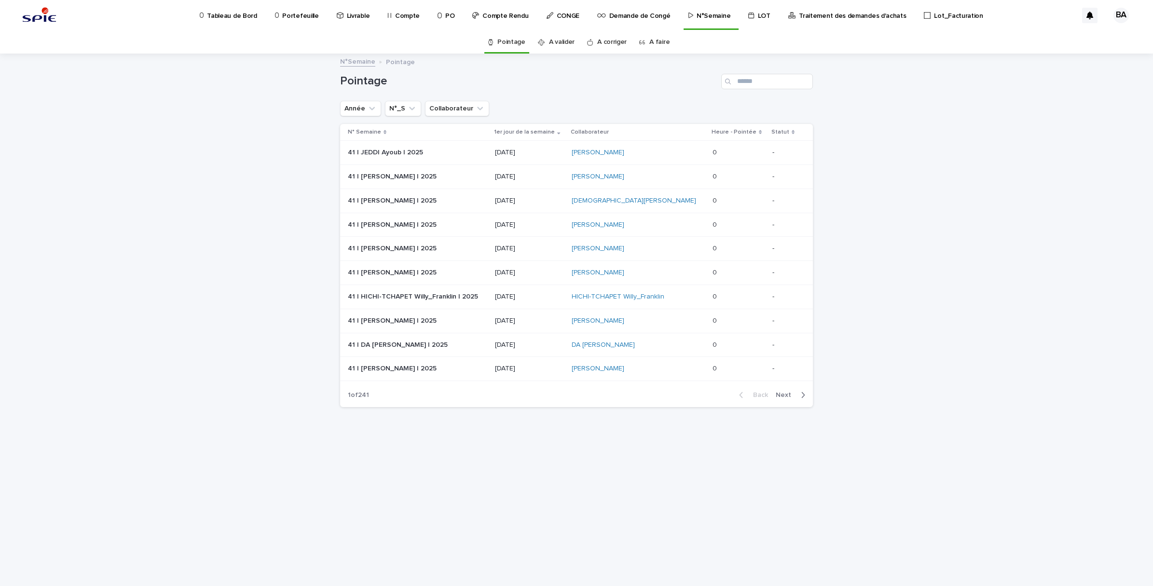
click at [663, 40] on link "A faire" at bounding box center [659, 42] width 20 height 23
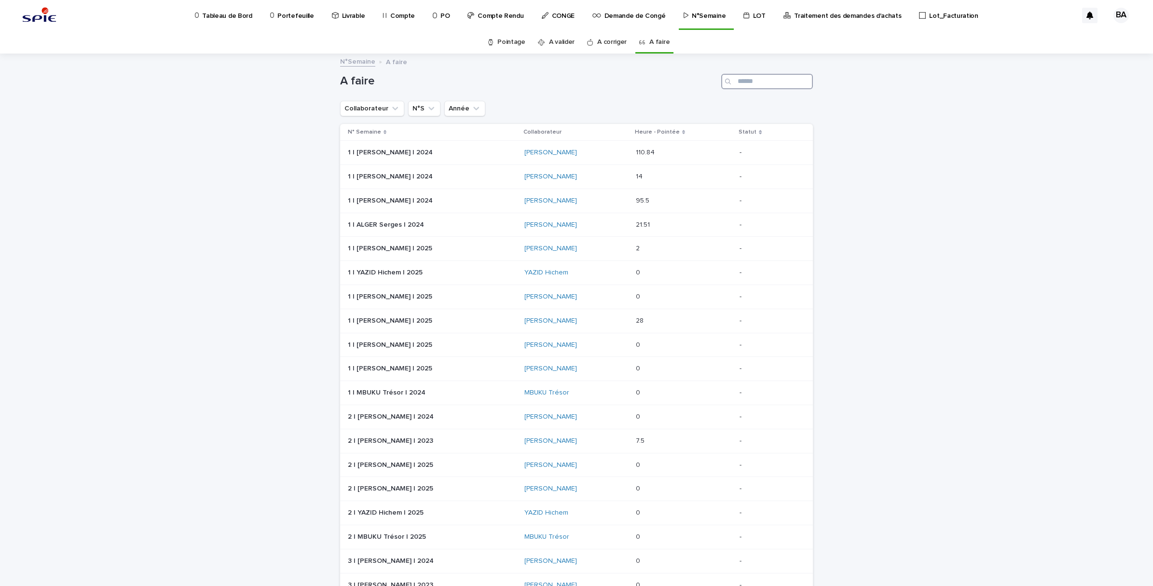
click at [755, 83] on input "Search" at bounding box center [767, 81] width 92 height 15
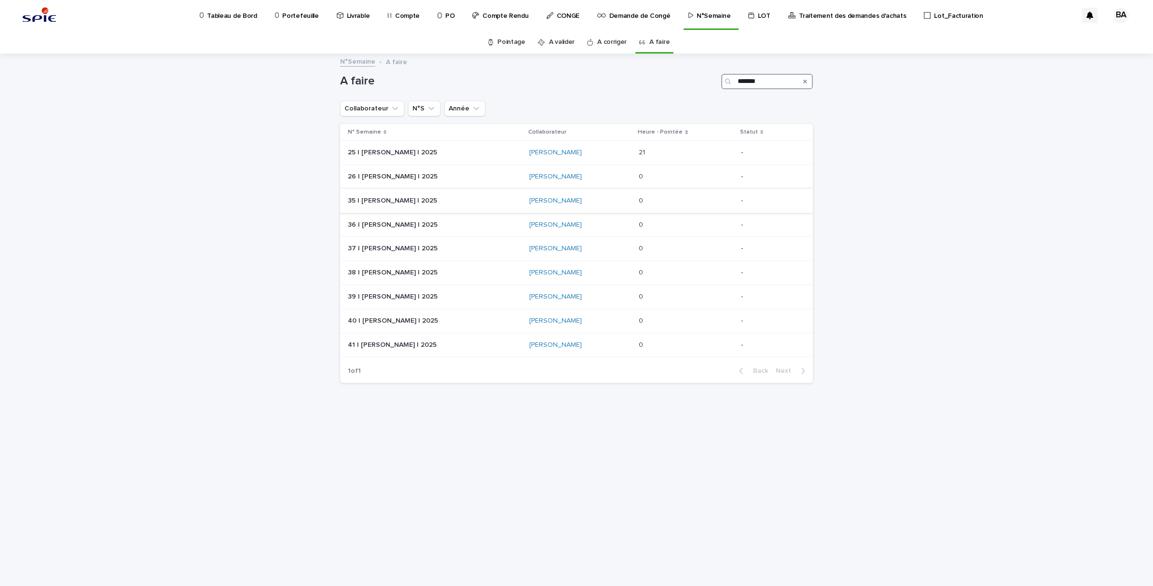
type input "*******"
click at [681, 202] on p at bounding box center [681, 201] width 84 height 8
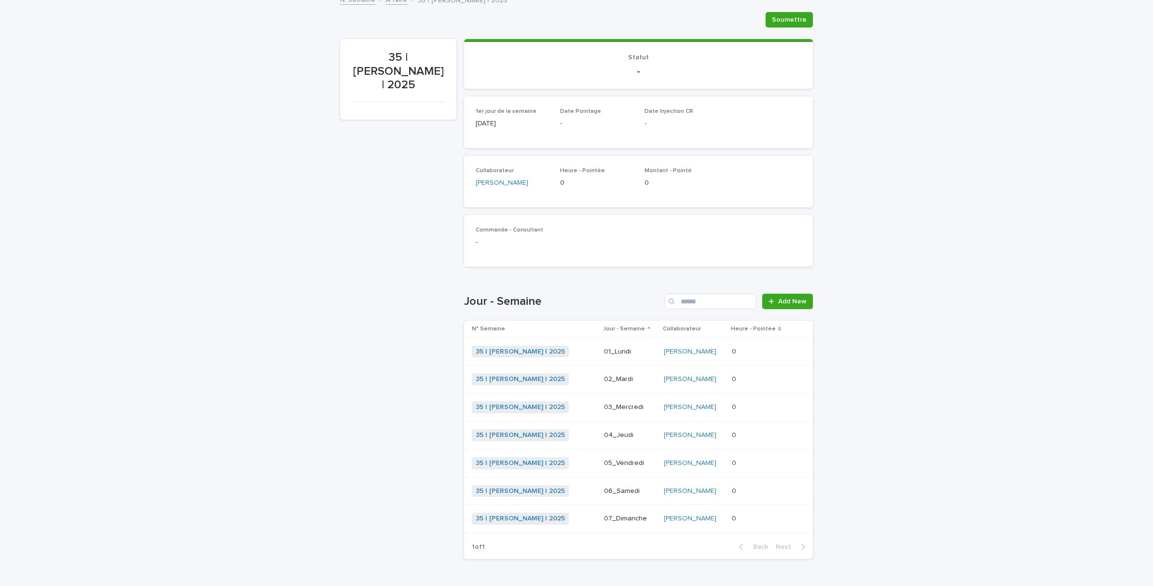
scroll to position [91, 0]
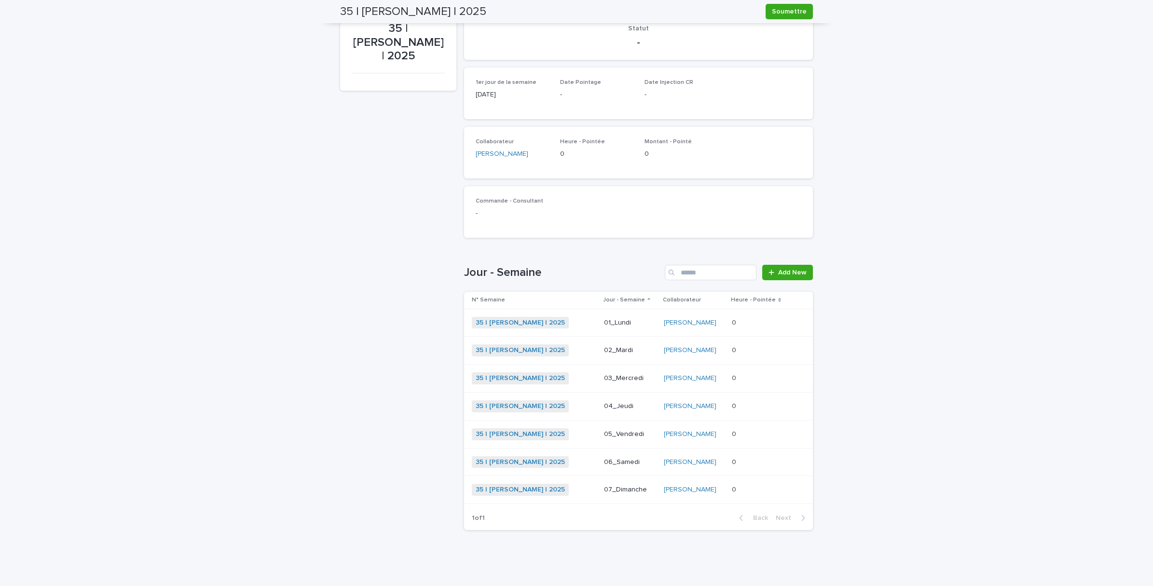
click at [761, 325] on p at bounding box center [759, 323] width 55 height 8
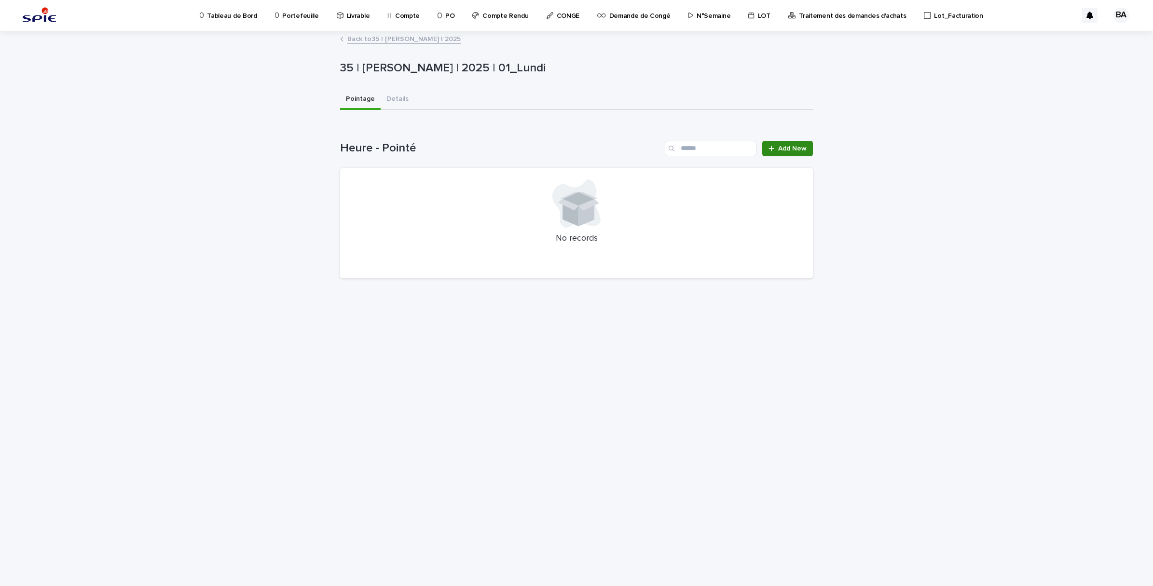
click at [792, 148] on span "Add New" at bounding box center [792, 148] width 28 height 7
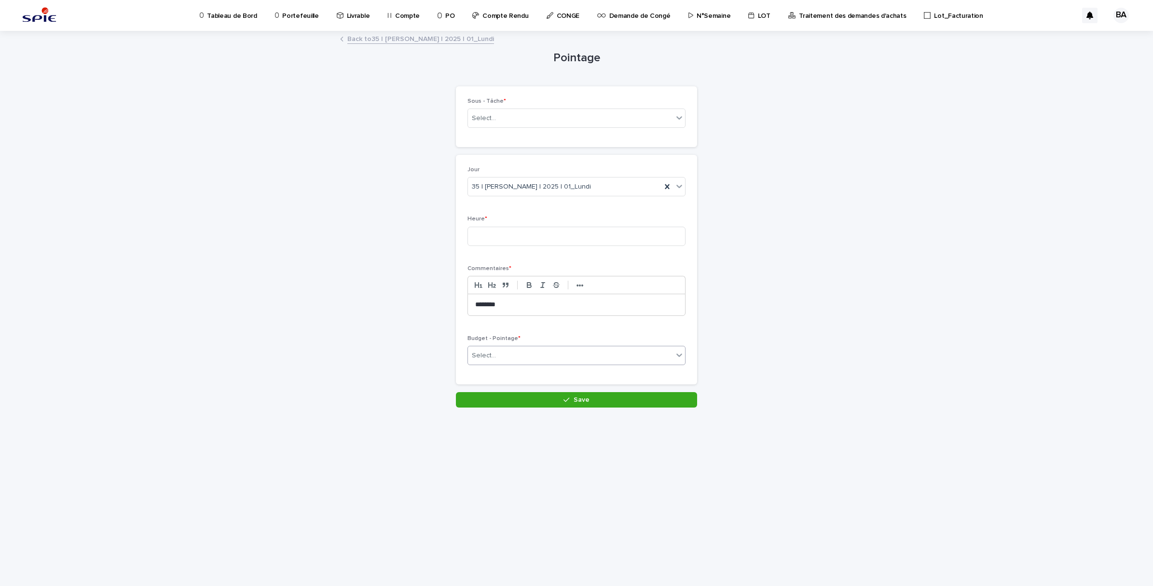
click at [638, 355] on div "Select..." at bounding box center [570, 356] width 205 height 16
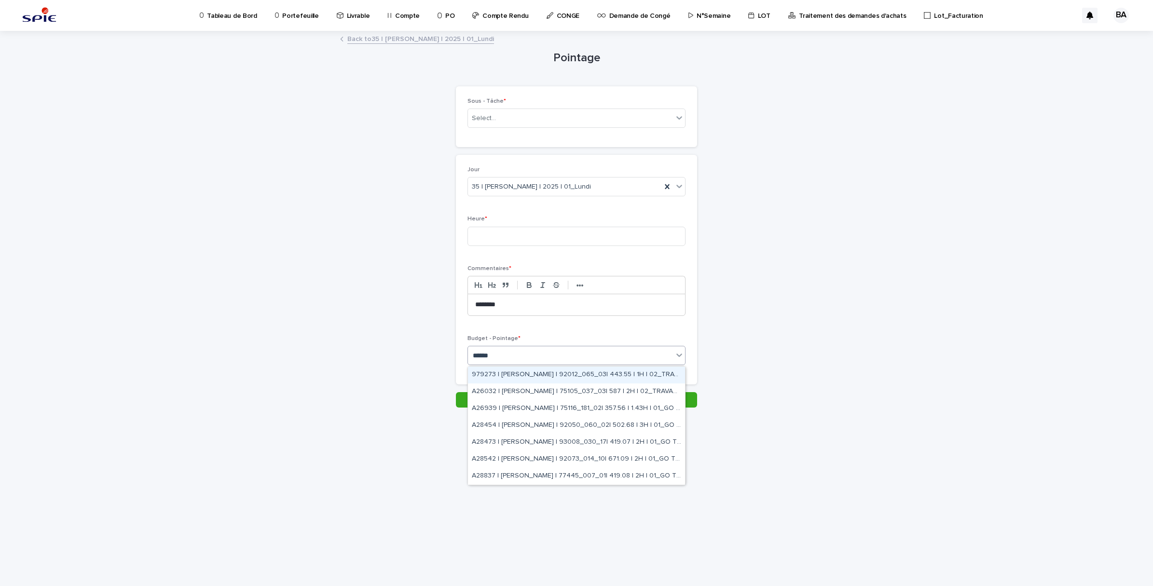
type input "*******"
click at [644, 438] on div "A28473 | [PERSON_NAME] | 93008_030_17| 419.07 | 2H | 01_GO TRAVAUX" at bounding box center [576, 442] width 217 height 17
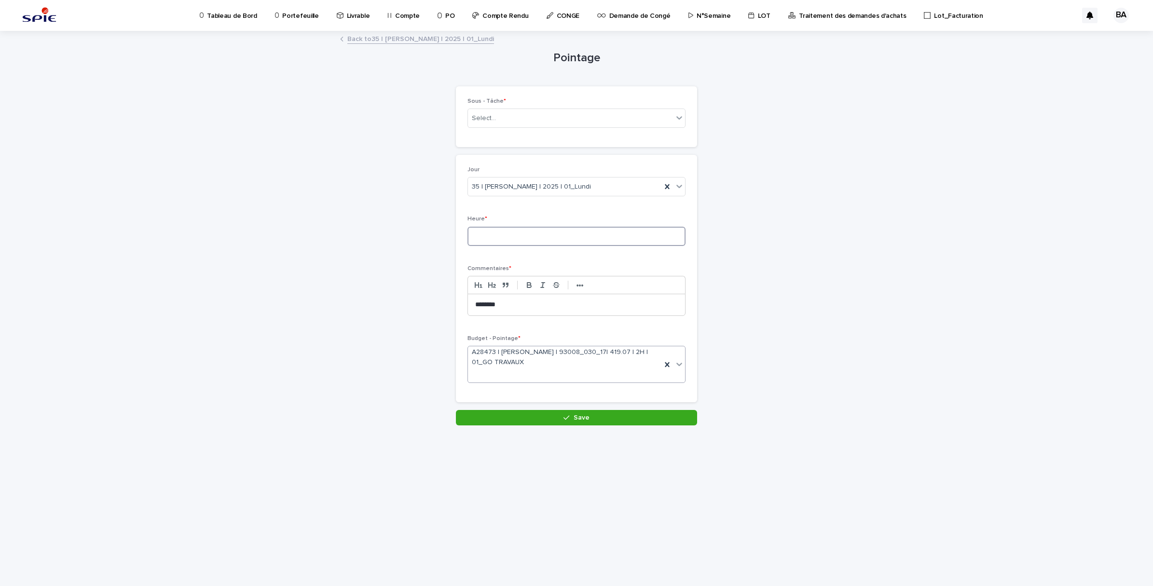
click at [490, 237] on input at bounding box center [576, 236] width 218 height 19
type input "*"
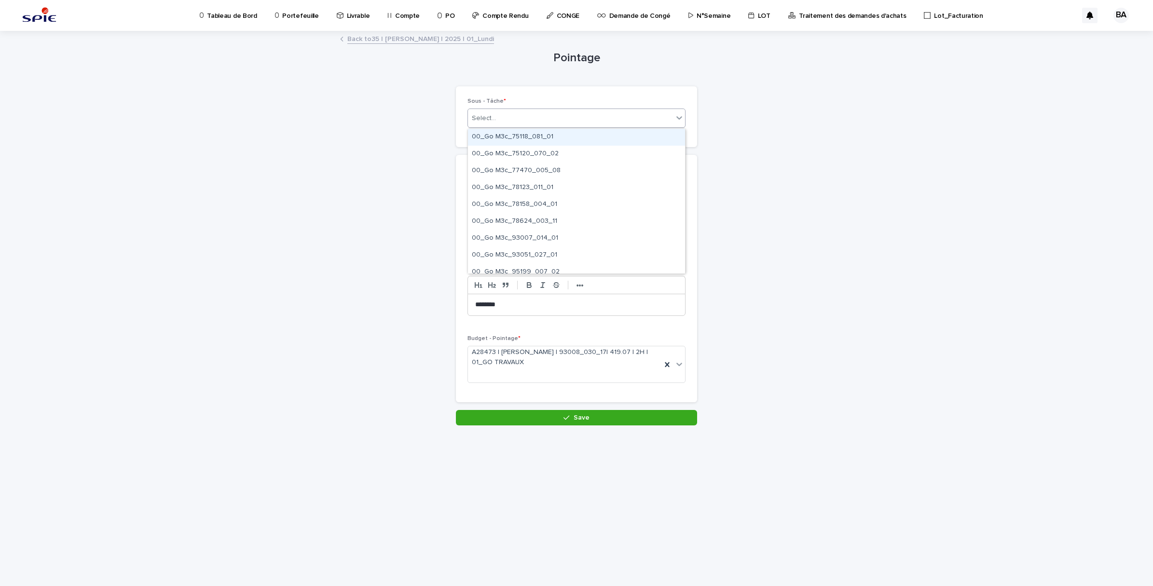
click at [563, 121] on div "Select..." at bounding box center [570, 118] width 205 height 16
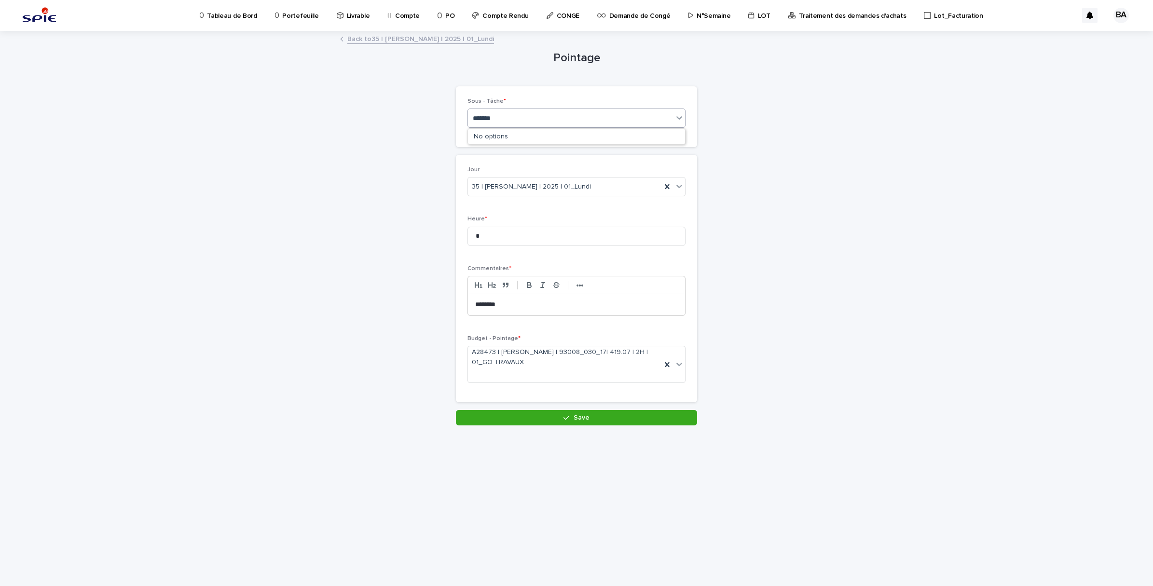
type input "********"
click at [544, 206] on div "Pilotage - Projet_Pilotage" at bounding box center [576, 204] width 217 height 17
click at [603, 420] on button "Save" at bounding box center [576, 417] width 241 height 15
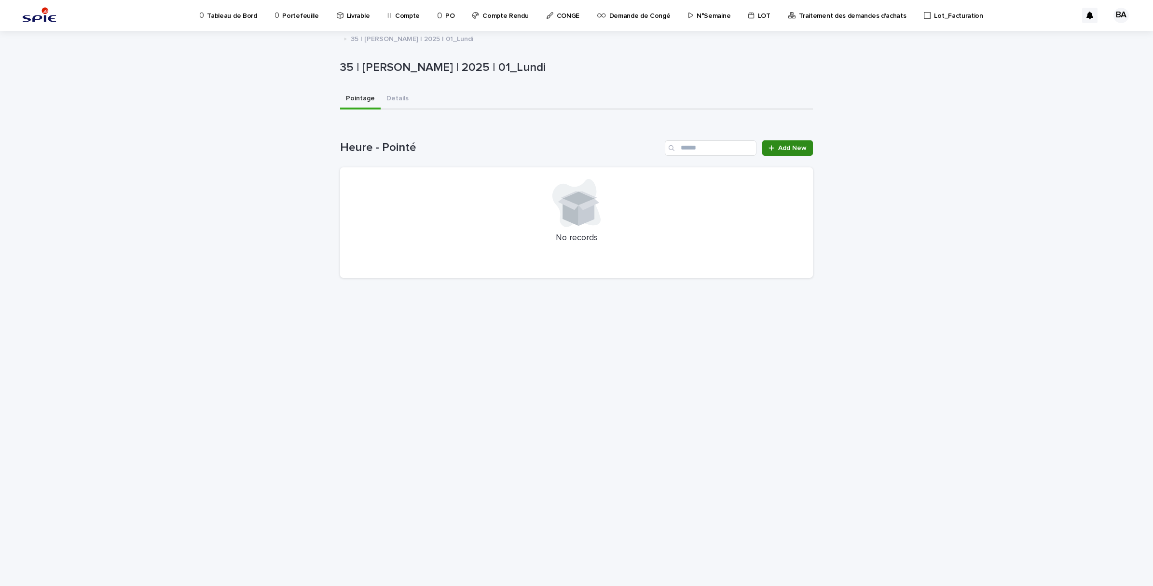
click at [796, 150] on span "Add New" at bounding box center [792, 148] width 28 height 7
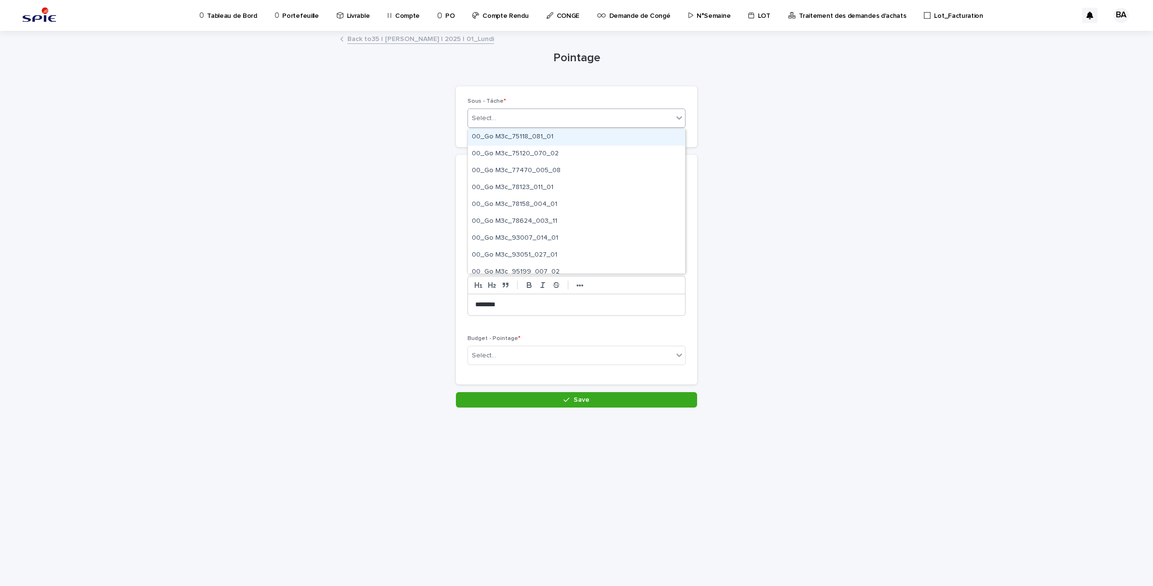
click at [544, 122] on div "Select..." at bounding box center [570, 118] width 205 height 16
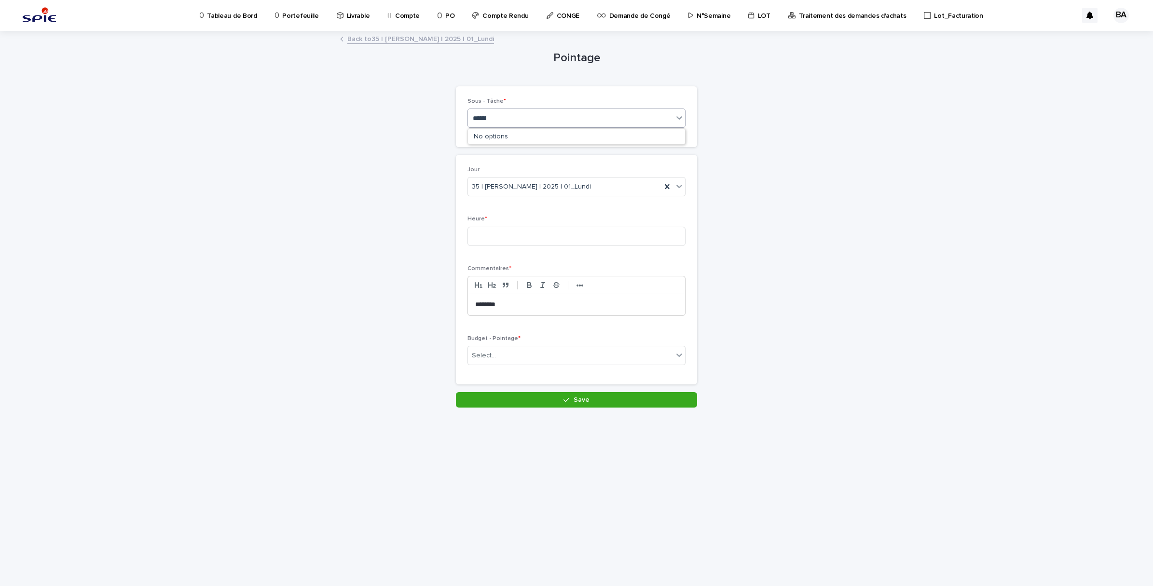
type input "********"
click at [543, 199] on div "Pilotage - Projet_Pilotage" at bounding box center [576, 204] width 217 height 17
click at [532, 232] on input at bounding box center [576, 236] width 218 height 19
type input "*"
click at [570, 355] on div "Select..." at bounding box center [570, 356] width 205 height 16
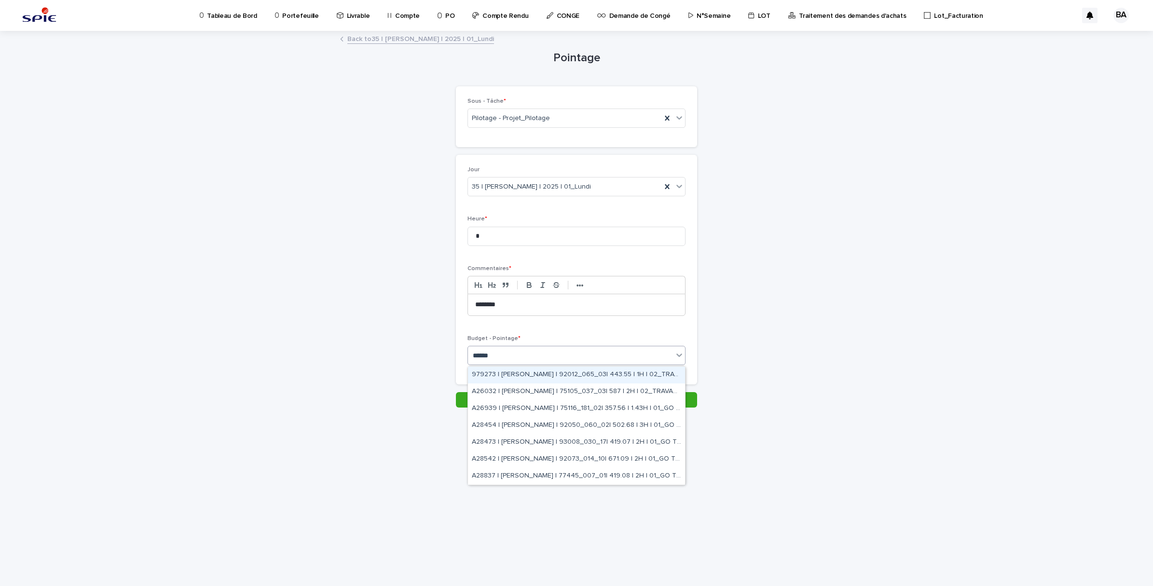
type input "*******"
drag, startPoint x: 589, startPoint y: 433, endPoint x: 601, endPoint y: 460, distance: 29.6
click at [601, 460] on div "A28542 | [PERSON_NAME] | 92073_014_10| 671.09 | 2H | 01_GO TRAVAUX" at bounding box center [576, 459] width 217 height 17
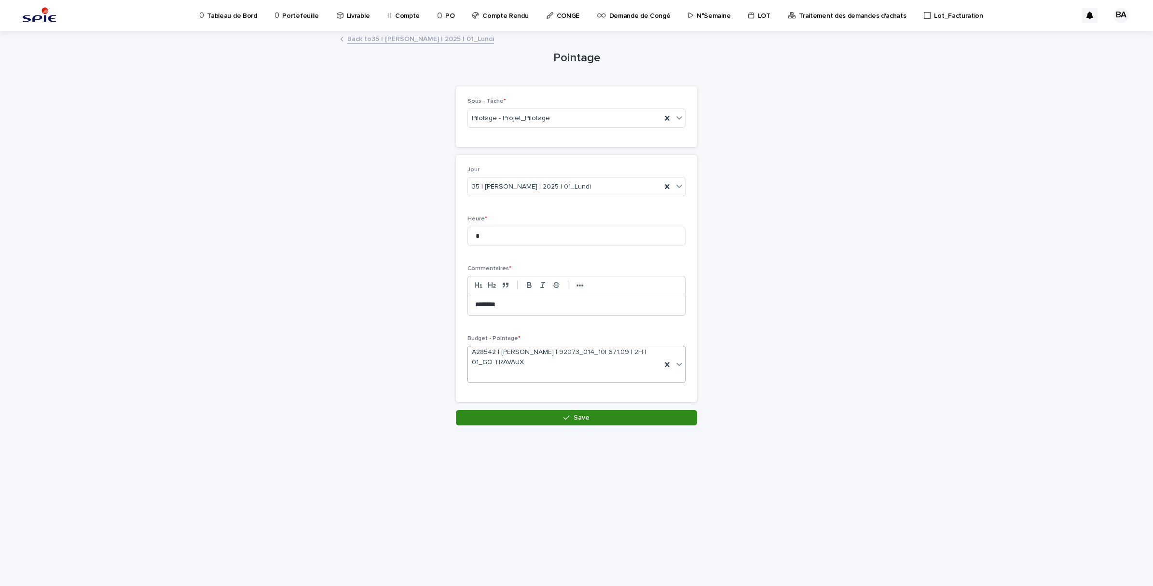
click at [565, 418] on icon "button" at bounding box center [566, 417] width 6 height 7
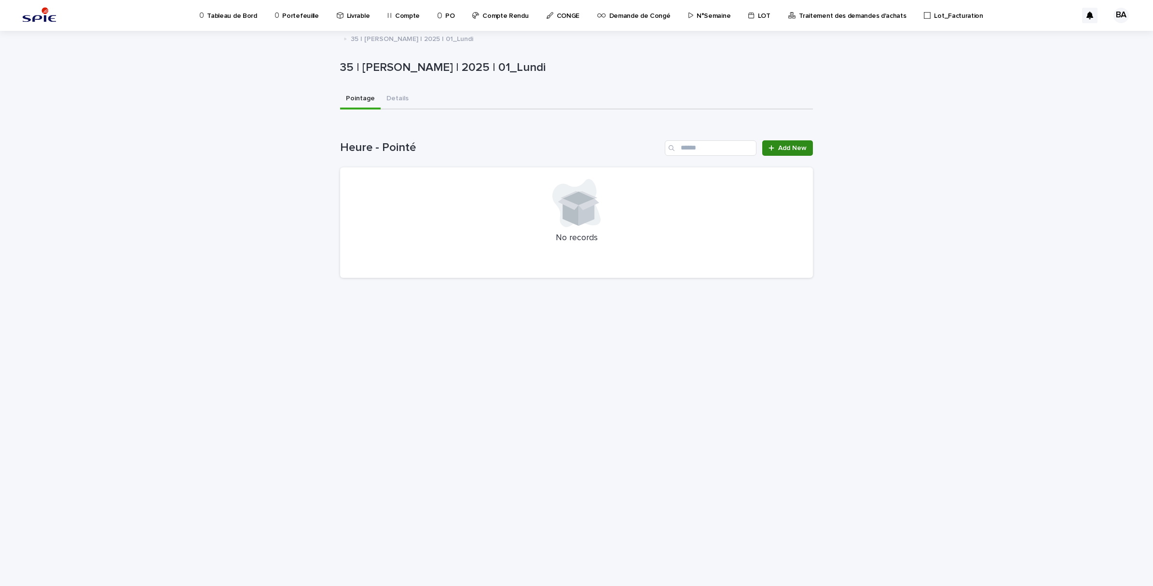
click at [793, 151] on link "Add New" at bounding box center [787, 147] width 51 height 15
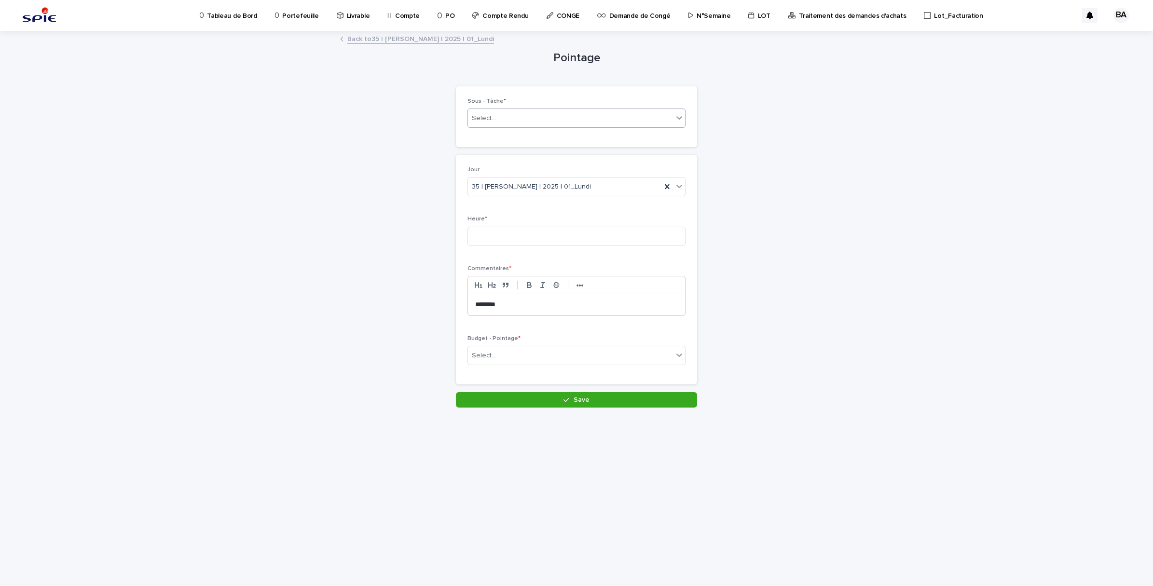
click at [574, 119] on div "Select..." at bounding box center [570, 118] width 205 height 16
type input "********"
click at [525, 201] on div "Pilotage - Projet_Pilotage" at bounding box center [576, 204] width 217 height 17
click at [522, 232] on input at bounding box center [576, 236] width 218 height 19
type input "*"
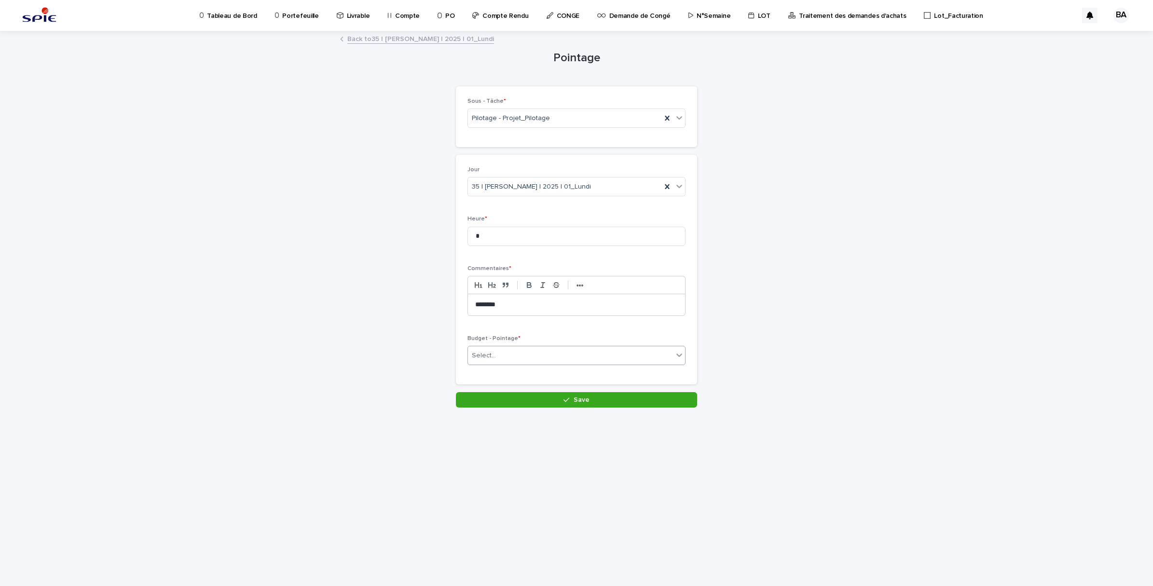
click at [533, 356] on div "Select..." at bounding box center [570, 356] width 205 height 16
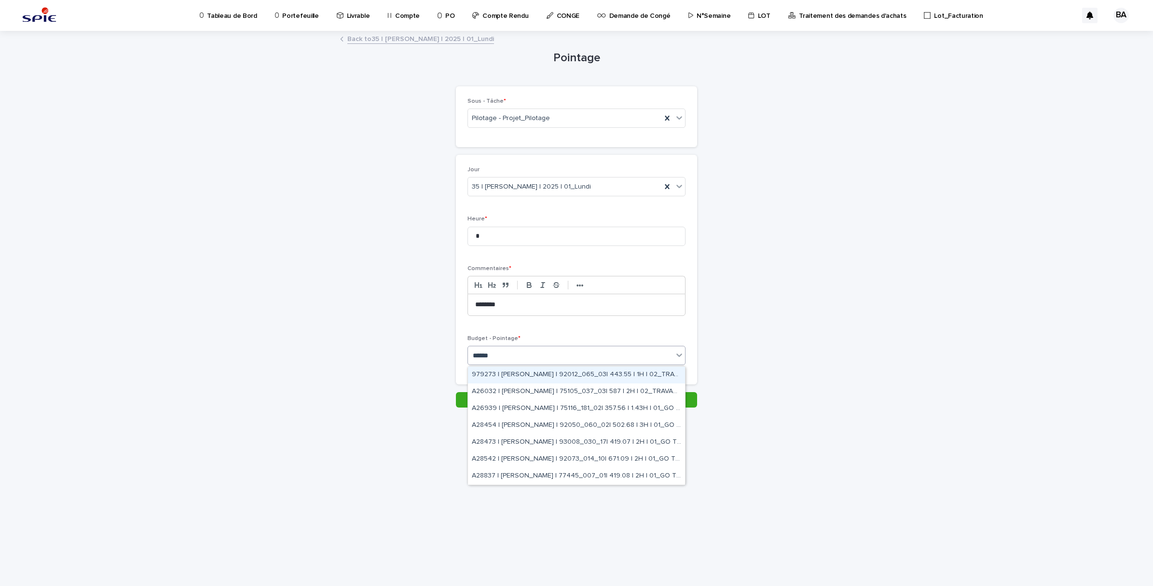
type input "*******"
click at [642, 477] on div "A28837 | [PERSON_NAME] | 77445_007_01| 419.08 | 2H | 01_GO TRAVAUX" at bounding box center [576, 476] width 217 height 17
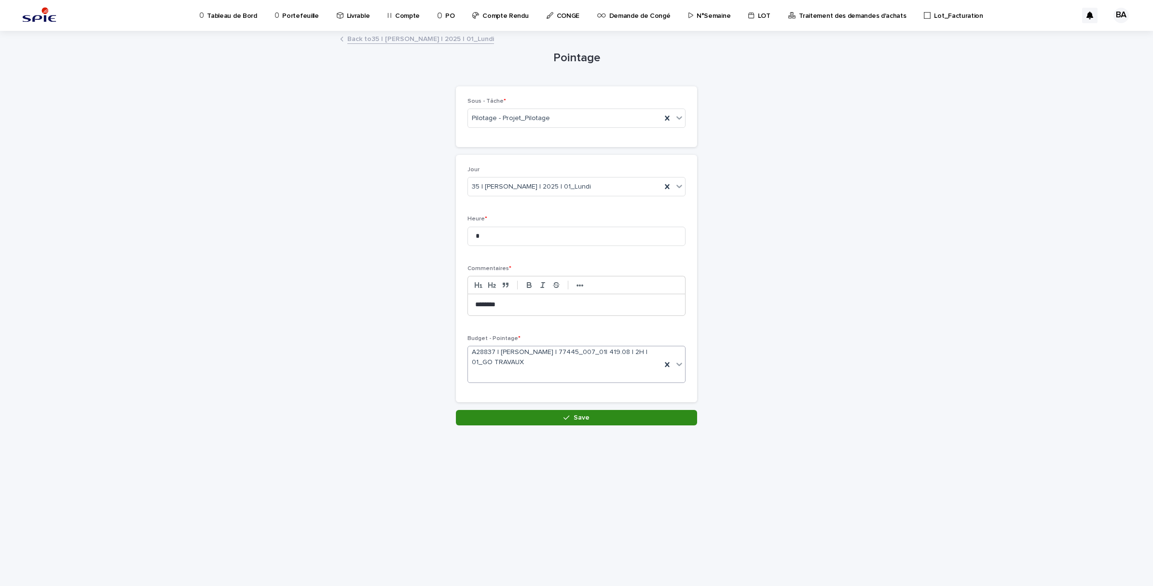
click at [592, 418] on button "Save" at bounding box center [576, 417] width 241 height 15
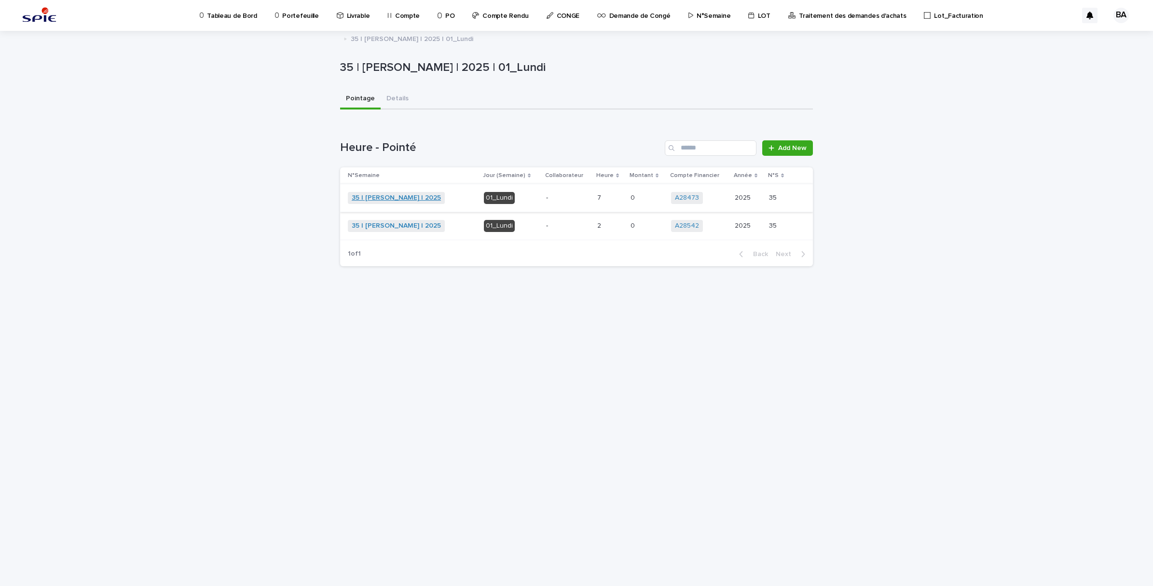
click at [408, 194] on link "35 | [PERSON_NAME] | 2025" at bounding box center [396, 198] width 89 height 8
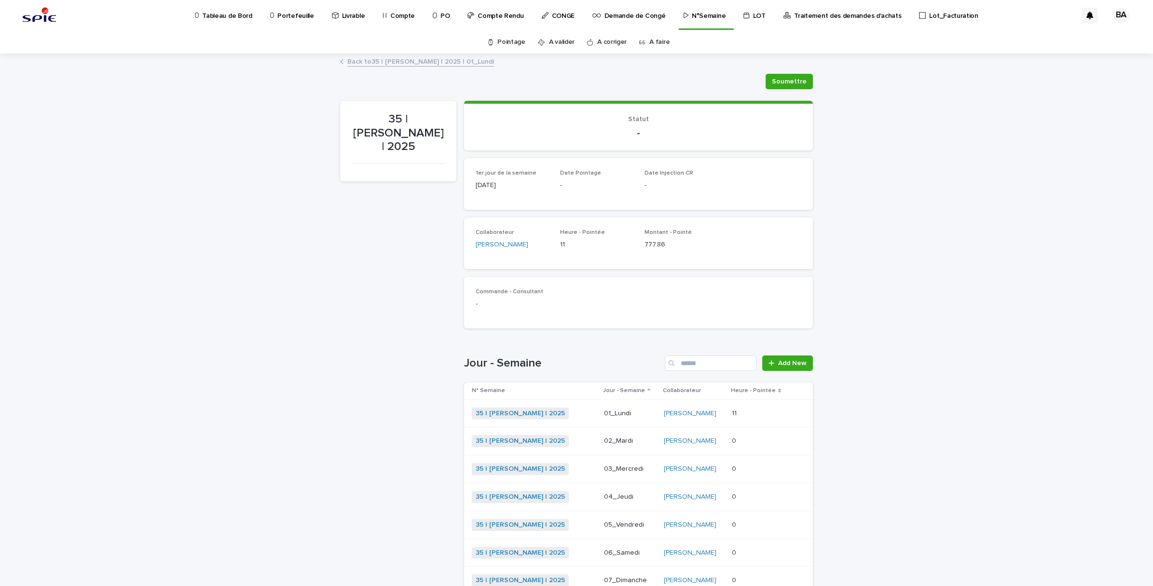
click at [757, 410] on p at bounding box center [759, 413] width 55 height 8
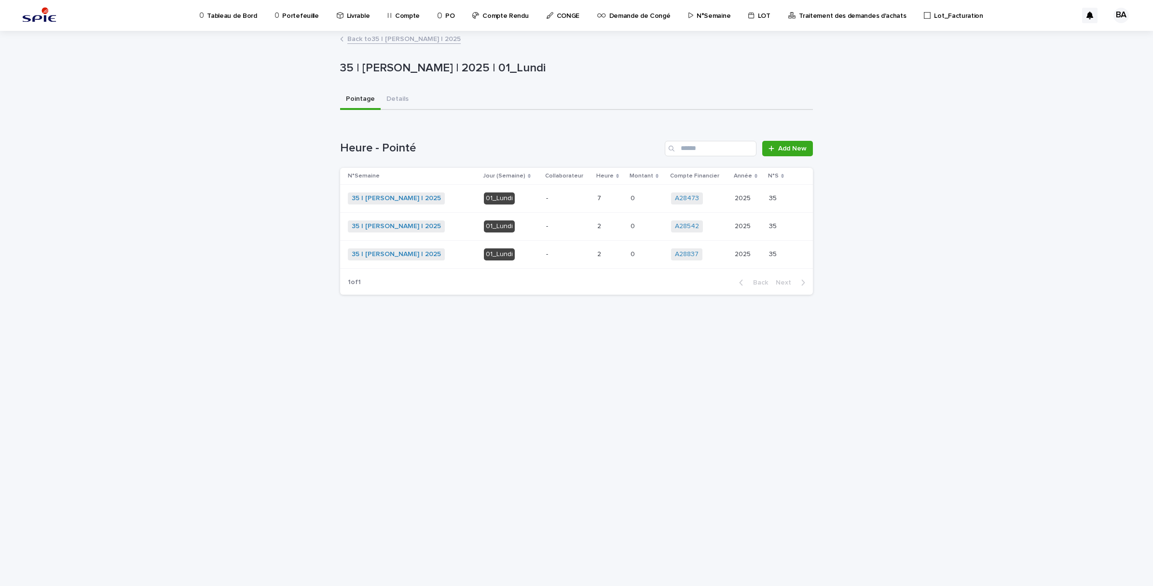
click at [610, 196] on p at bounding box center [610, 198] width 26 height 8
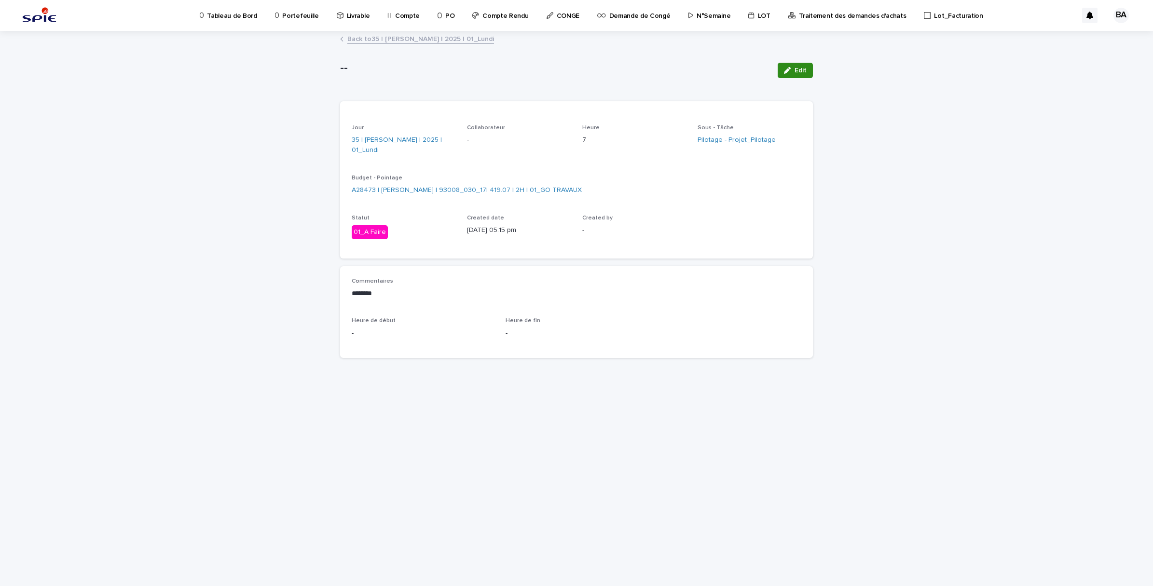
click at [800, 65] on button "Edit" at bounding box center [795, 70] width 35 height 15
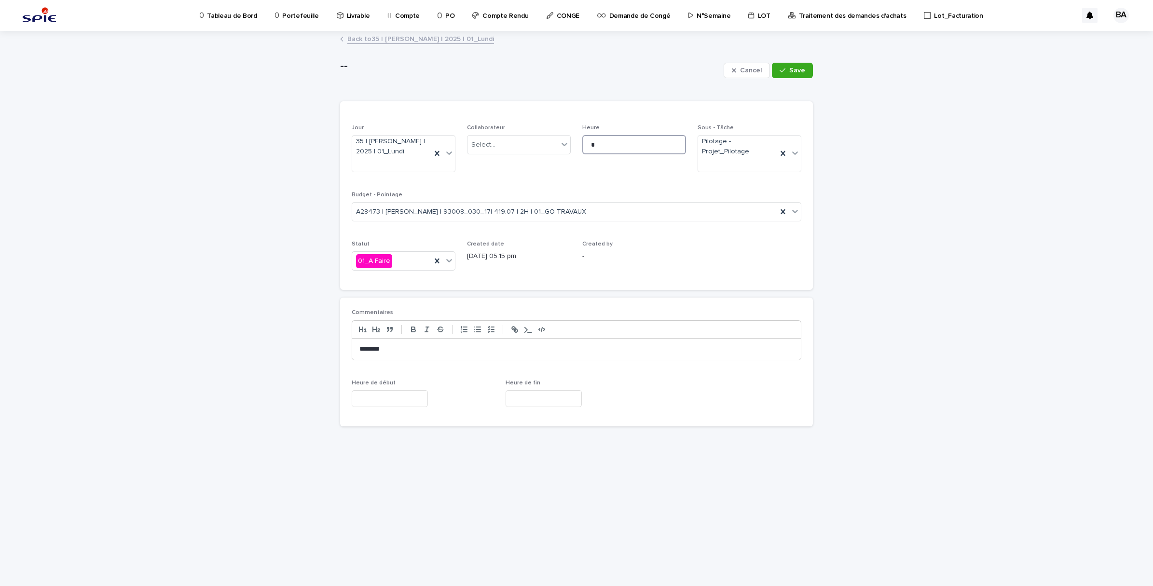
drag, startPoint x: 594, startPoint y: 144, endPoint x: 580, endPoint y: 143, distance: 14.5
click at [580, 143] on div "Jour 35 | [PERSON_NAME] | 2025 | 01_Lundi Collaborateur Select... Heure * Sous …" at bounding box center [577, 201] width 450 height 154
type input "*"
click at [792, 70] on span "Save" at bounding box center [797, 70] width 16 height 7
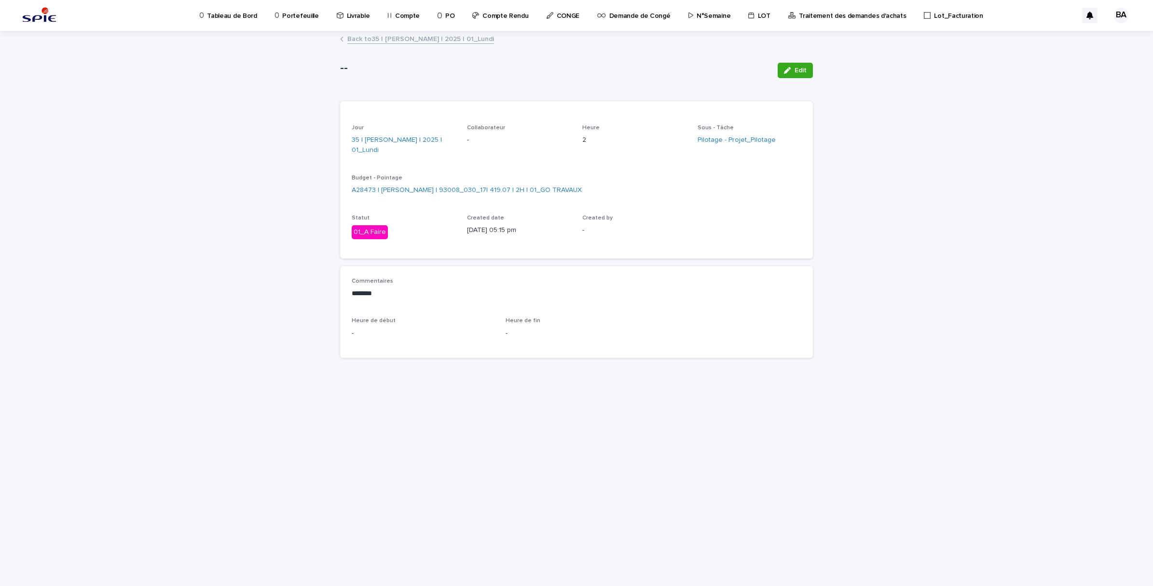
click at [356, 36] on link "Back to 35 | [PERSON_NAME] | 2025 | 01_Lundi" at bounding box center [420, 38] width 147 height 11
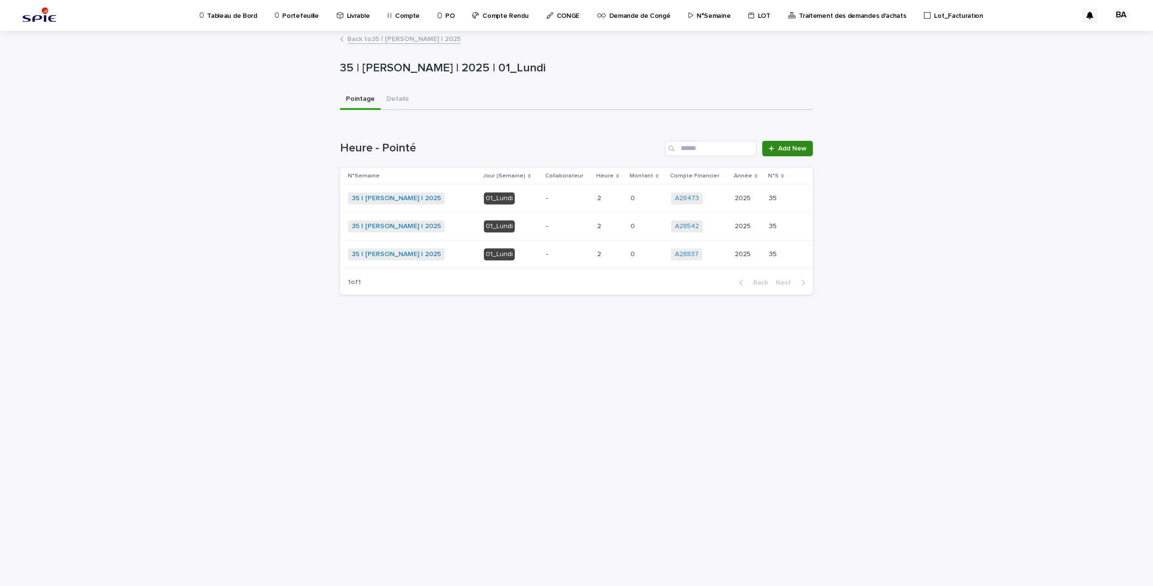
click at [781, 149] on span "Add New" at bounding box center [792, 148] width 28 height 7
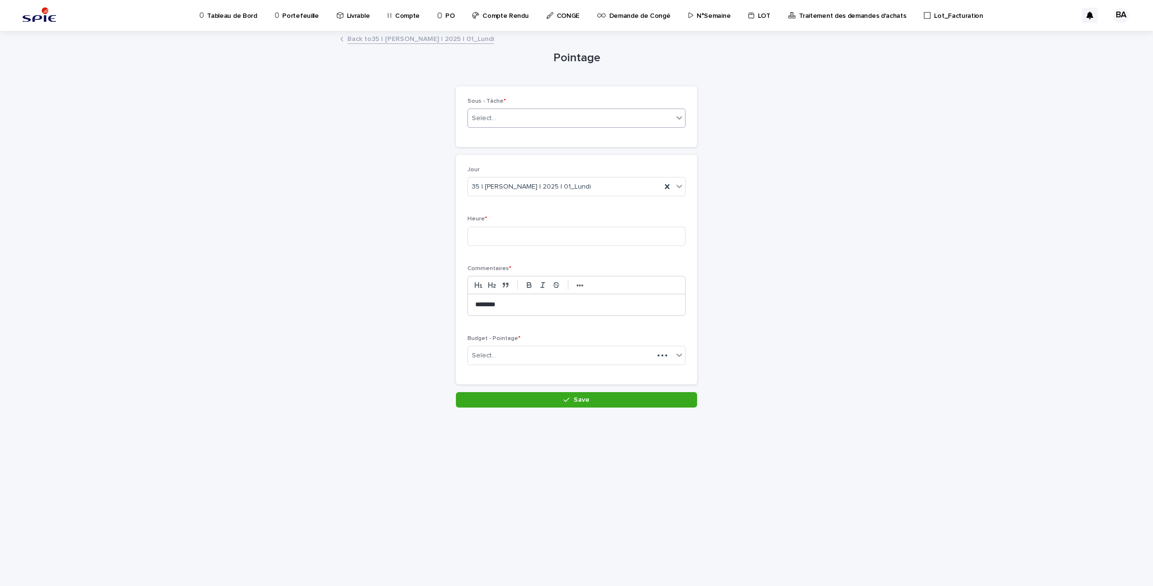
click at [509, 113] on div "Select..." at bounding box center [570, 118] width 205 height 16
type input "********"
click at [523, 202] on div "Pilotage - Projet_Pilotage" at bounding box center [576, 204] width 217 height 17
click at [512, 234] on input at bounding box center [576, 236] width 218 height 19
type input "*"
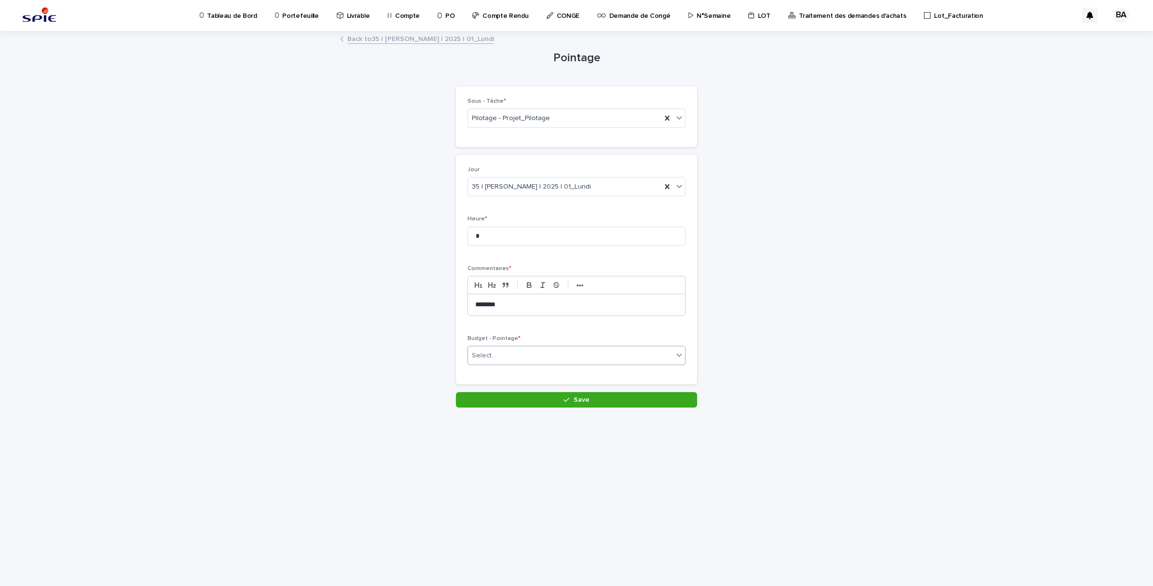
click at [532, 357] on div "Select..." at bounding box center [570, 356] width 205 height 16
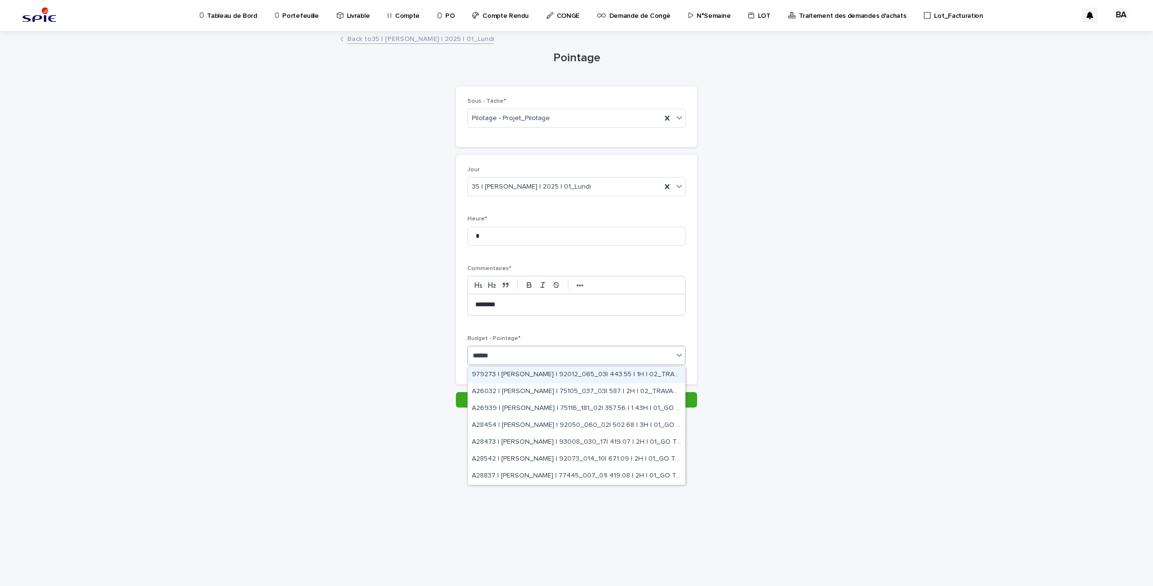
type input "*******"
click at [620, 371] on div "979273 | [PERSON_NAME] | 92012_065_03| 443.55 | 1H | 02_TRAVAUX" at bounding box center [576, 375] width 217 height 17
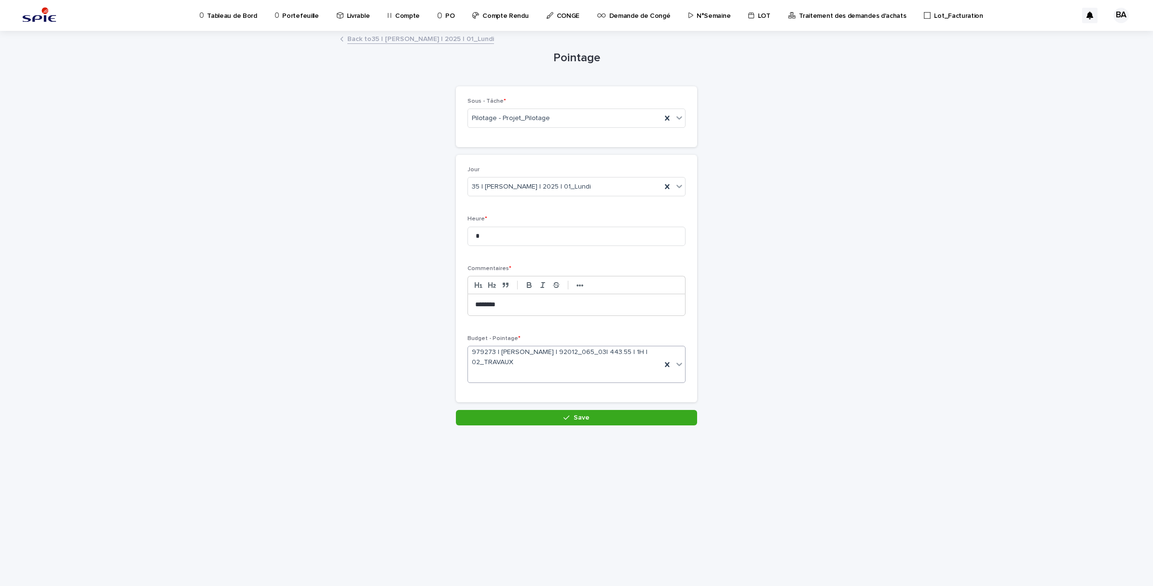
click at [584, 416] on span "Save" at bounding box center [581, 417] width 16 height 7
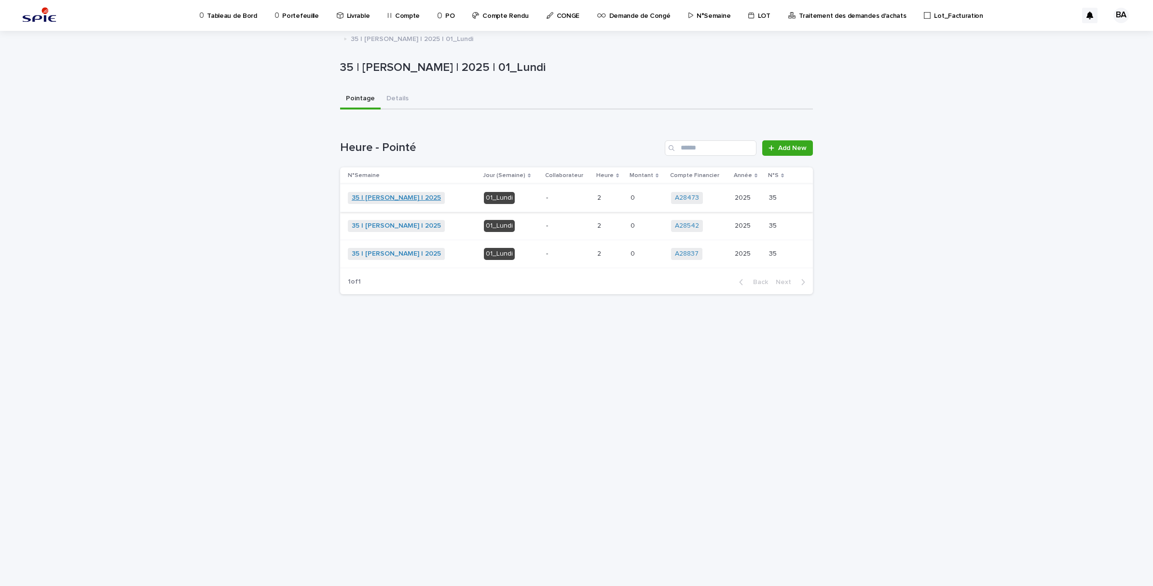
click at [396, 194] on link "35 | [PERSON_NAME] | 2025" at bounding box center [396, 198] width 89 height 8
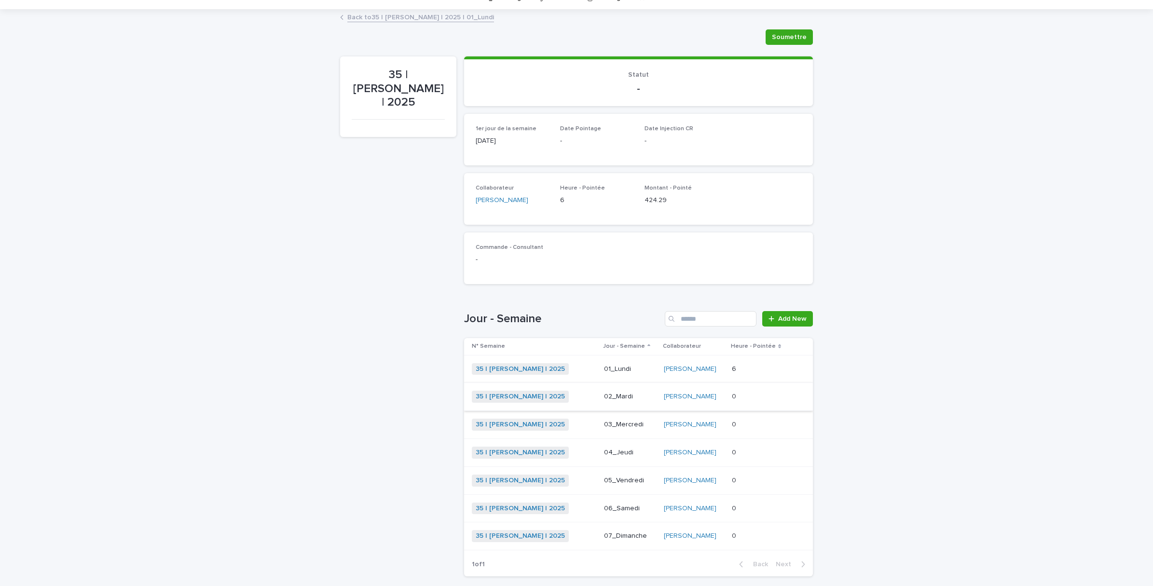
scroll to position [91, 0]
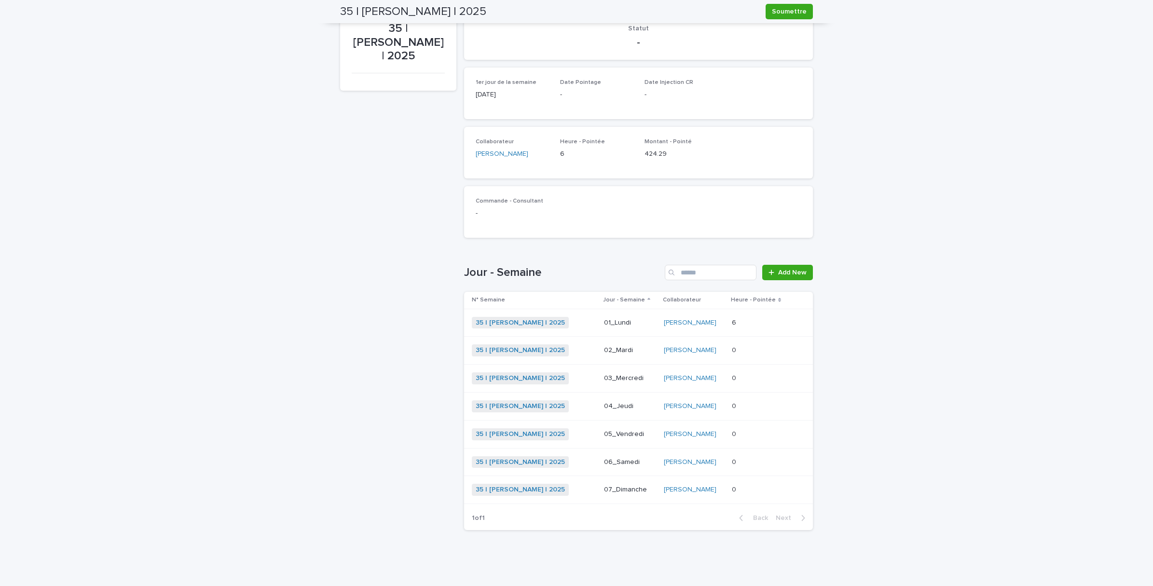
click at [748, 346] on p at bounding box center [759, 350] width 55 height 8
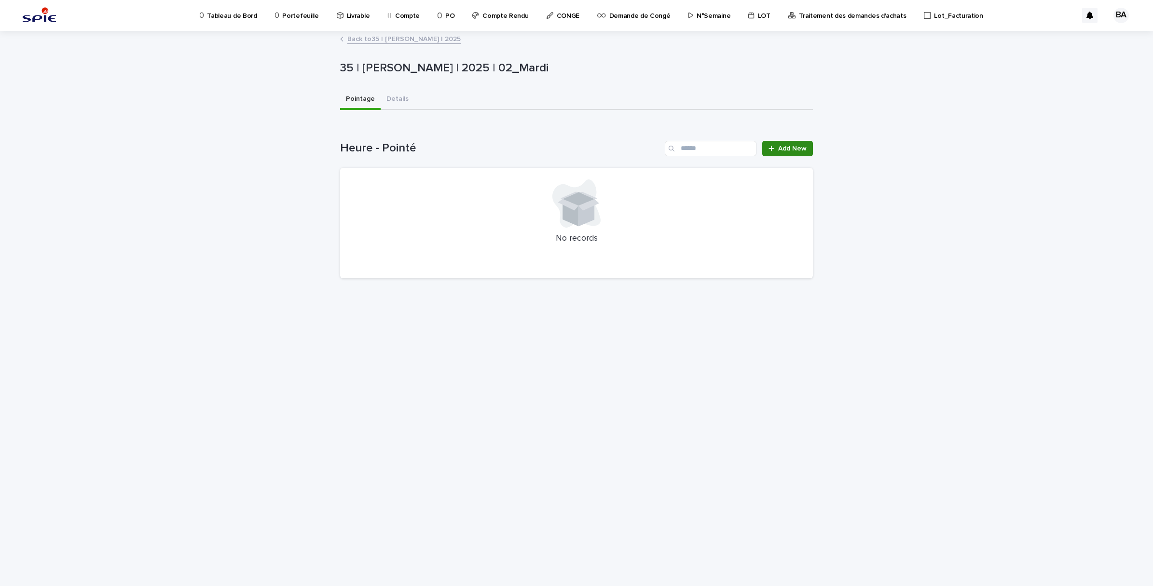
click at [785, 148] on span "Add New" at bounding box center [792, 148] width 28 height 7
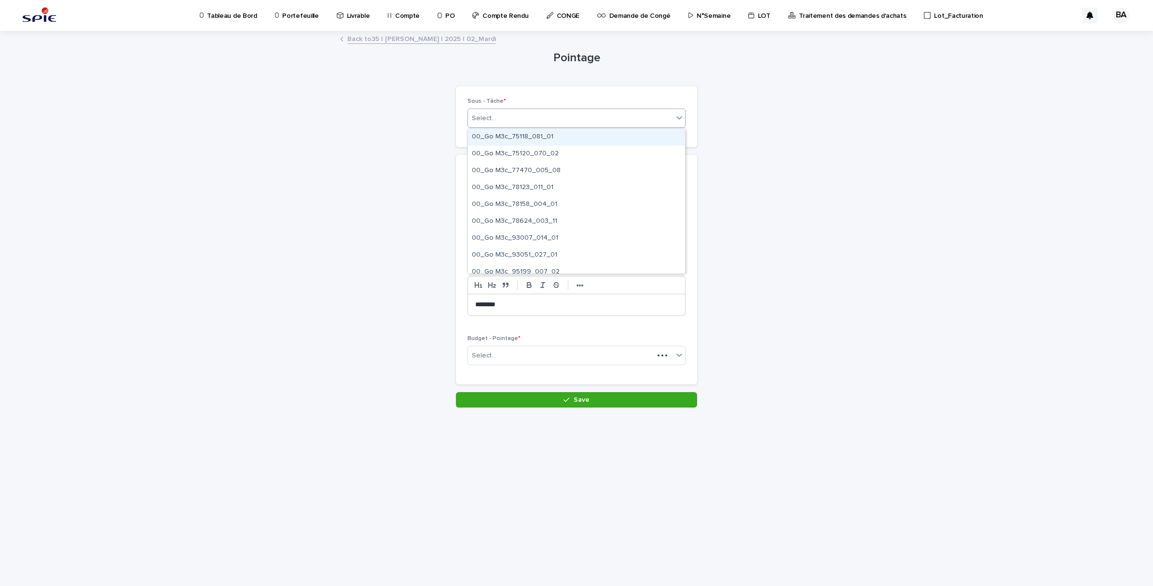
click at [553, 113] on div "Select..." at bounding box center [570, 118] width 205 height 16
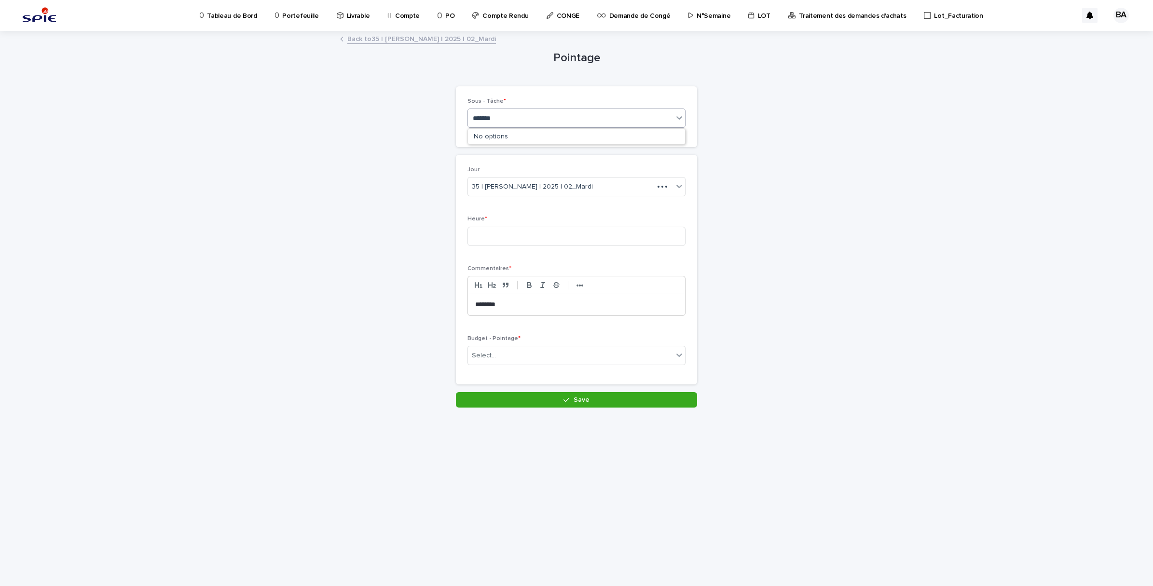
type input "********"
click at [541, 201] on div "Pilotage - Projet_Pilotage" at bounding box center [576, 204] width 217 height 17
click at [539, 359] on div "Select..." at bounding box center [570, 356] width 205 height 16
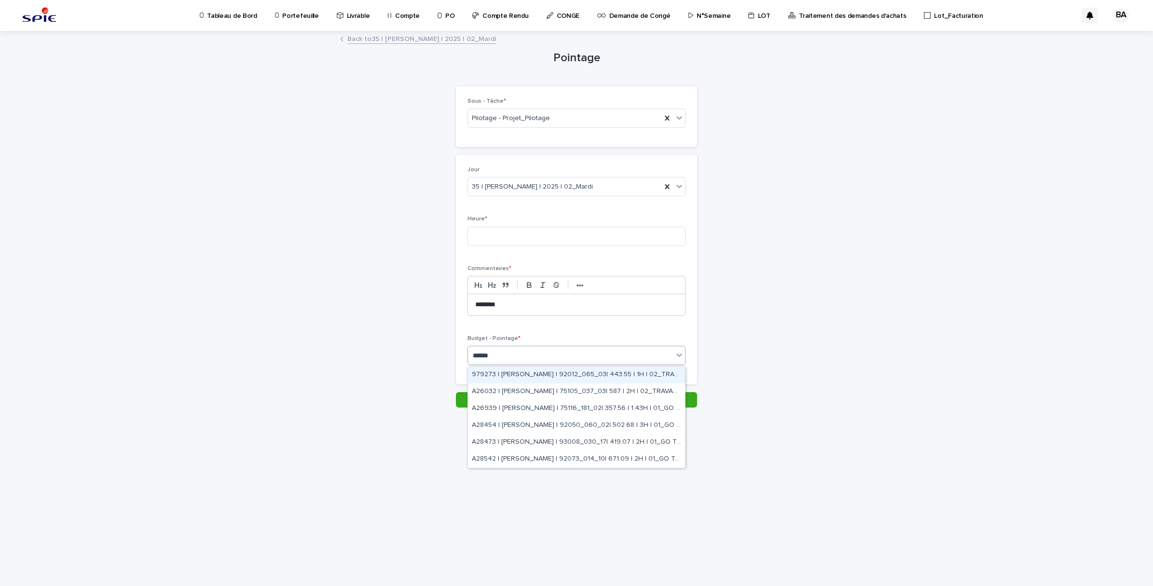
type input "*******"
click at [632, 427] on div "A28454 | [PERSON_NAME] | 92050_060_02| 502.68 | 3H | 01_GO TRAVAUX" at bounding box center [576, 425] width 217 height 17
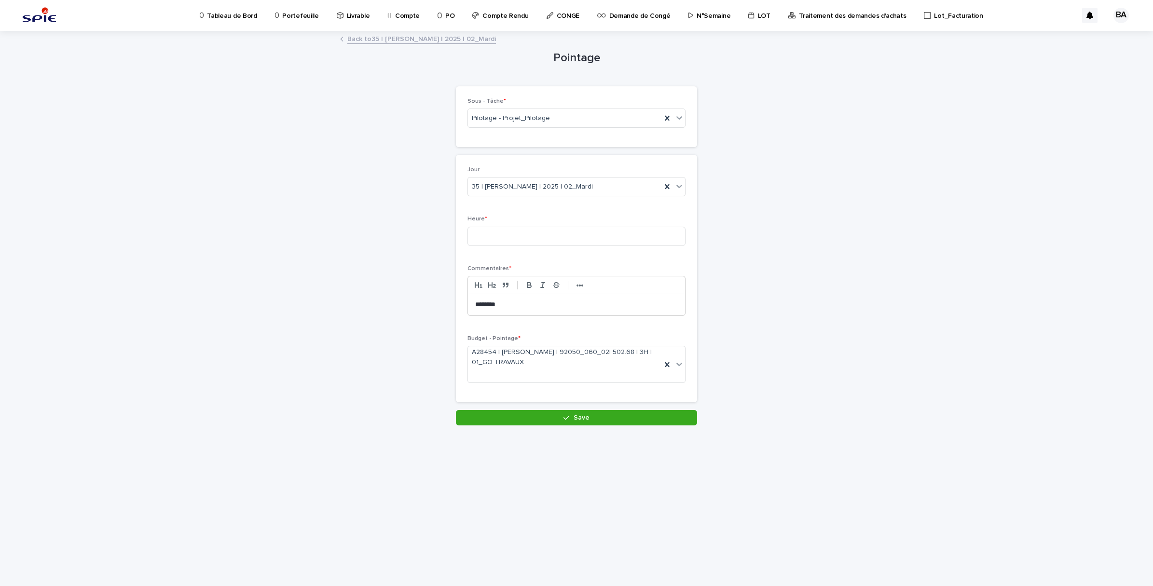
click at [502, 223] on div "Heure *" at bounding box center [576, 235] width 218 height 38
click at [503, 233] on input at bounding box center [576, 236] width 218 height 19
type input "*"
click at [605, 421] on button "Save" at bounding box center [576, 417] width 241 height 15
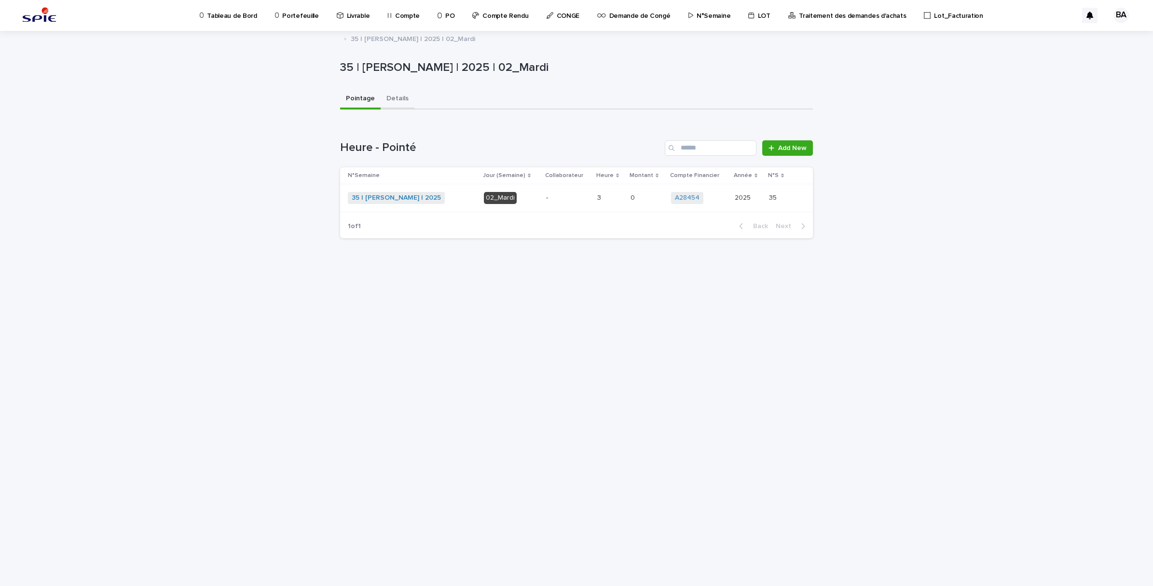
click at [399, 100] on button "Details" at bounding box center [398, 99] width 34 height 20
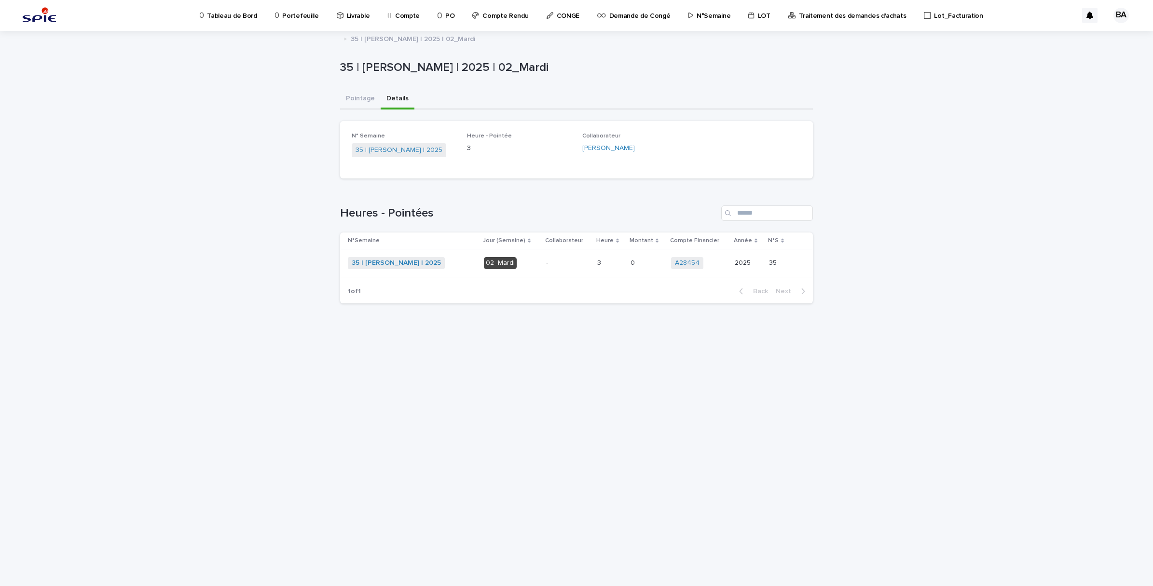
click at [425, 262] on link "35 | [PERSON_NAME] | 2025" at bounding box center [396, 263] width 89 height 8
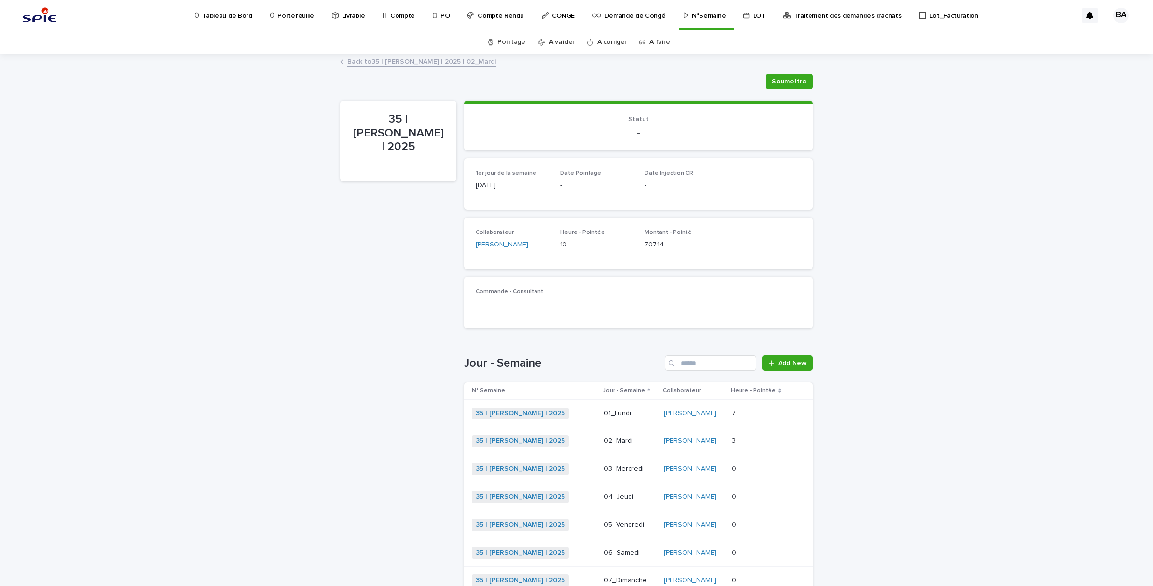
click at [757, 440] on p at bounding box center [759, 441] width 55 height 8
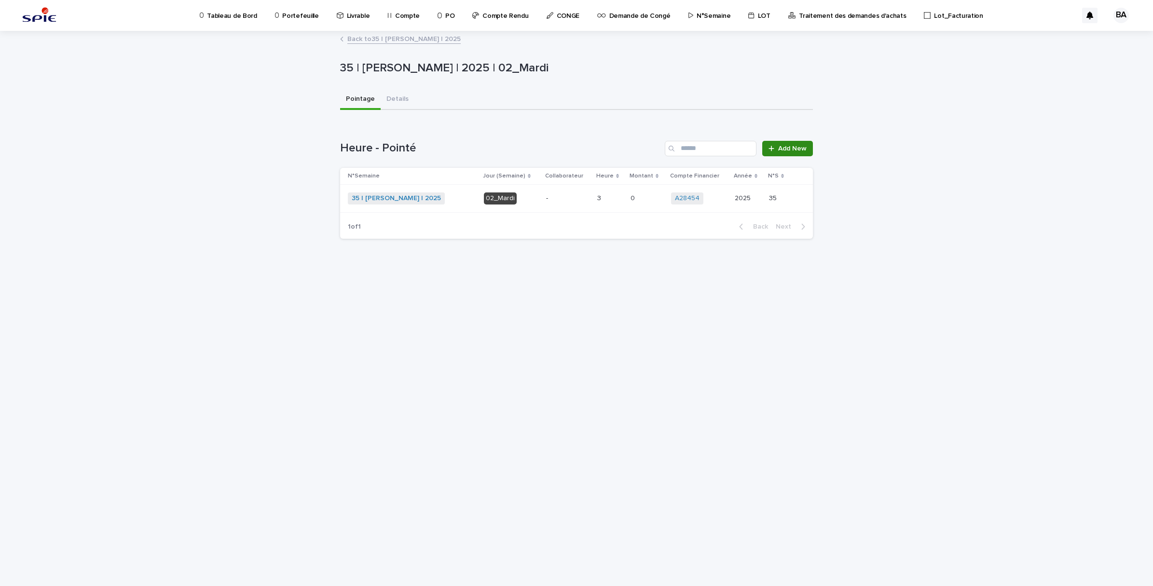
click at [788, 145] on span "Add New" at bounding box center [792, 148] width 28 height 7
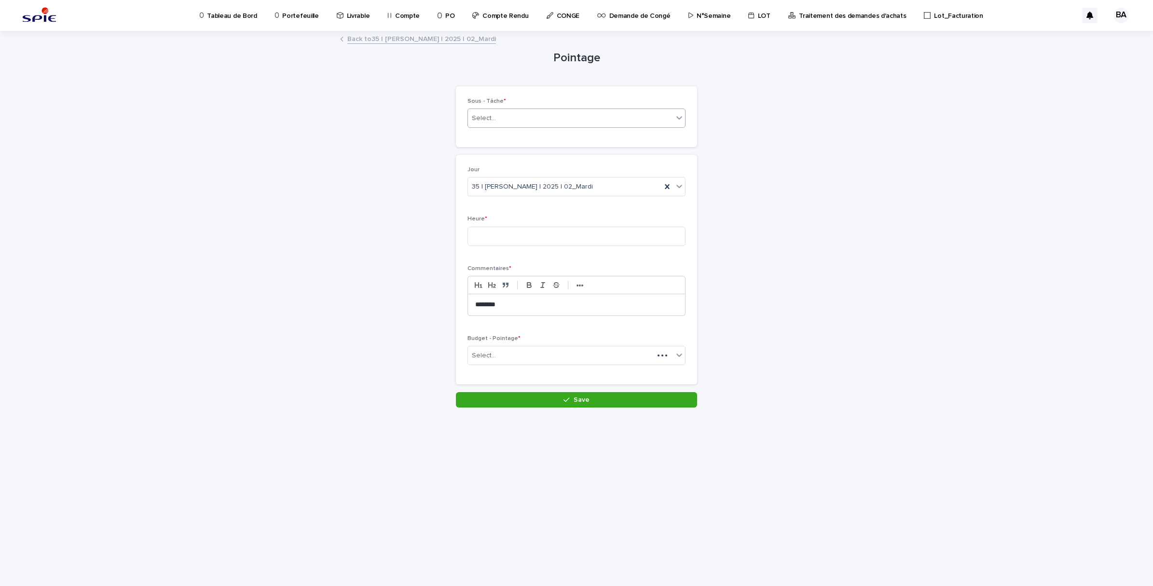
click at [532, 115] on div "Select..." at bounding box center [570, 118] width 205 height 16
type input "********"
click at [518, 201] on div "Pilotage - Projet_Pilotage" at bounding box center [576, 204] width 217 height 17
click at [583, 356] on div "Select..." at bounding box center [570, 356] width 205 height 16
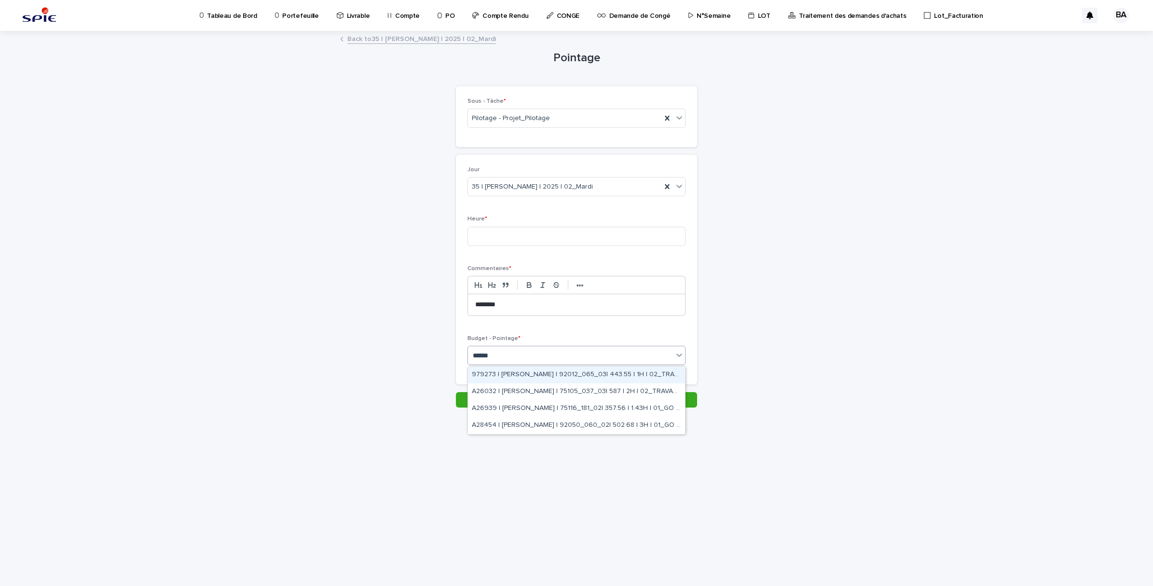
type input "*******"
drag, startPoint x: 635, startPoint y: 404, endPoint x: 635, endPoint y: 388, distance: 15.4
click at [635, 388] on div "A26032 | [PERSON_NAME] | 75105_037_03| 587 | 2H | 02_TRAVAUX" at bounding box center [576, 391] width 217 height 17
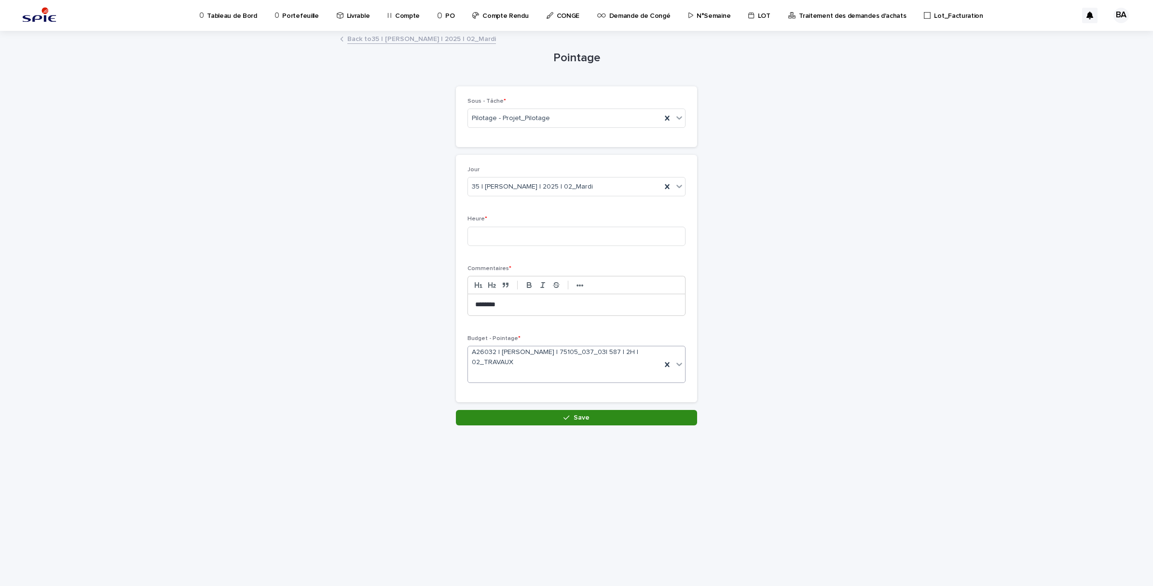
click at [573, 423] on button "Save" at bounding box center [576, 417] width 241 height 15
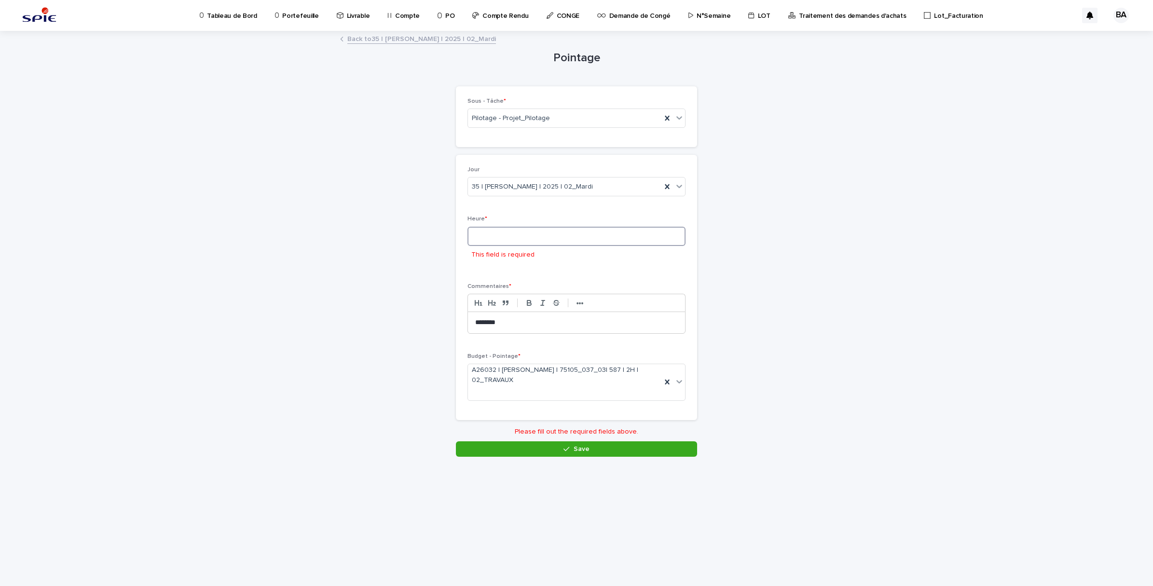
click at [502, 239] on input at bounding box center [576, 236] width 218 height 19
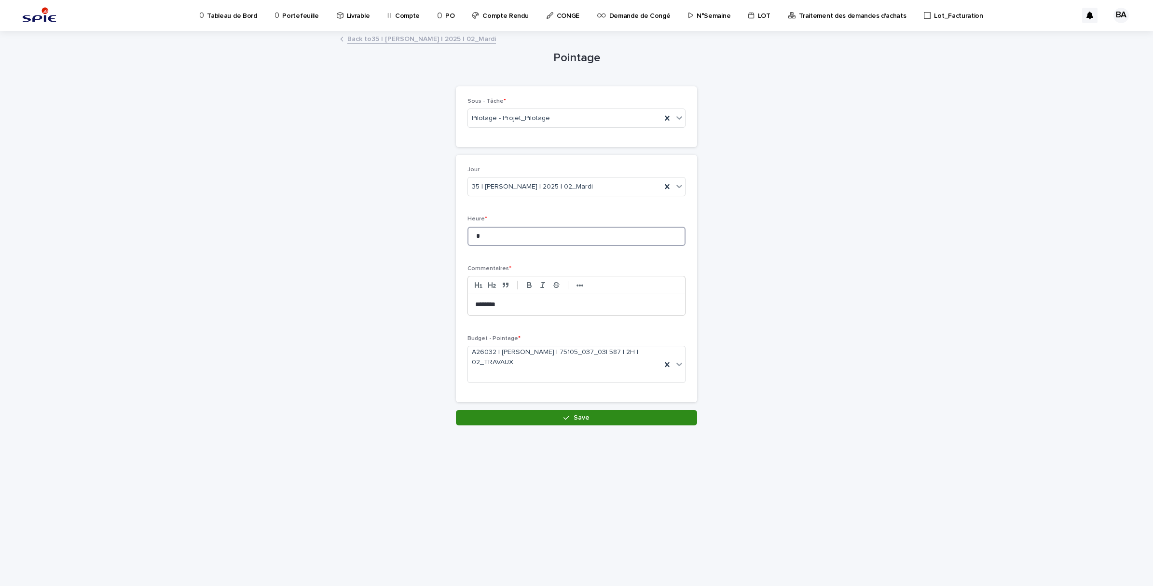
type input "*"
click at [633, 417] on button "Save" at bounding box center [576, 417] width 241 height 15
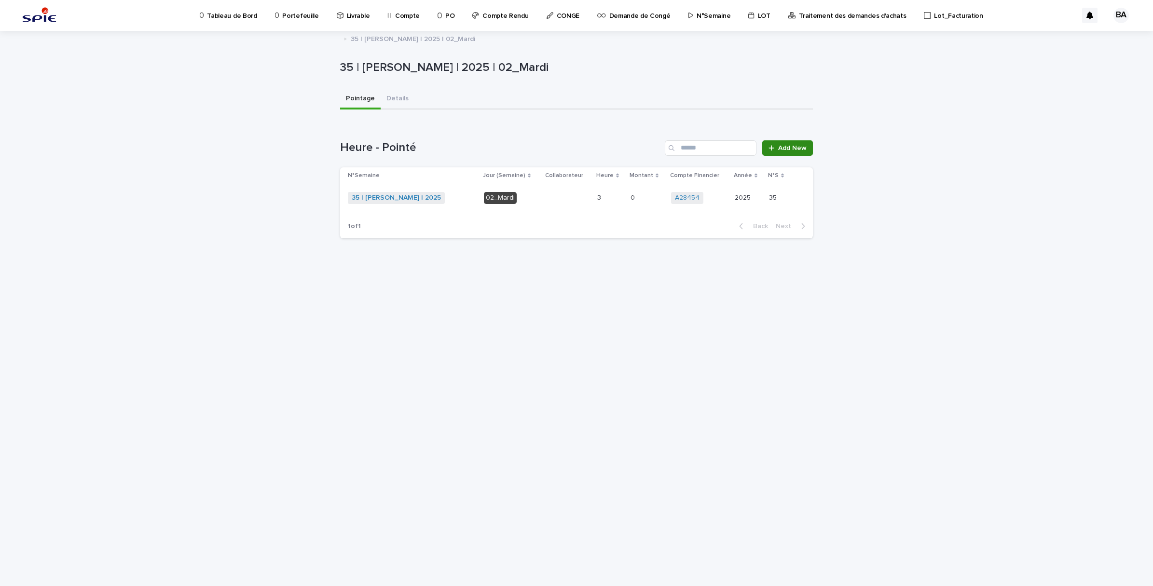
click at [781, 150] on span "Add New" at bounding box center [792, 148] width 28 height 7
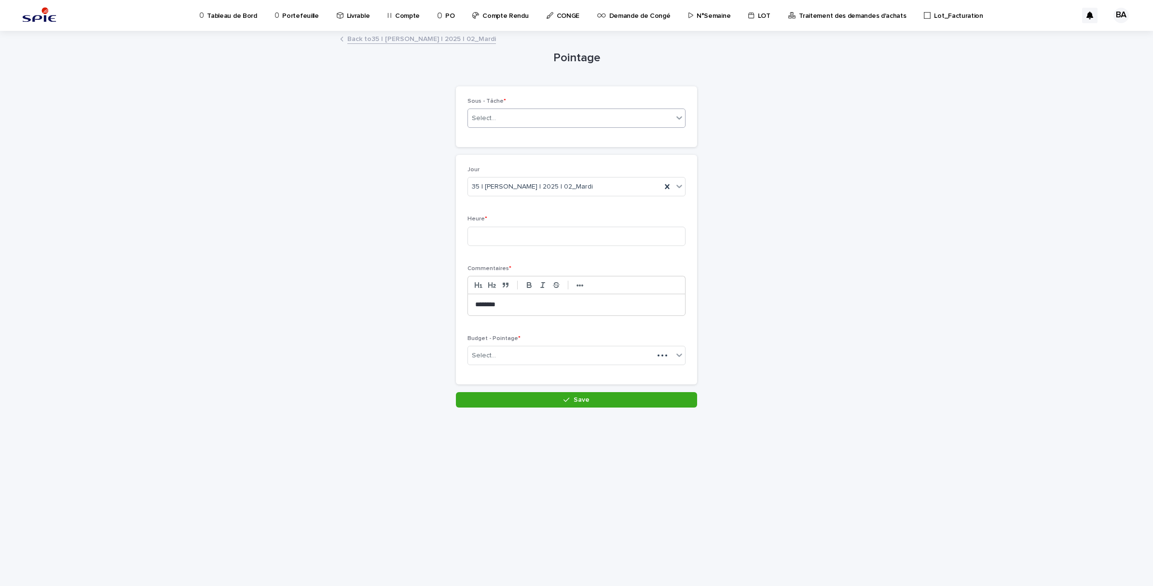
click at [514, 120] on div "Select..." at bounding box center [570, 118] width 205 height 16
type input "********"
click at [510, 199] on div "Pilotage - Projet_Pilotage" at bounding box center [576, 204] width 217 height 17
click at [507, 234] on input at bounding box center [576, 236] width 218 height 19
type input "*"
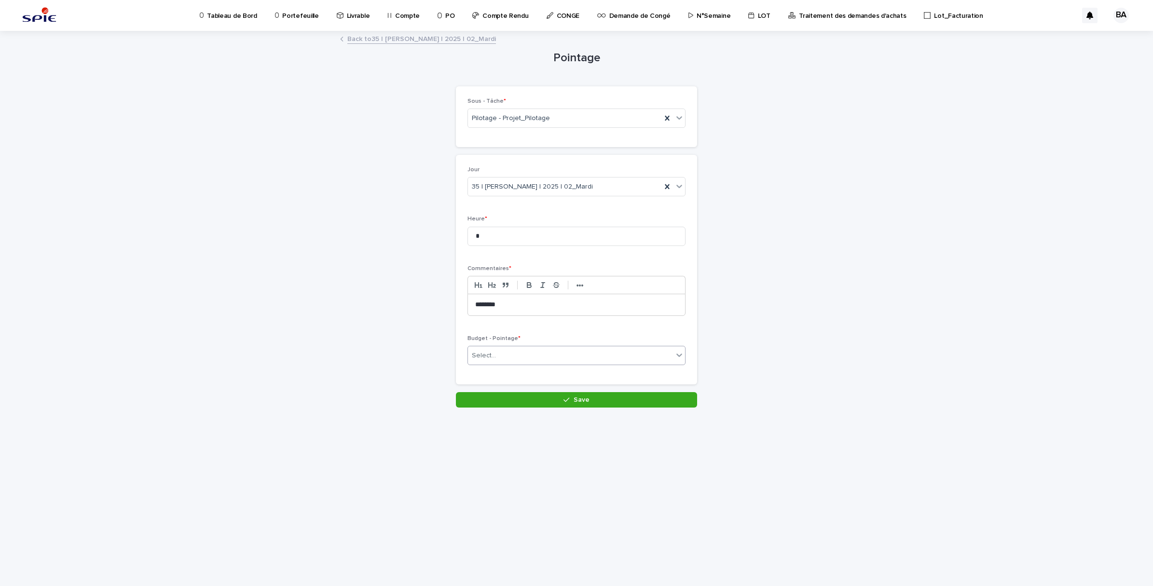
click at [522, 352] on div "Select..." at bounding box center [570, 356] width 205 height 16
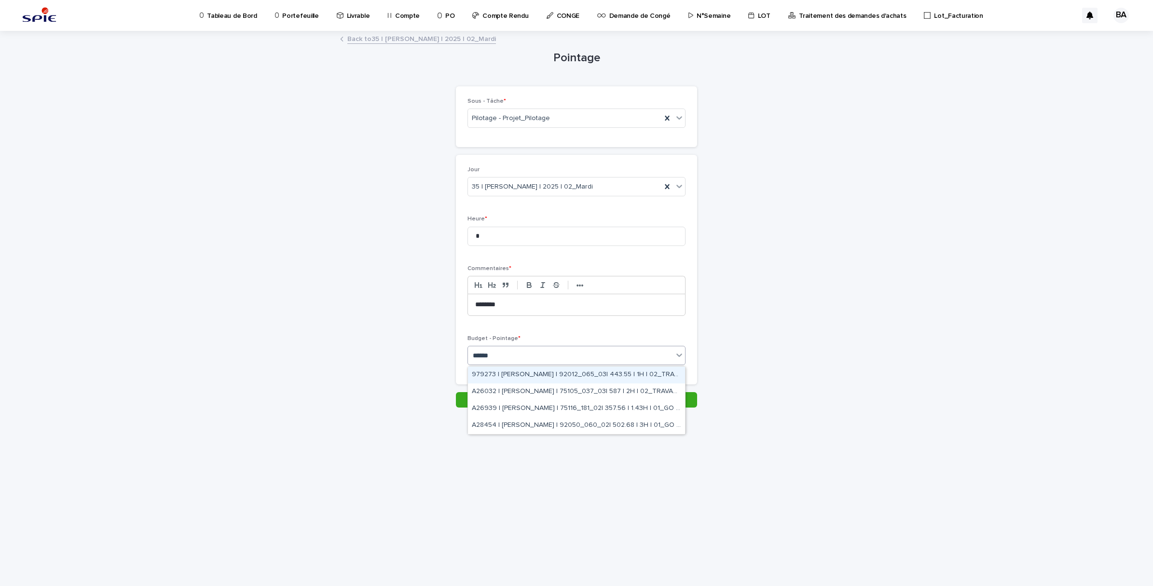
type input "*******"
click at [620, 405] on div "A26939 | [PERSON_NAME] | 75116_181_02| 357.56 | 1.43H | 01_GO TRAVAUX" at bounding box center [576, 408] width 217 height 17
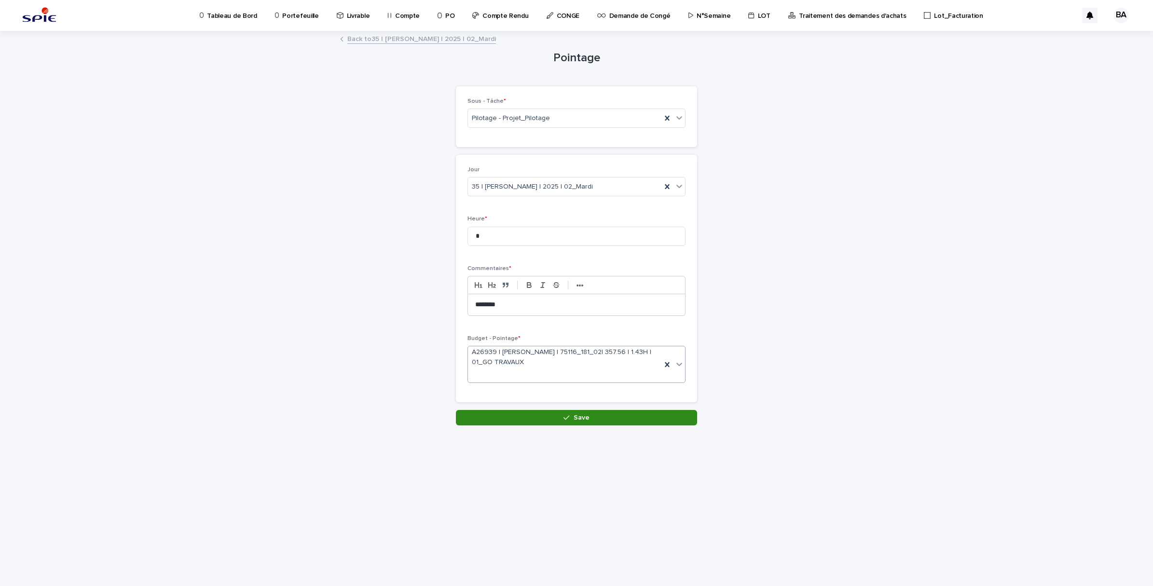
click at [585, 419] on span "Save" at bounding box center [581, 417] width 16 height 7
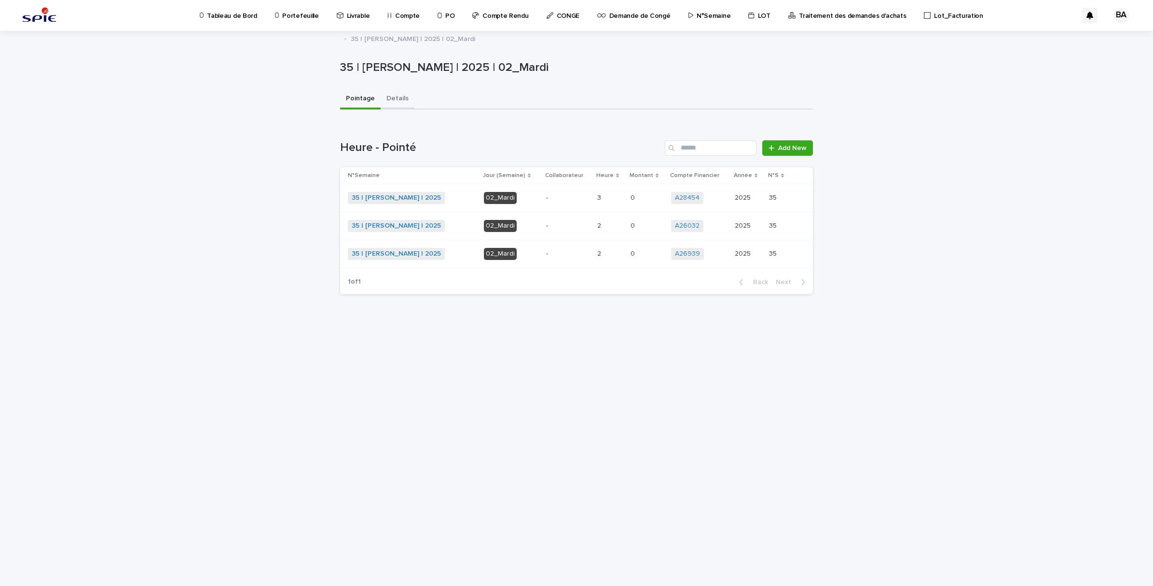
click at [391, 99] on button "Details" at bounding box center [398, 99] width 34 height 20
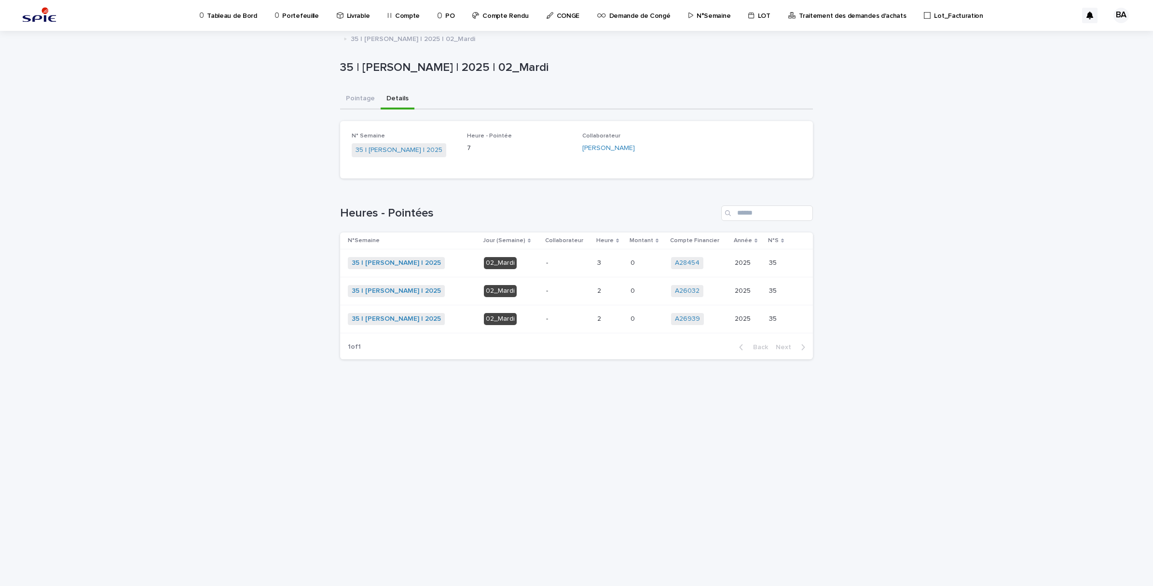
click at [403, 268] on span "35 | [PERSON_NAME] | 2025" at bounding box center [396, 263] width 97 height 12
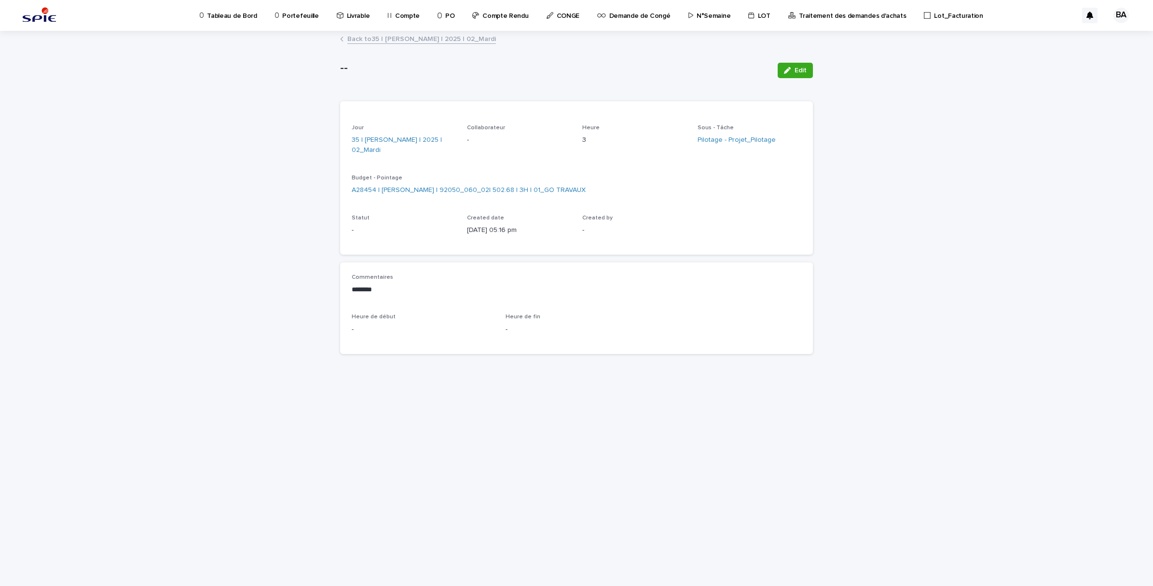
click at [403, 268] on div "Commentaires ******** ••• Heure de début - Heure de fin -" at bounding box center [576, 307] width 473 height 91
click at [401, 145] on link "35 | [PERSON_NAME] | 2025 | 02_Mardi" at bounding box center [404, 145] width 104 height 20
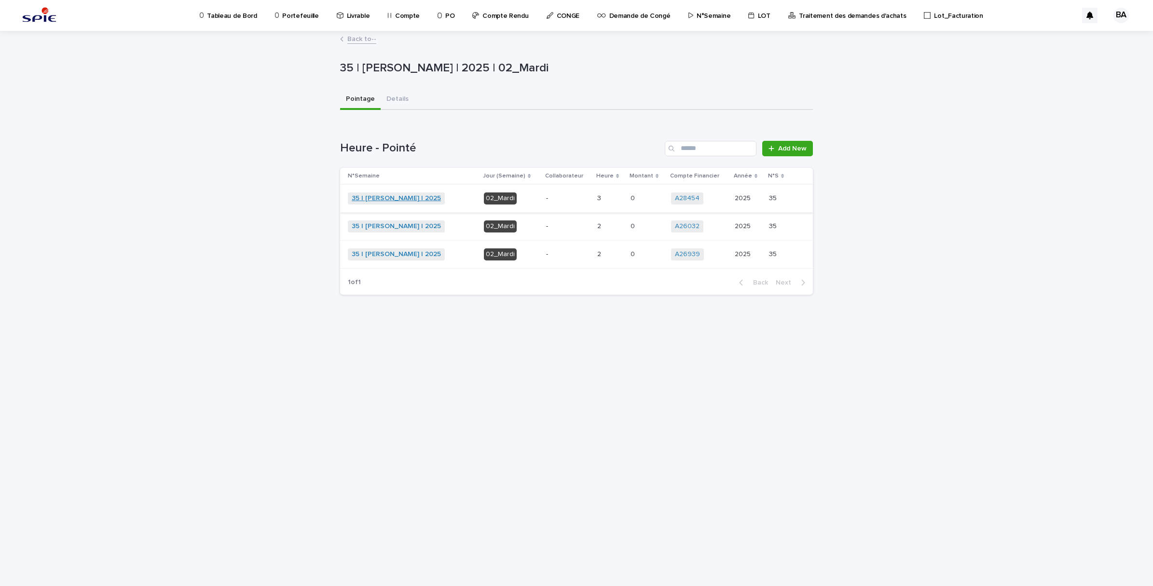
click at [401, 199] on link "35 | [PERSON_NAME] | 2025" at bounding box center [396, 198] width 89 height 8
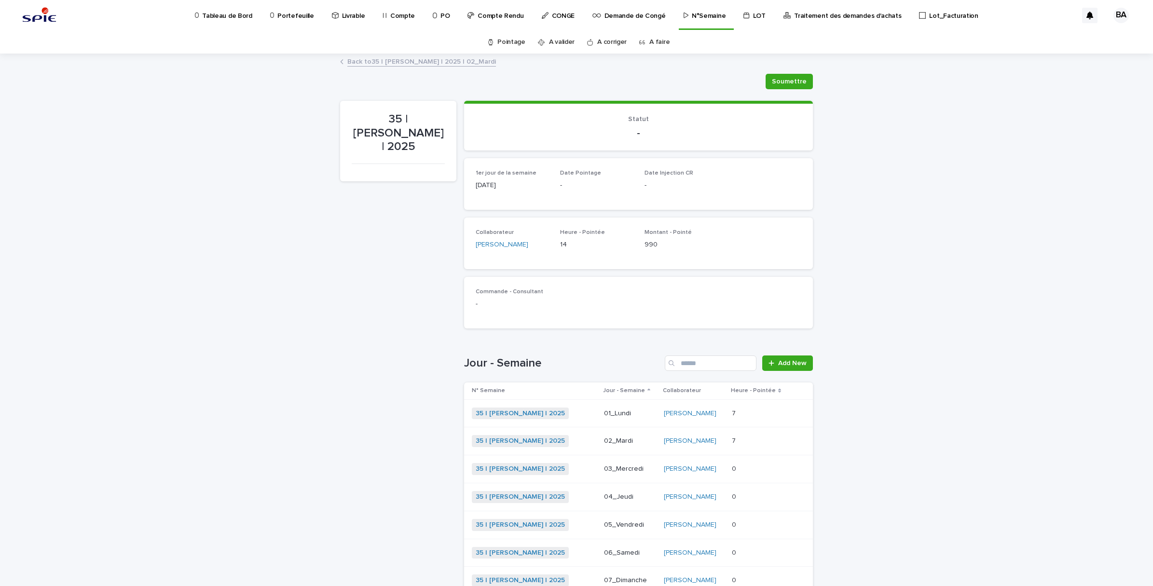
click at [551, 39] on link "A valider" at bounding box center [562, 42] width 26 height 23
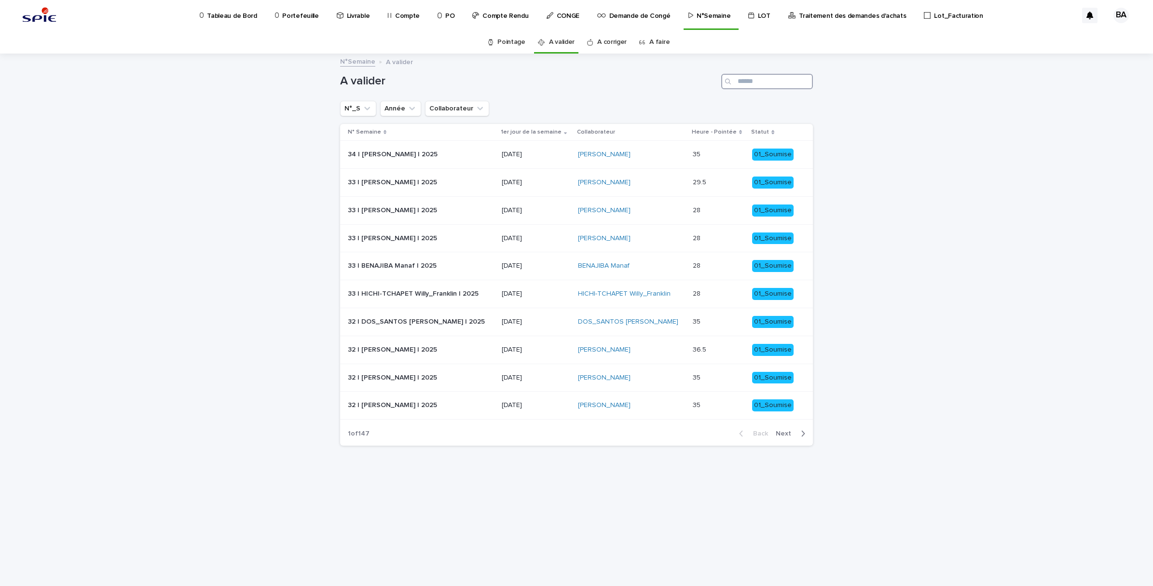
click at [752, 82] on input "Search" at bounding box center [767, 81] width 92 height 15
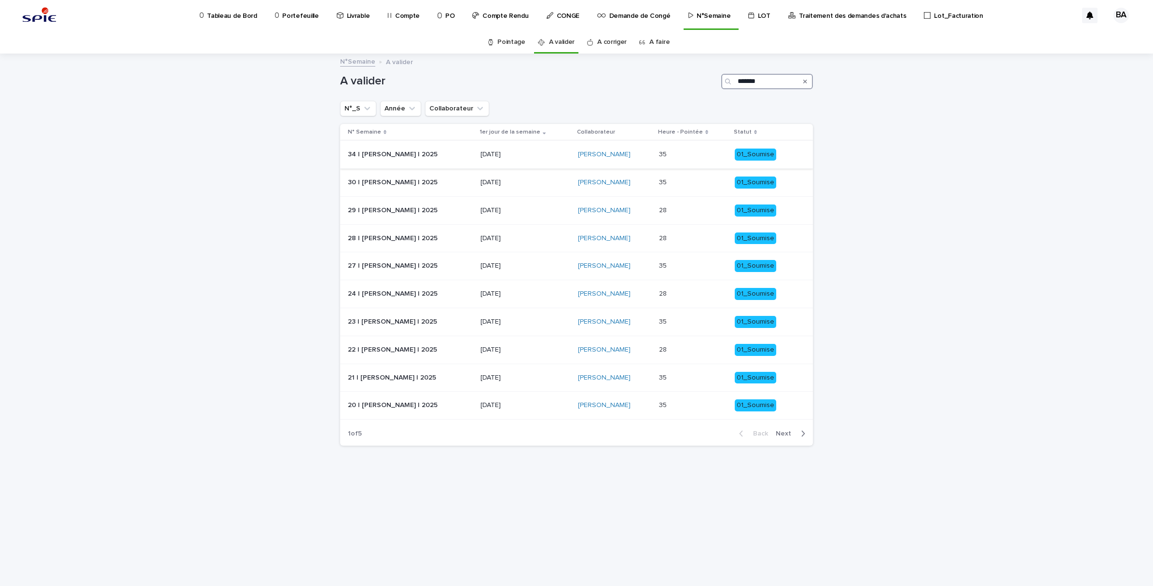
type input "*******"
click at [693, 155] on p at bounding box center [693, 154] width 68 height 8
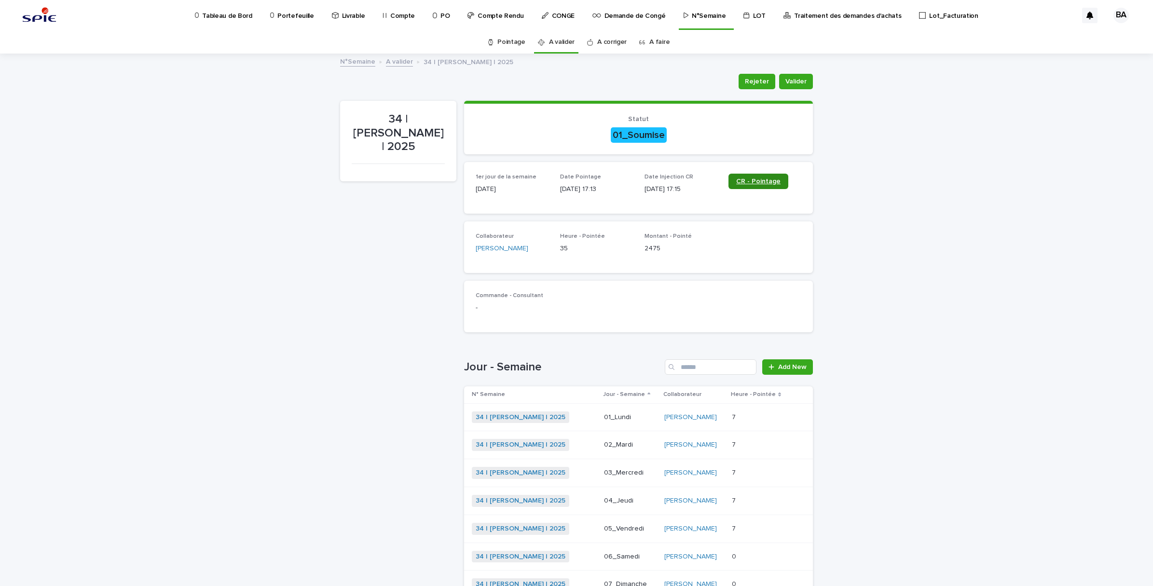
click at [750, 181] on span "CR - Pointage" at bounding box center [758, 181] width 44 height 7
click at [753, 180] on span "CR - Pointage" at bounding box center [758, 181] width 44 height 7
